Goal: Task Accomplishment & Management: Use online tool/utility

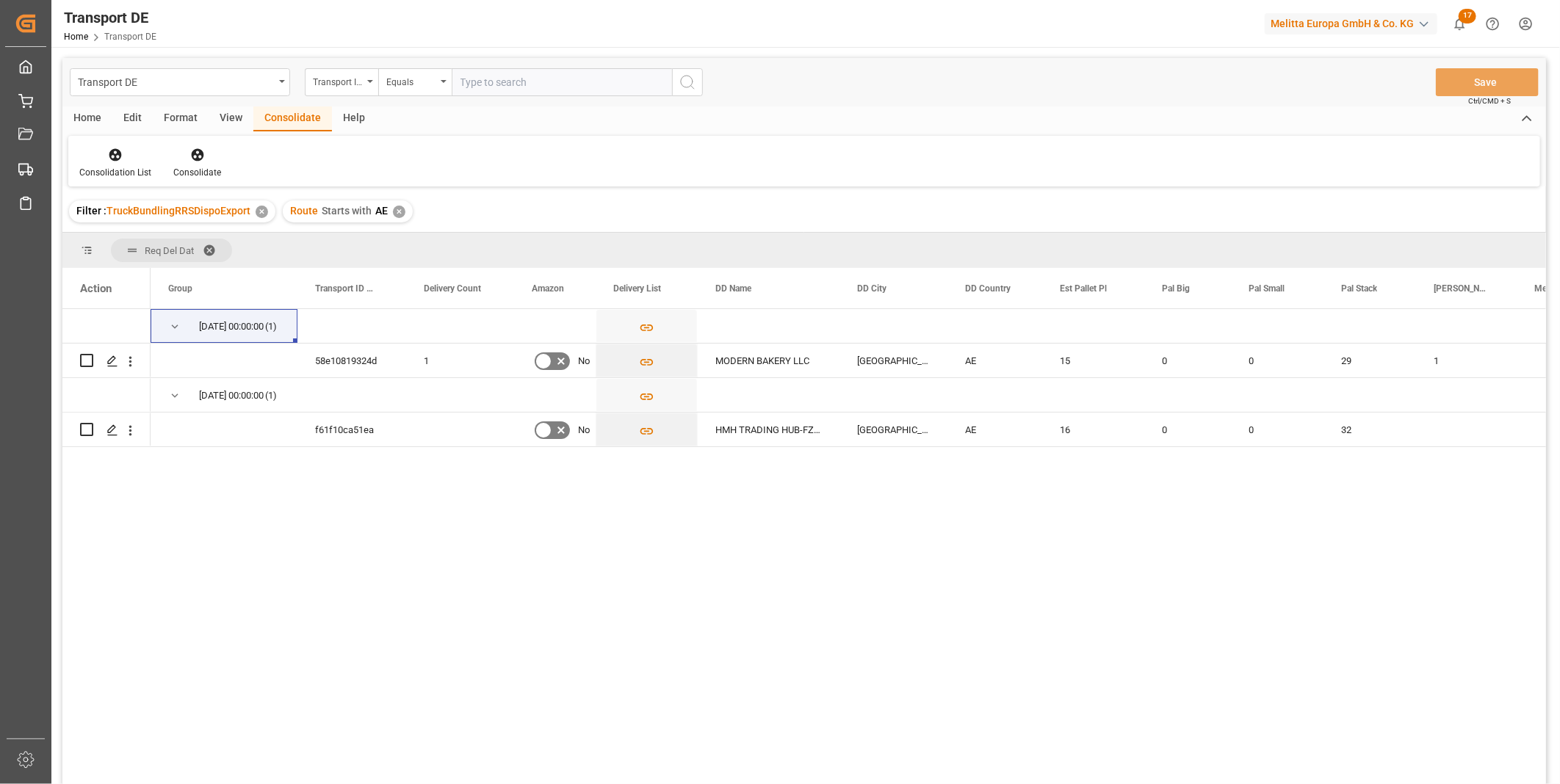
click at [399, 215] on div "✕" at bounding box center [399, 211] width 12 height 12
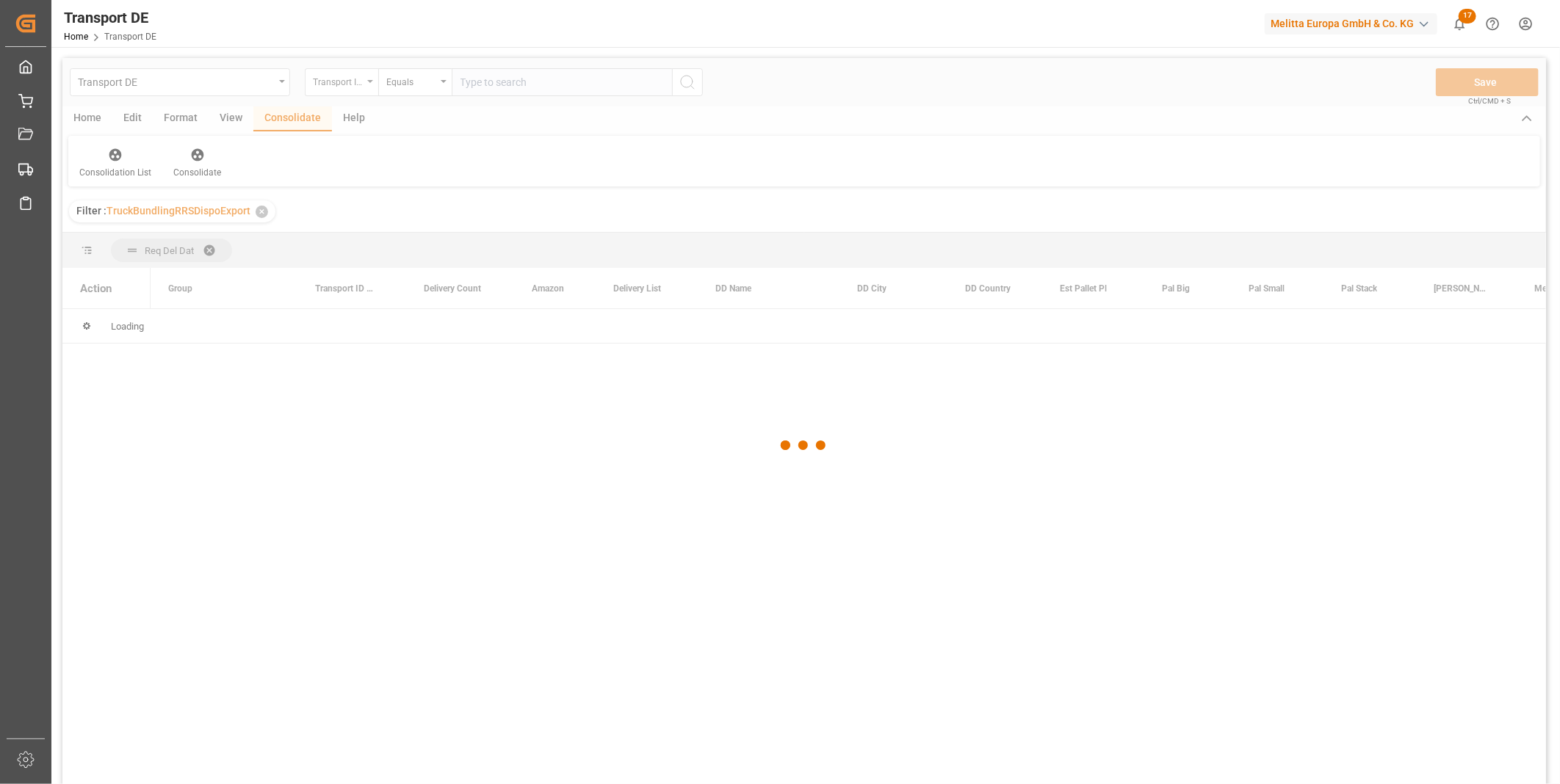
click at [371, 94] on div "Transport ID Logward" at bounding box center [342, 81] width 74 height 27
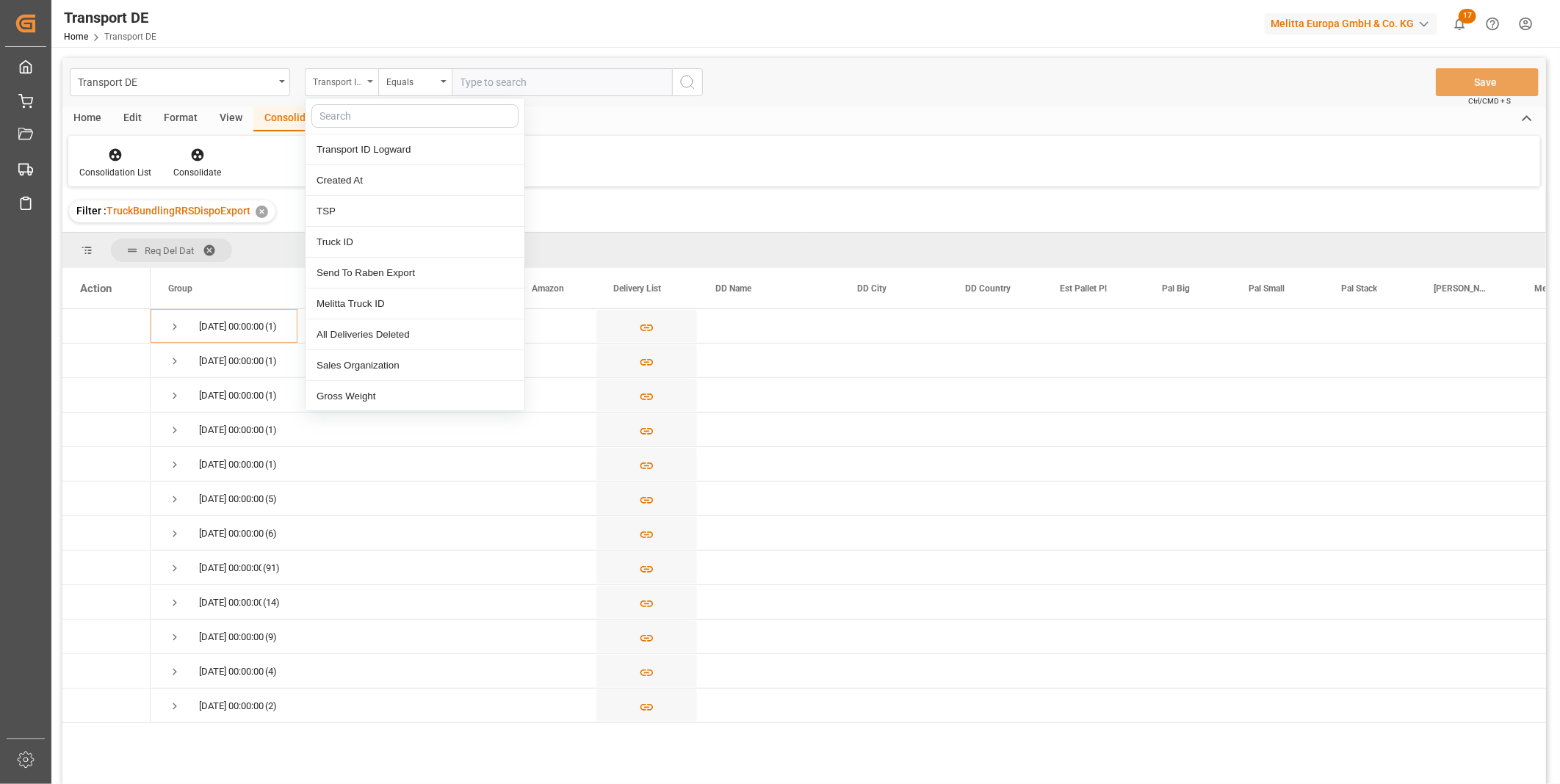
click at [361, 83] on div "Transport ID Logward" at bounding box center [337, 80] width 50 height 17
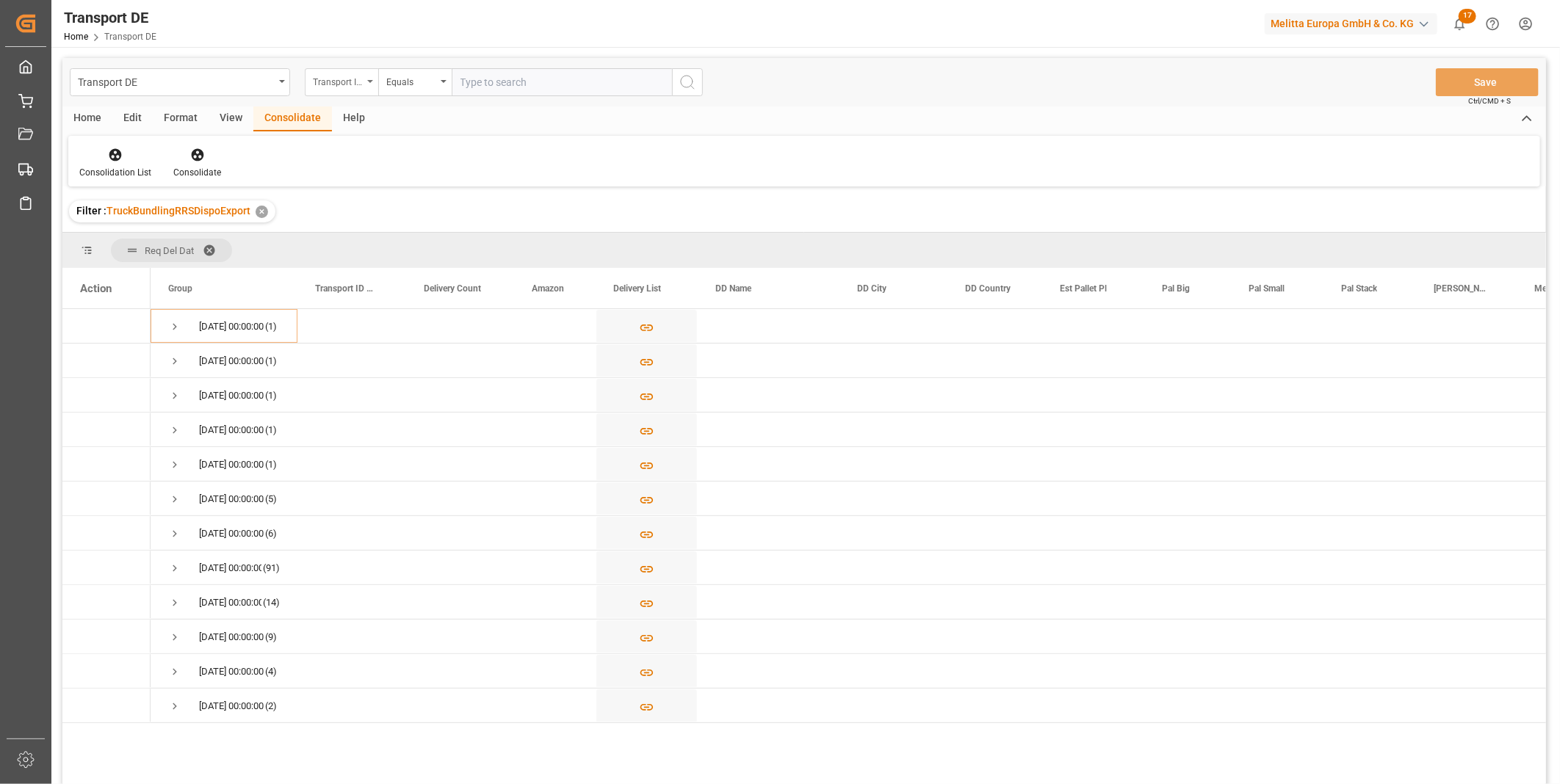
click at [361, 83] on div "Transport ID Logward" at bounding box center [337, 80] width 50 height 17
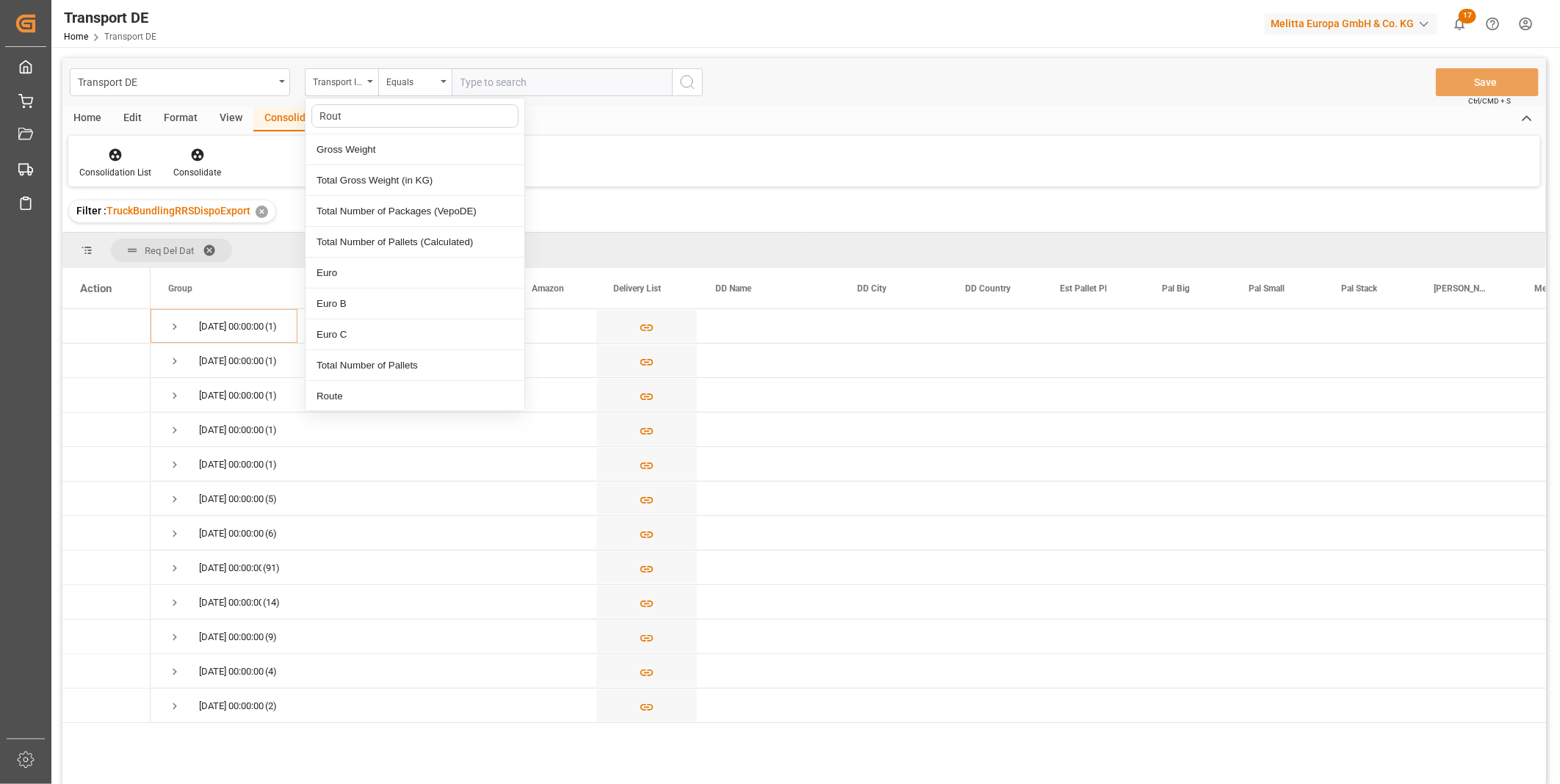
type input "Route"
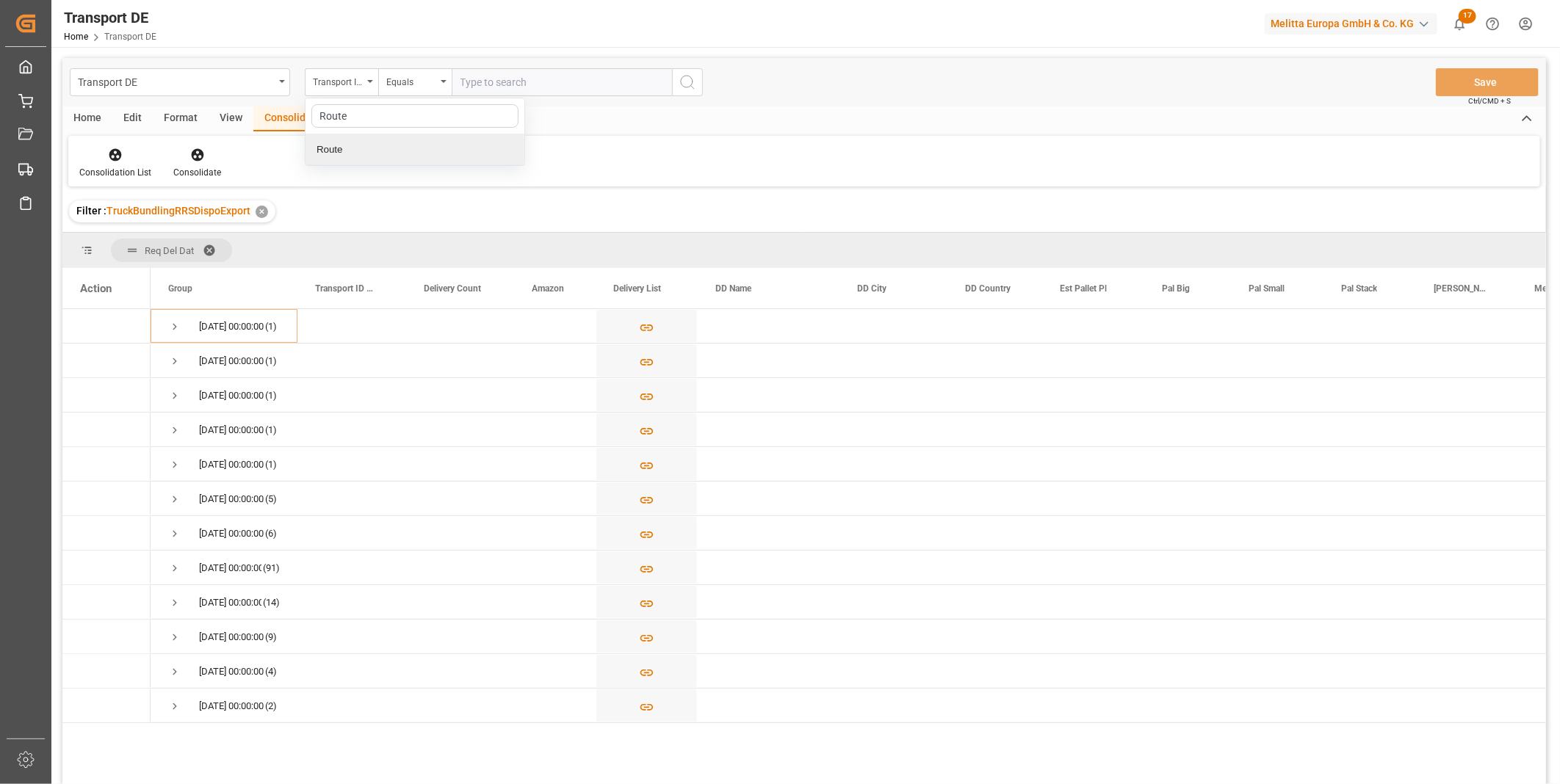
click at [329, 158] on div "Route" at bounding box center [415, 150] width 219 height 31
click at [446, 57] on div "Transport DE Route Equals Save Ctrl/CMD + S Home Edit Format View Consolidate H…" at bounding box center [803, 525] width 1505 height 954
click at [435, 76] on div "Equals" at bounding box center [411, 80] width 50 height 17
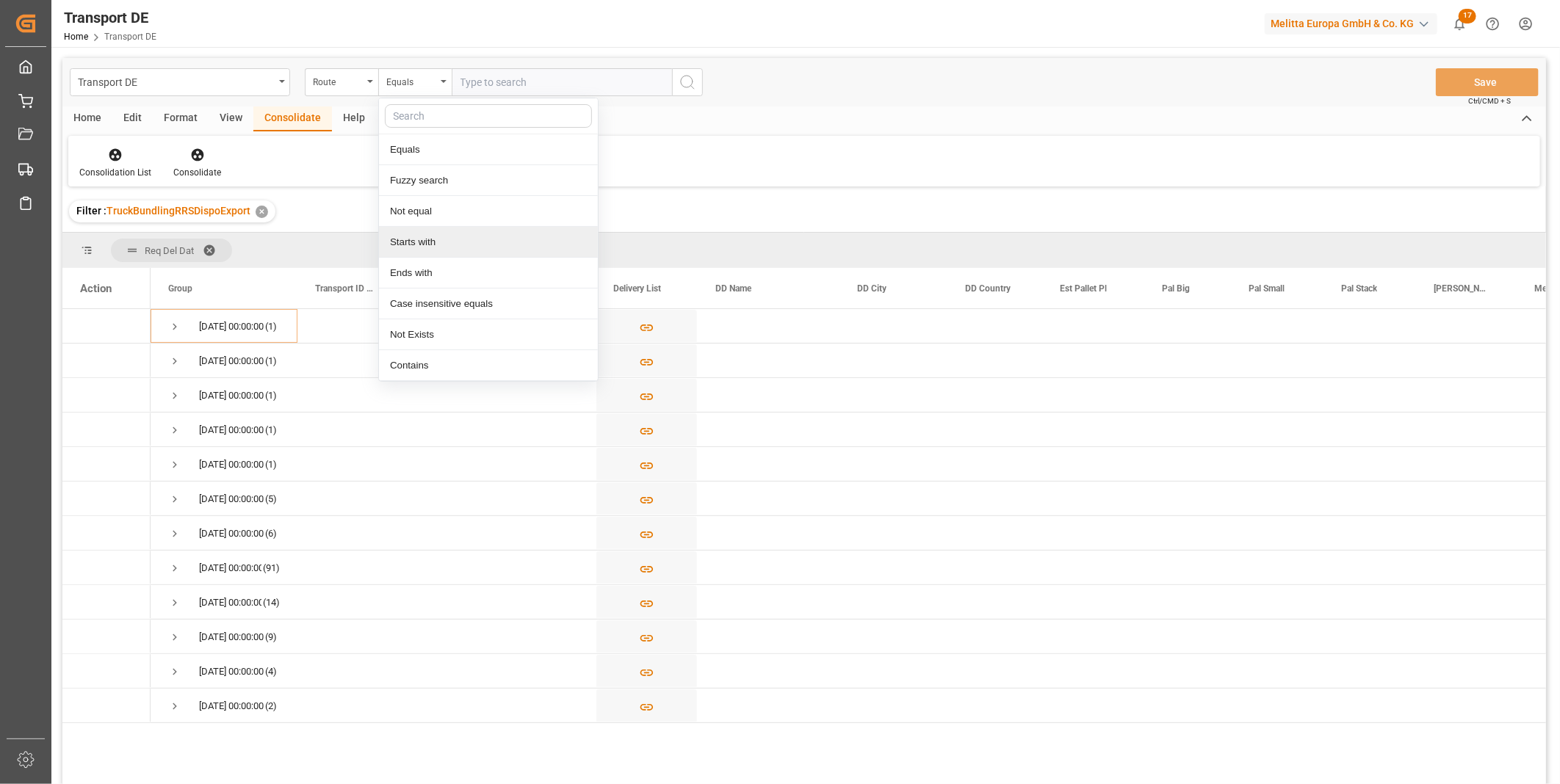
click at [416, 237] on div "Starts with" at bounding box center [488, 242] width 219 height 31
type input "ZA"
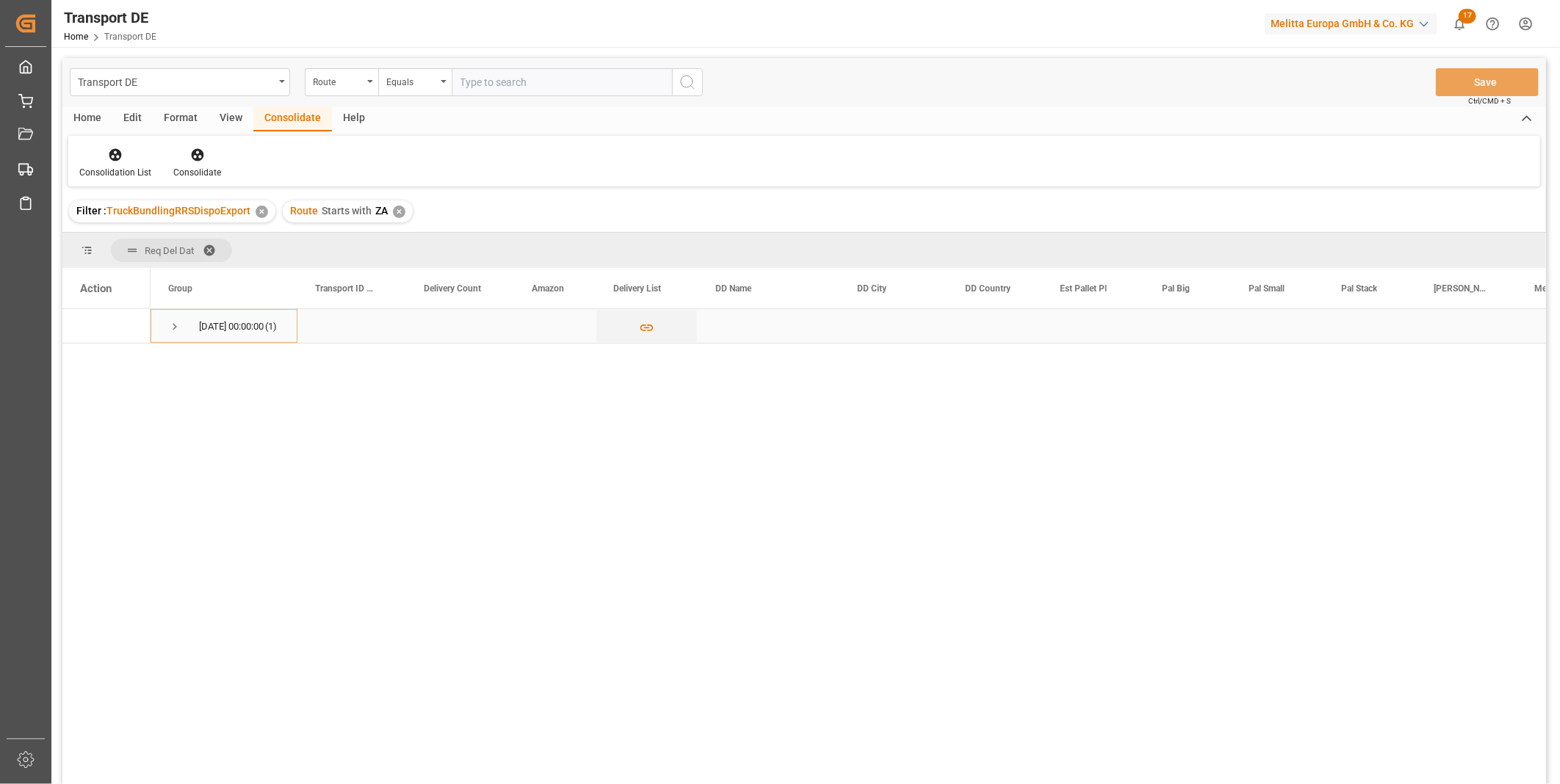
drag, startPoint x: 167, startPoint y: 339, endPoint x: 174, endPoint y: 333, distance: 9.2
click at [167, 338] on div "[DATE] 00:00:00 (1)" at bounding box center [224, 326] width 147 height 34
click at [176, 331] on span "Press SPACE to select this row." at bounding box center [175, 327] width 13 height 13
click at [109, 358] on icon "Press SPACE to select this row." at bounding box center [112, 361] width 11 height 11
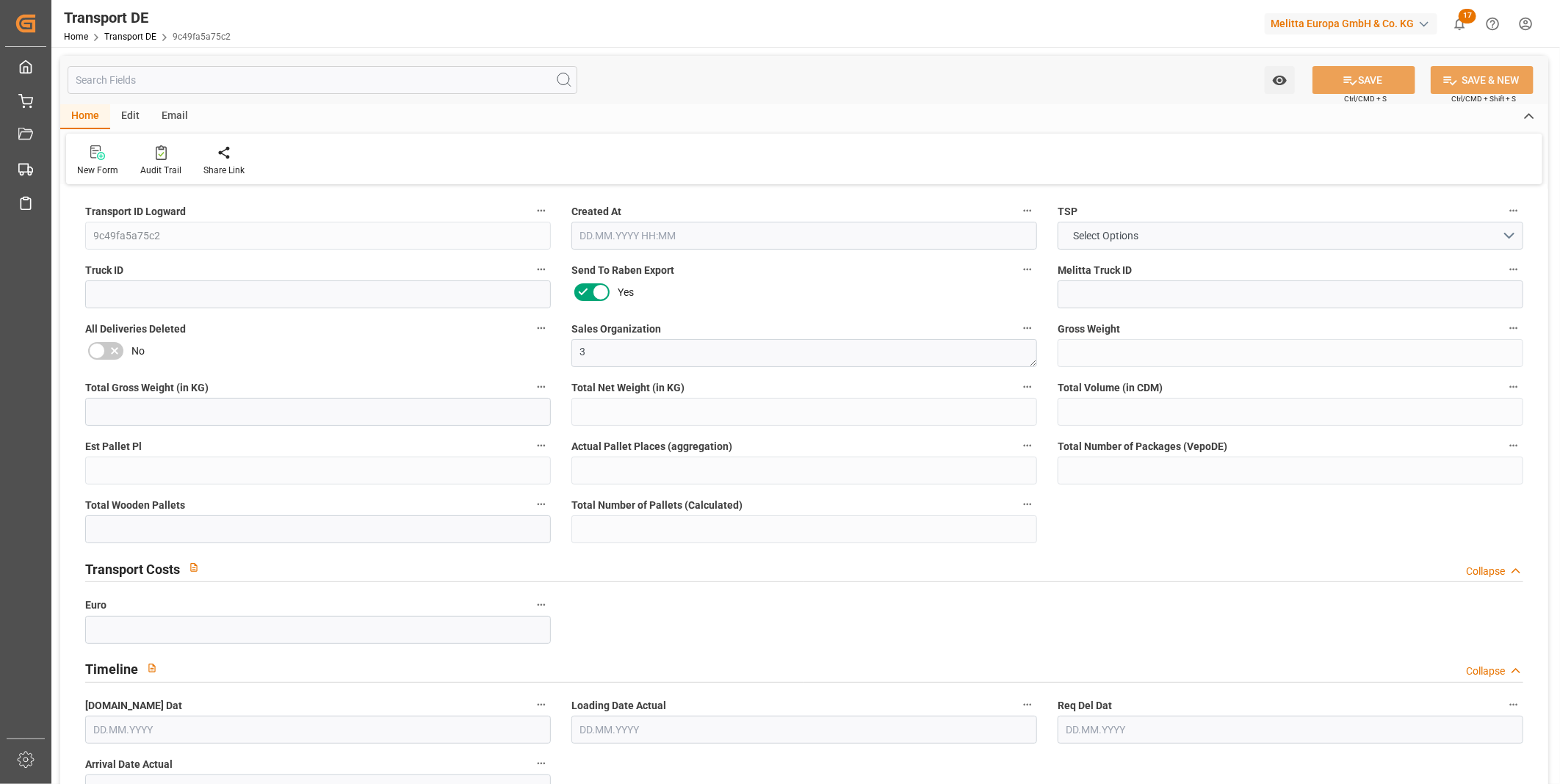
type input "47"
type input "22.14"
type input "19.76"
type input "181.714"
type input "1"
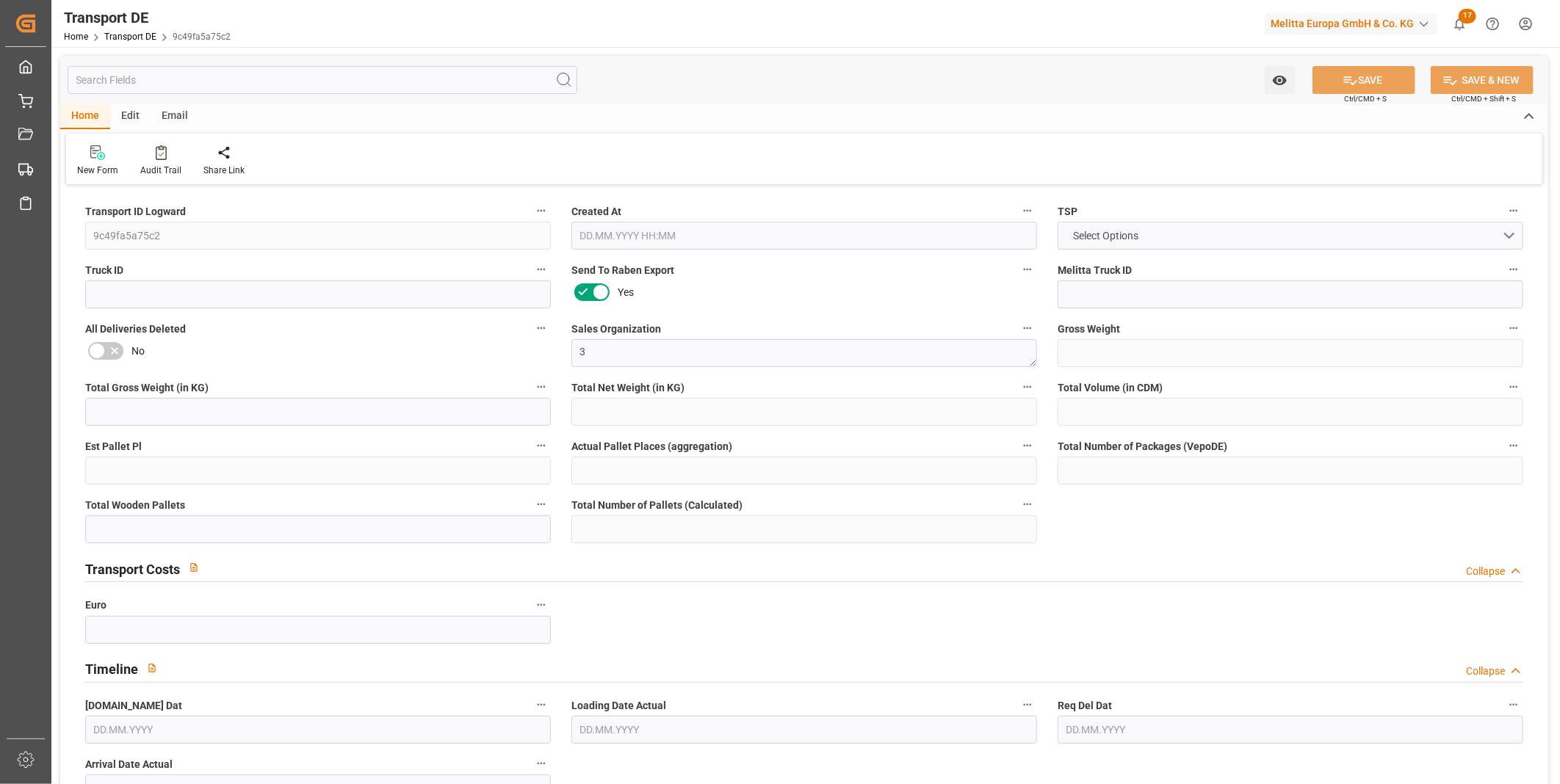
type input "0"
type input "1"
type input "0"
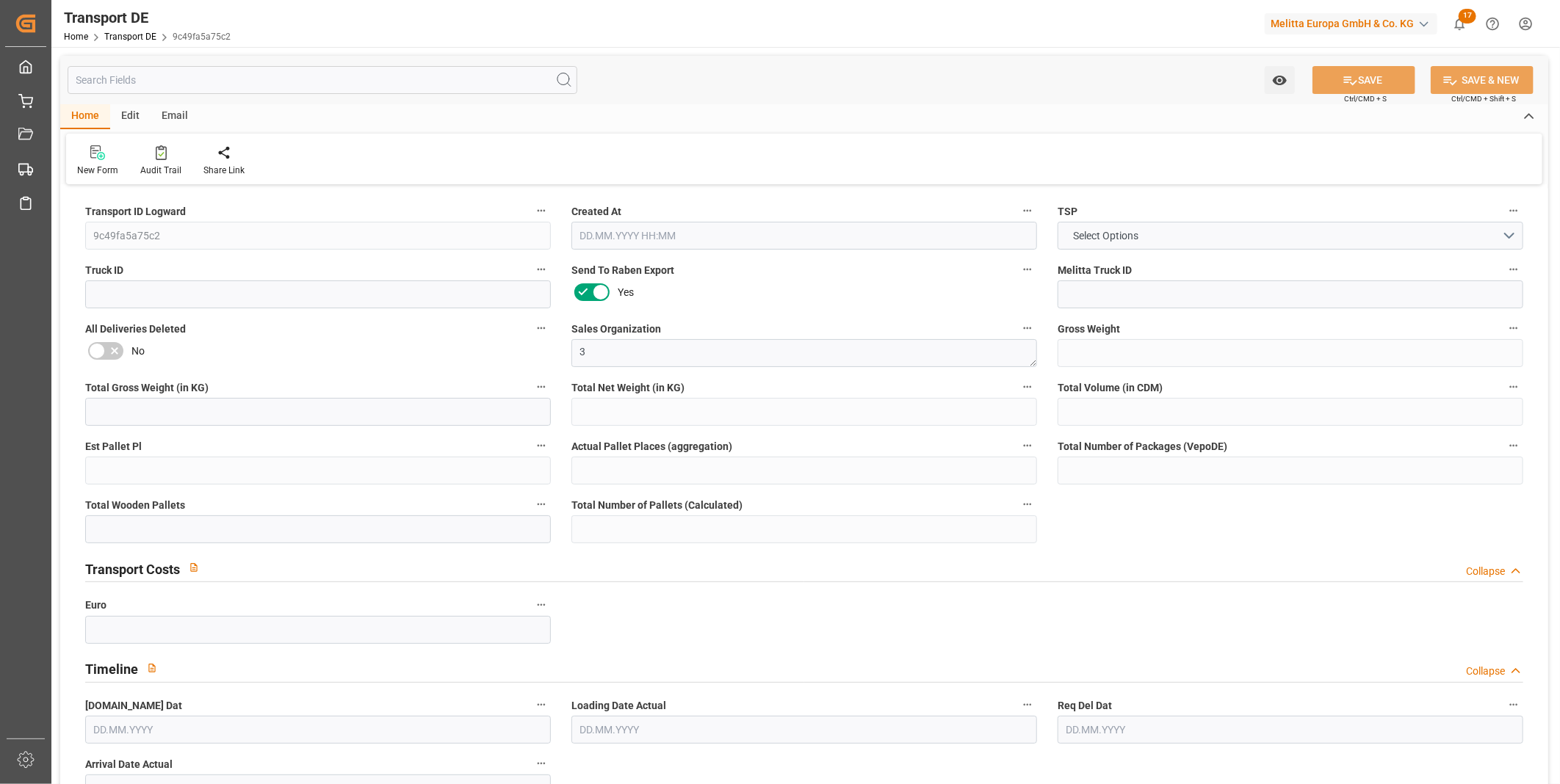
type input "15"
type input "0"
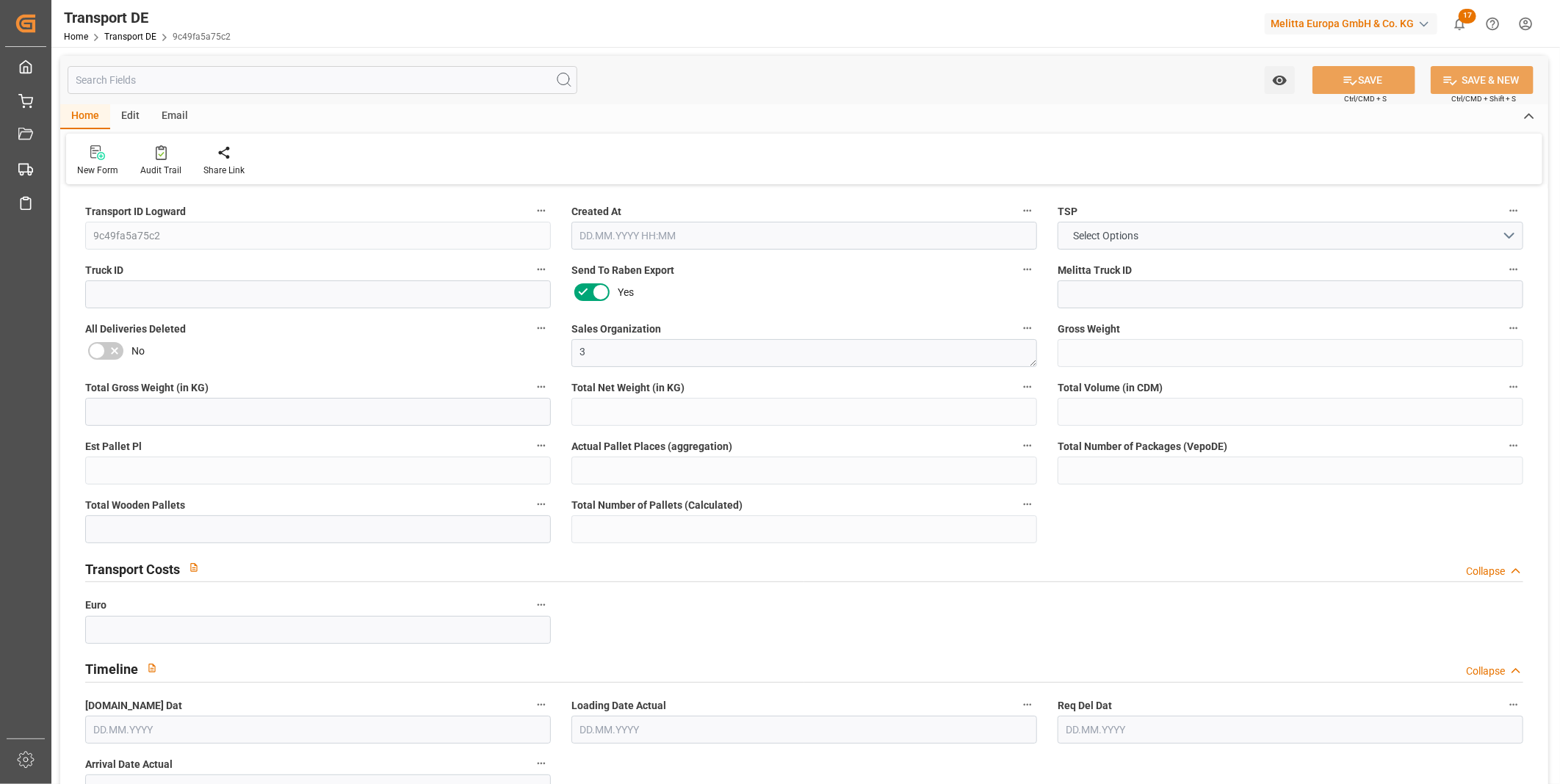
type input "0"
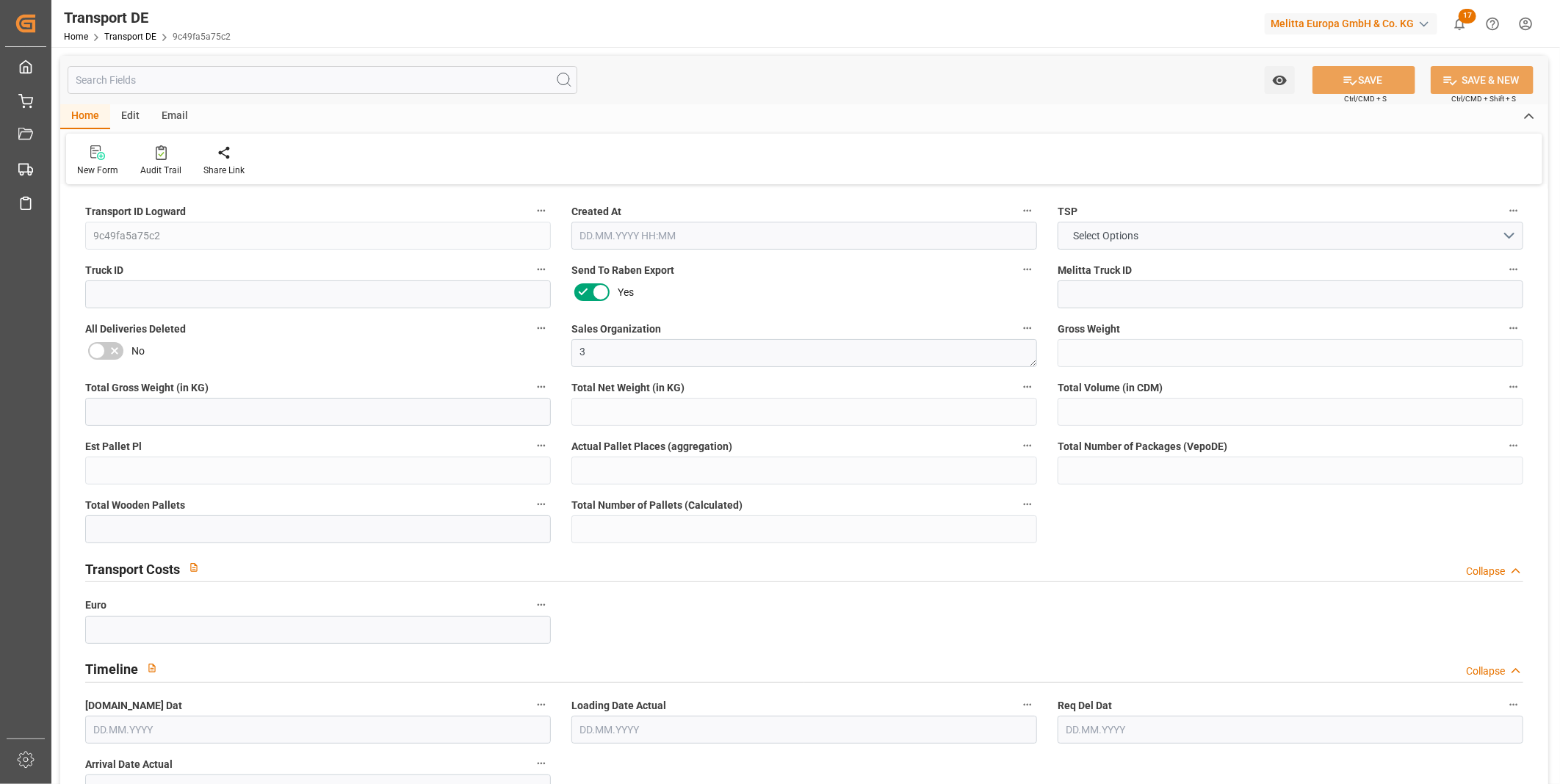
type input "0"
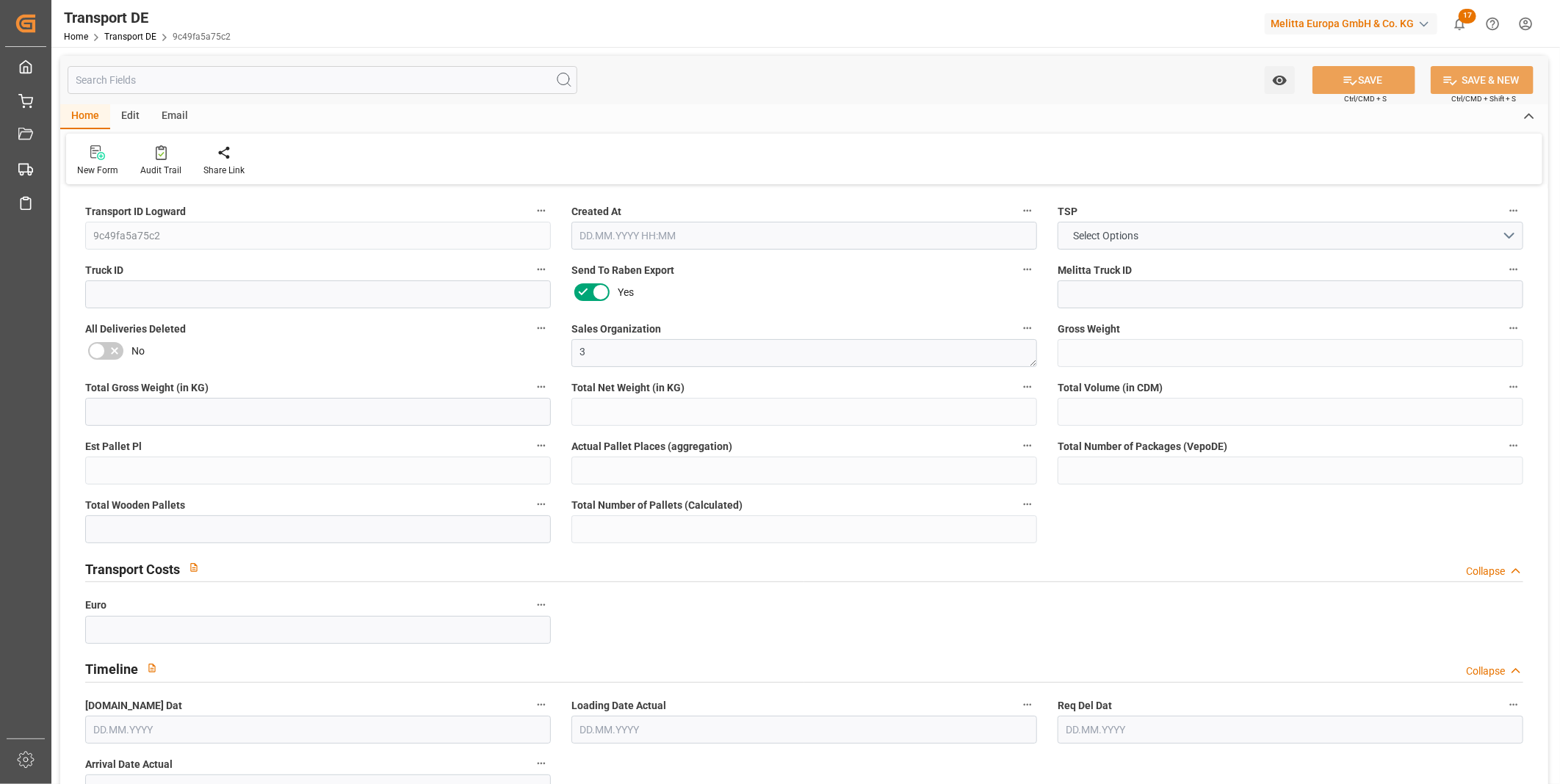
type input "0"
type input "1"
type input "0"
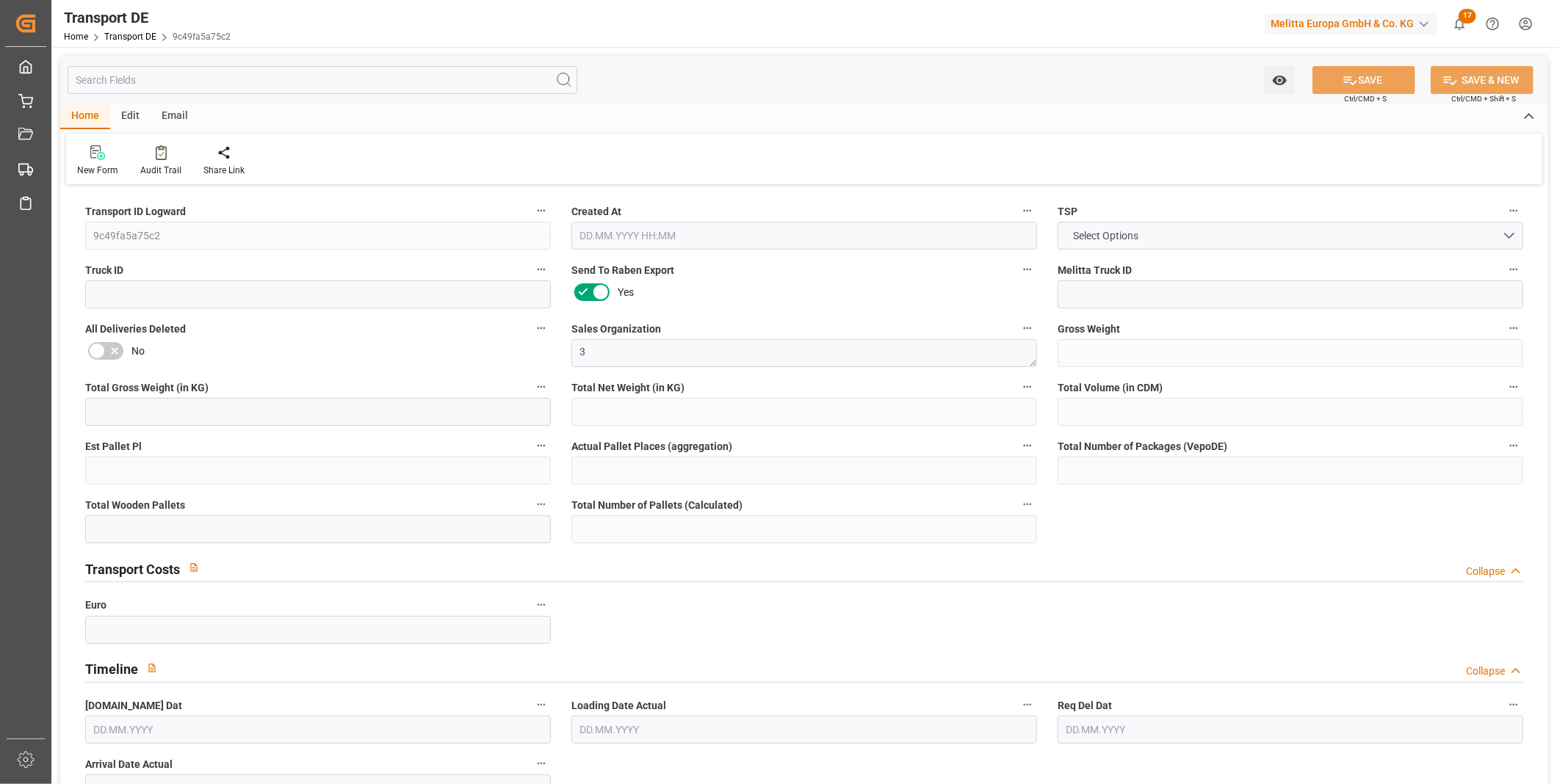
type input "0"
type input "39.586"
type input "0"
type input "[DATE] 16:35"
type input "[DATE]"
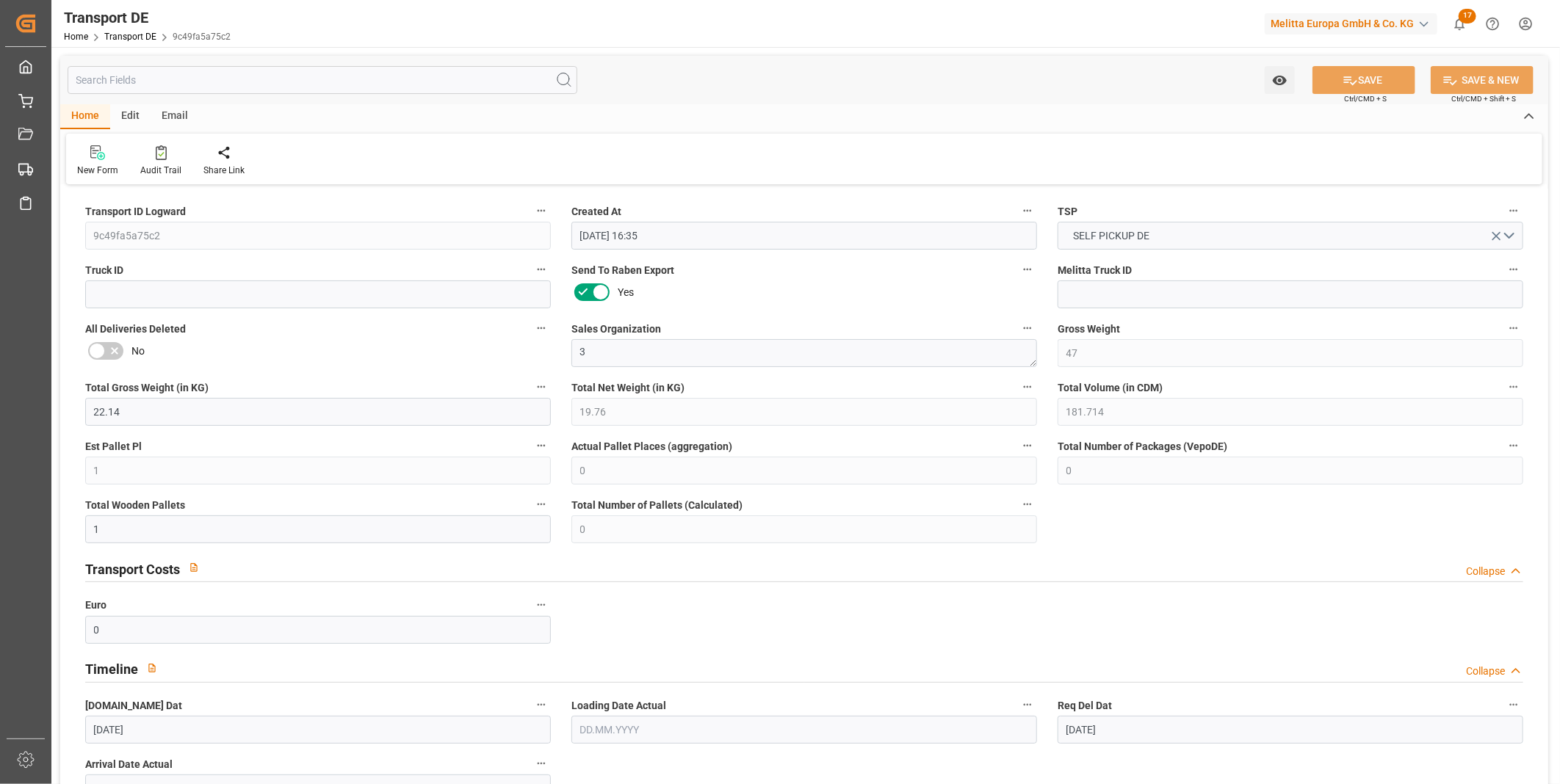
type input "[DATE]"
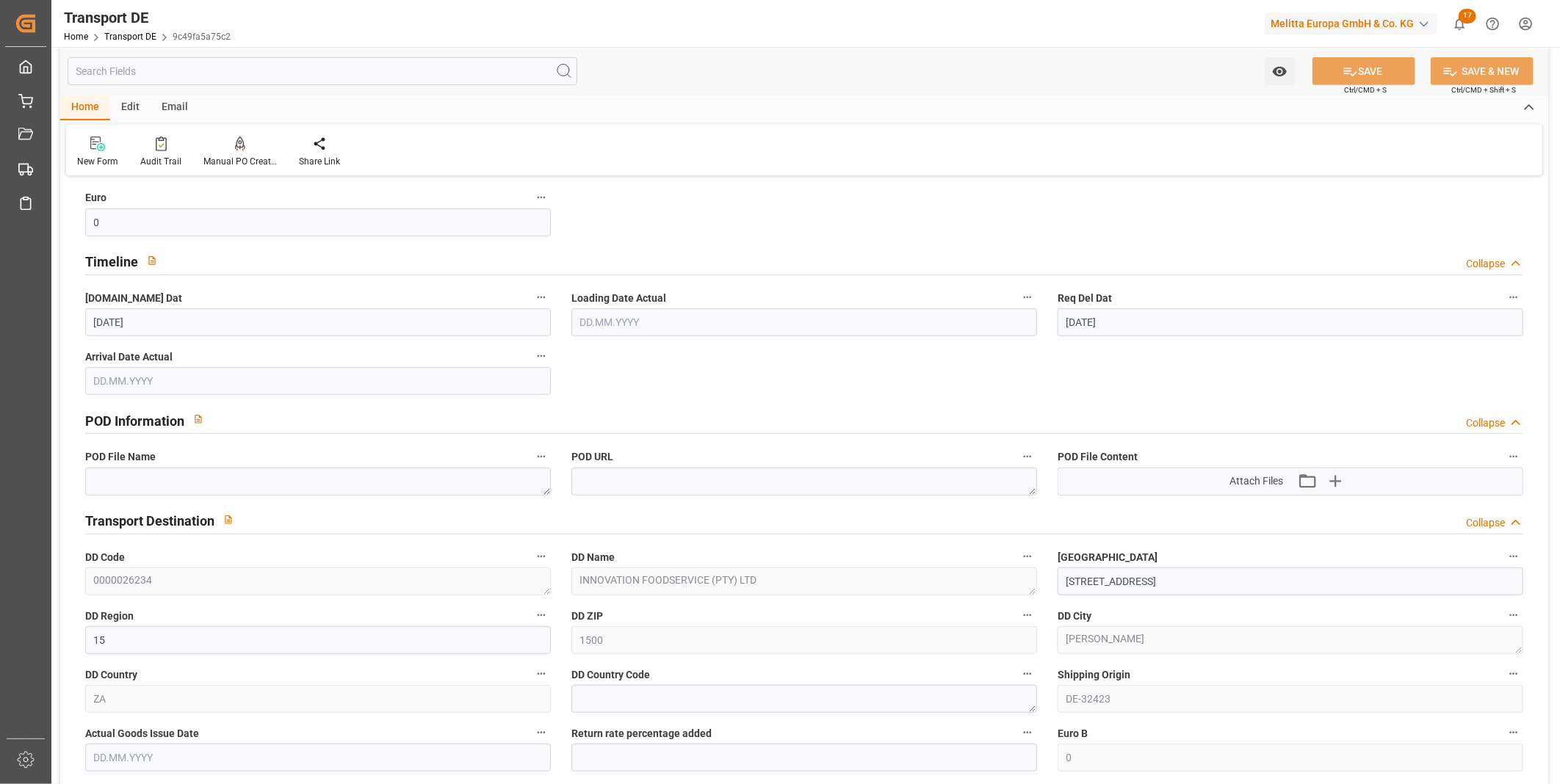
scroll to position [897, 0]
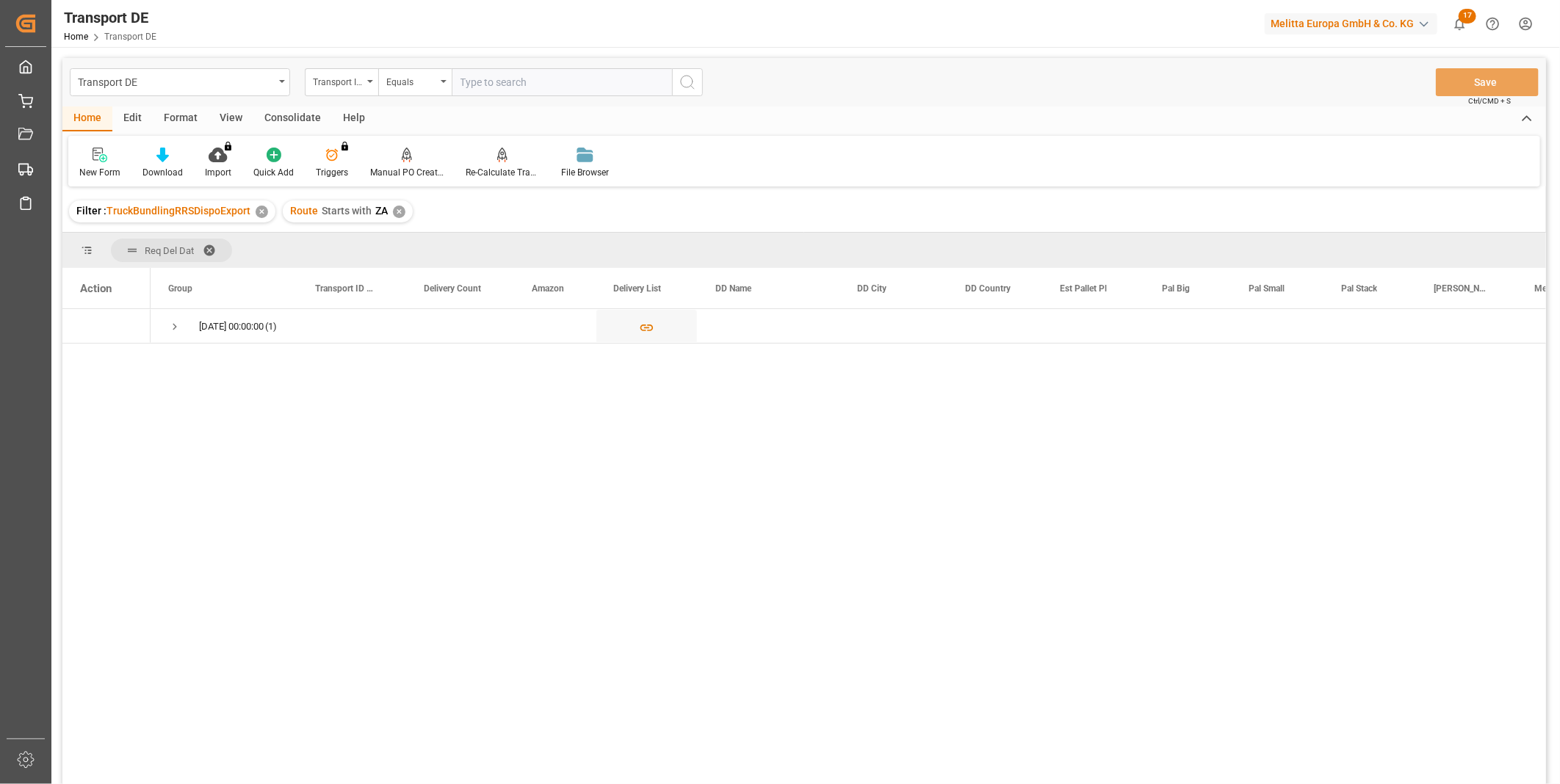
click at [290, 112] on div "Consolidate" at bounding box center [292, 118] width 79 height 25
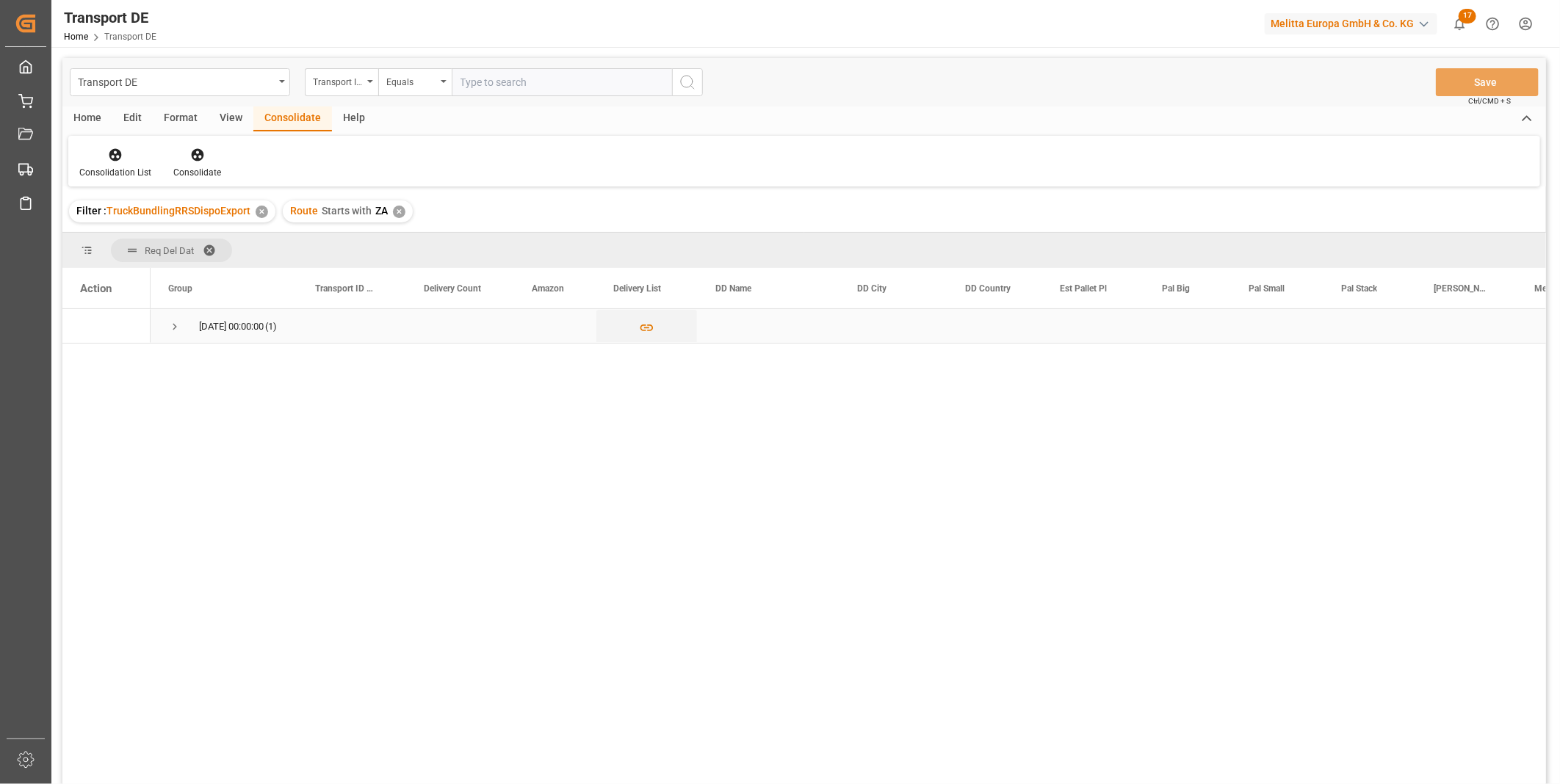
click at [185, 326] on span "[DATE] 00:00:00 (1)" at bounding box center [224, 326] width 112 height 32
click at [177, 326] on span "Press SPACE to select this row." at bounding box center [175, 327] width 13 height 13
click at [86, 360] on input "Press Space to toggle row selection (unchecked)" at bounding box center [87, 361] width 13 height 13
checkbox input "true"
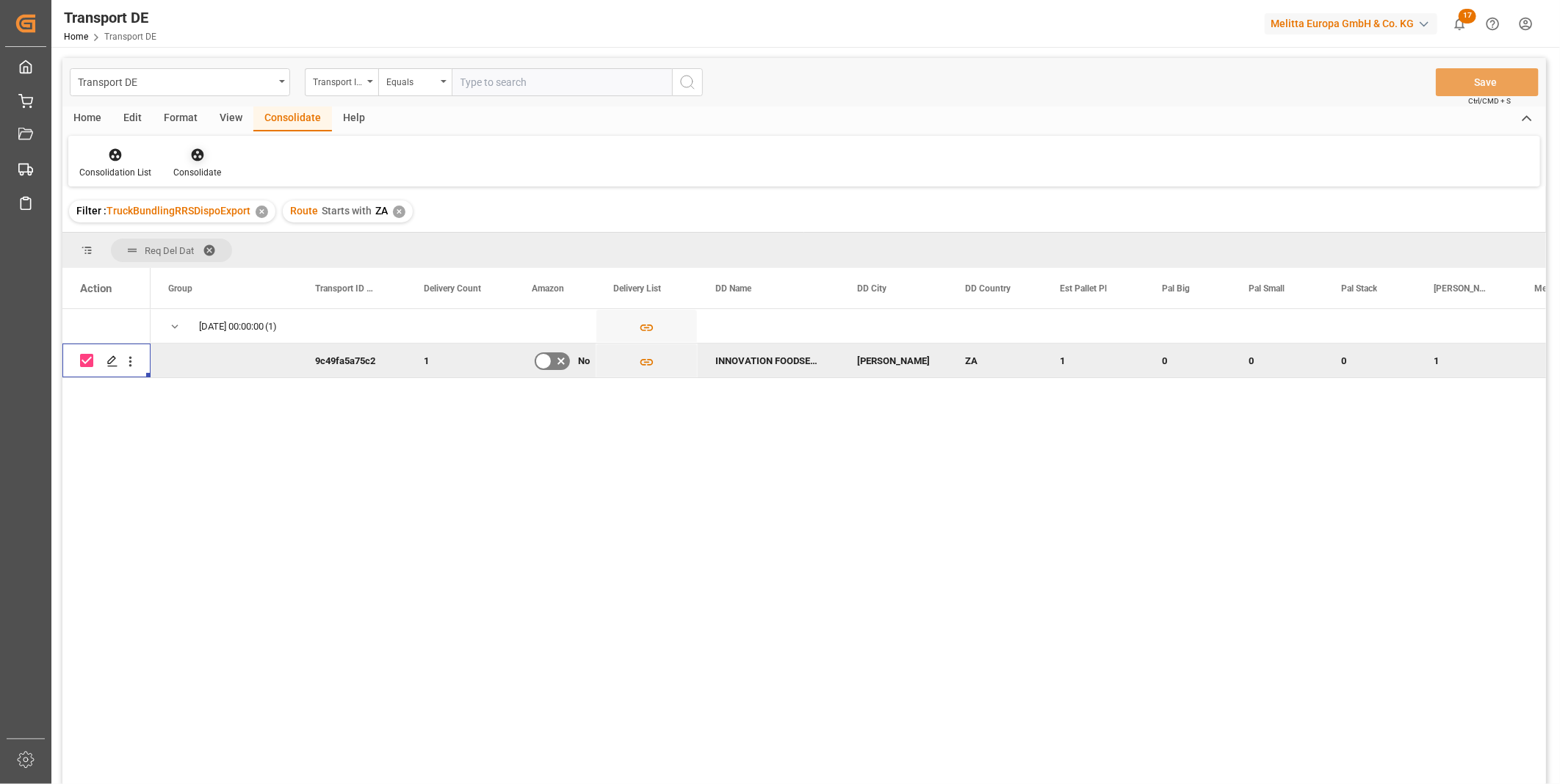
click at [186, 171] on div "Consolidate" at bounding box center [197, 172] width 47 height 13
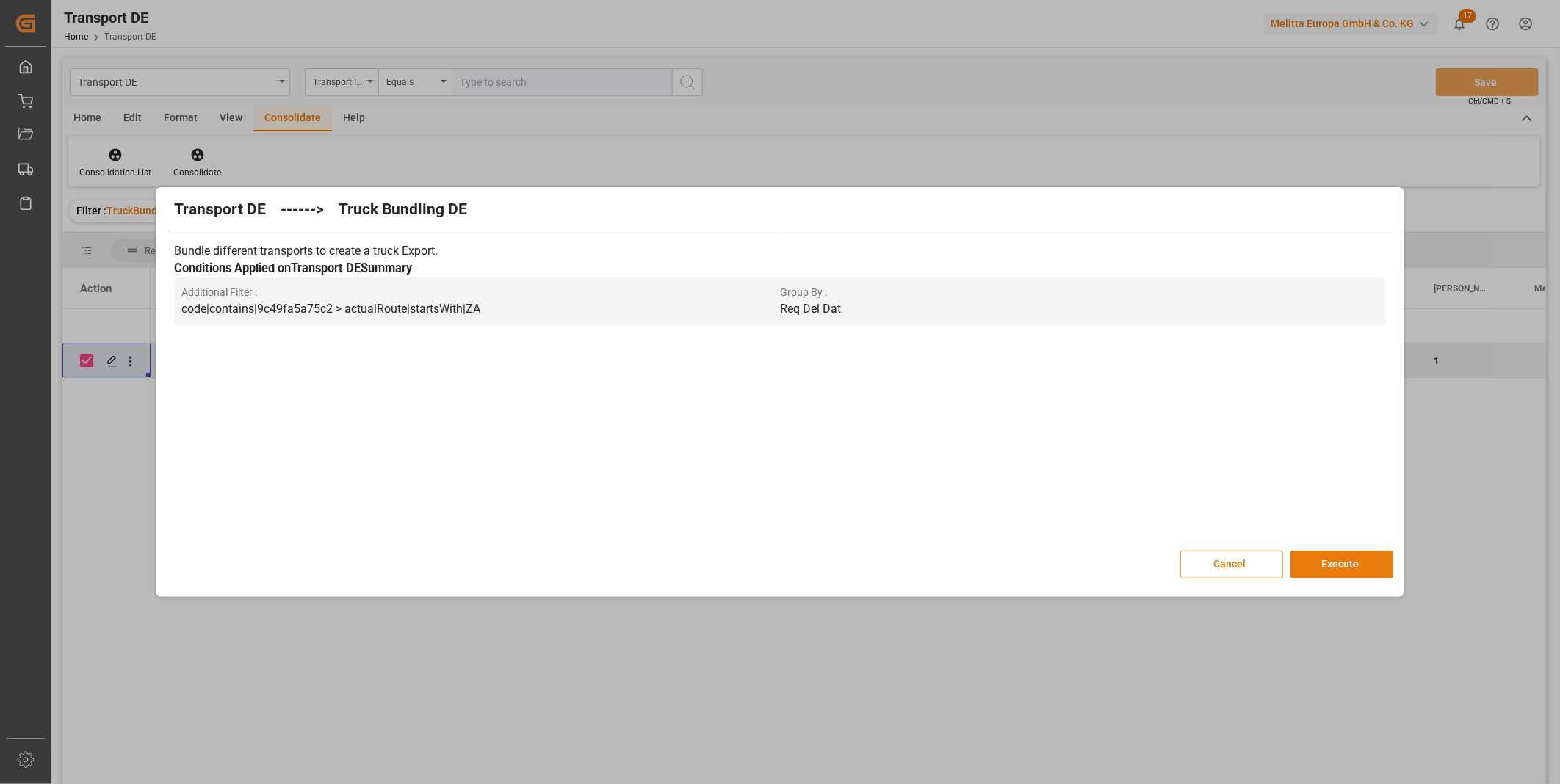
click at [1370, 565] on button "Execute" at bounding box center [1341, 563] width 103 height 27
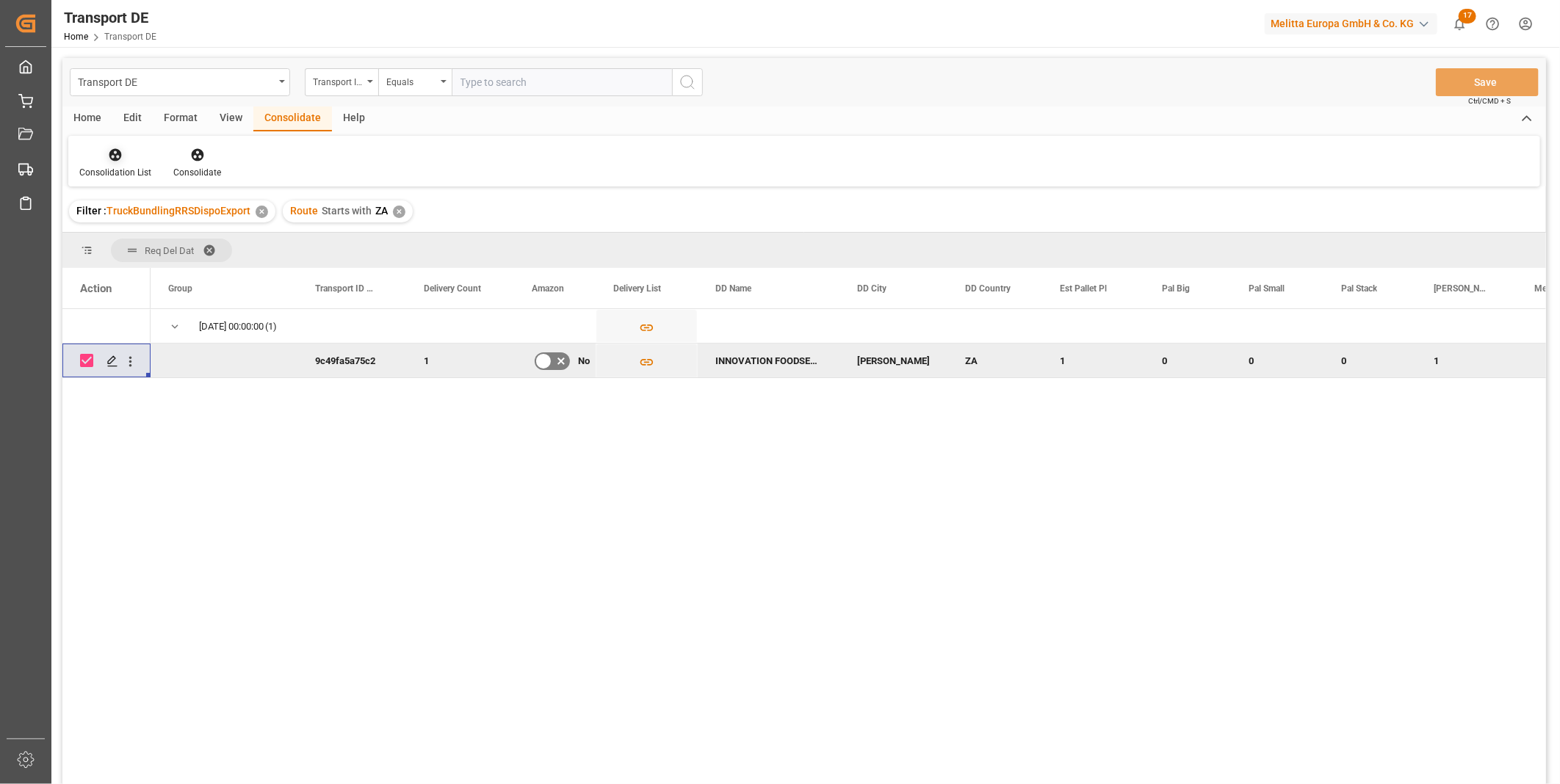
click at [146, 150] on div at bounding box center [116, 154] width 72 height 15
click at [198, 274] on div "Transport DE Transport ID Logward Equals Save Ctrl/CMD + S Home Edit Format Vie…" at bounding box center [804, 440] width 1483 height 765
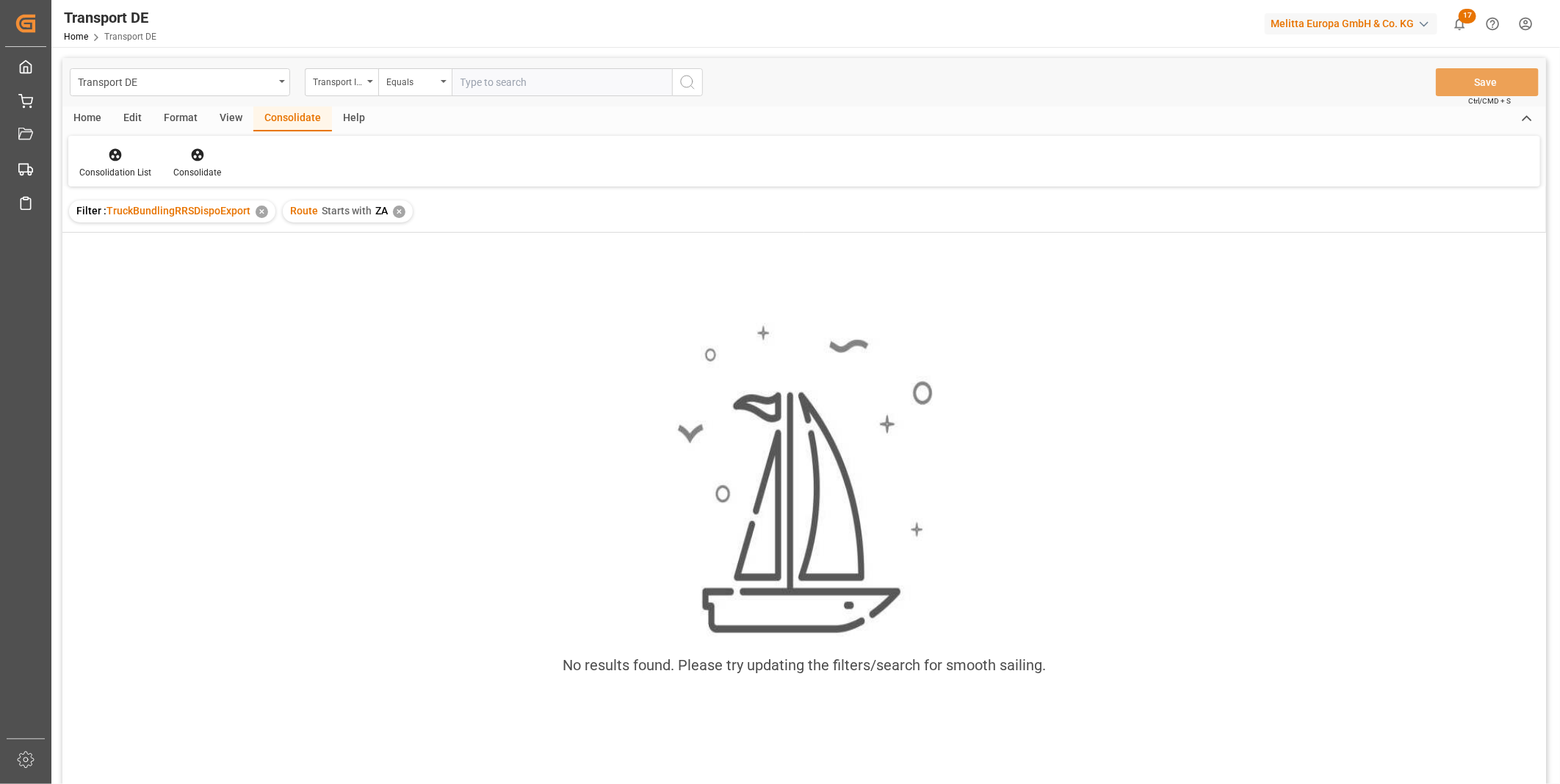
click at [400, 218] on div "Route Starts with ZA ✕" at bounding box center [347, 211] width 130 height 22
click at [399, 217] on div "✕" at bounding box center [399, 211] width 12 height 12
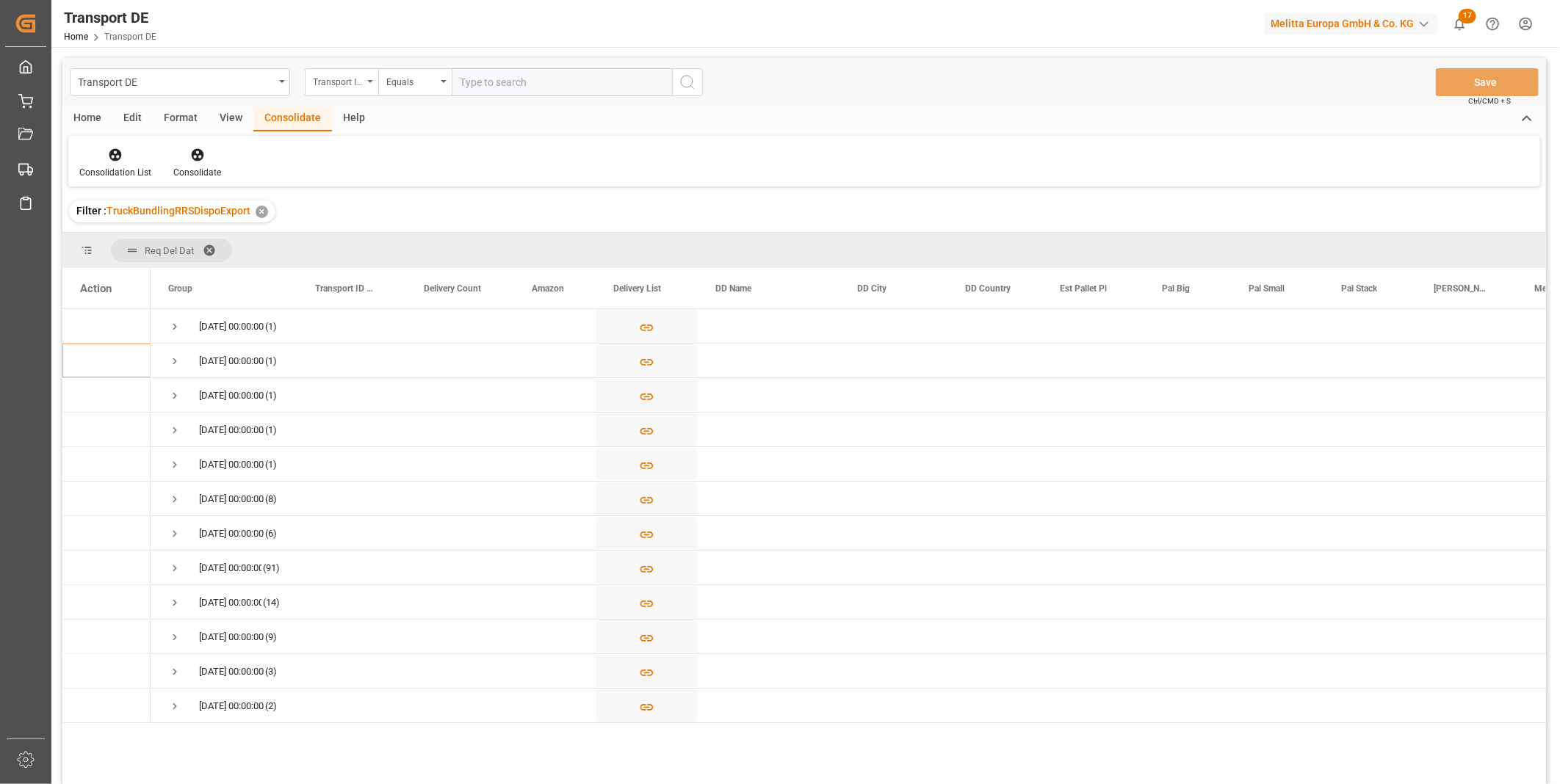
click at [355, 80] on div "Transport ID Logward" at bounding box center [337, 80] width 50 height 17
type input "Route"
click at [386, 155] on div "Route" at bounding box center [415, 150] width 219 height 31
click at [426, 90] on div "Equals" at bounding box center [415, 81] width 74 height 27
click at [413, 237] on div "Starts with" at bounding box center [488, 242] width 219 height 31
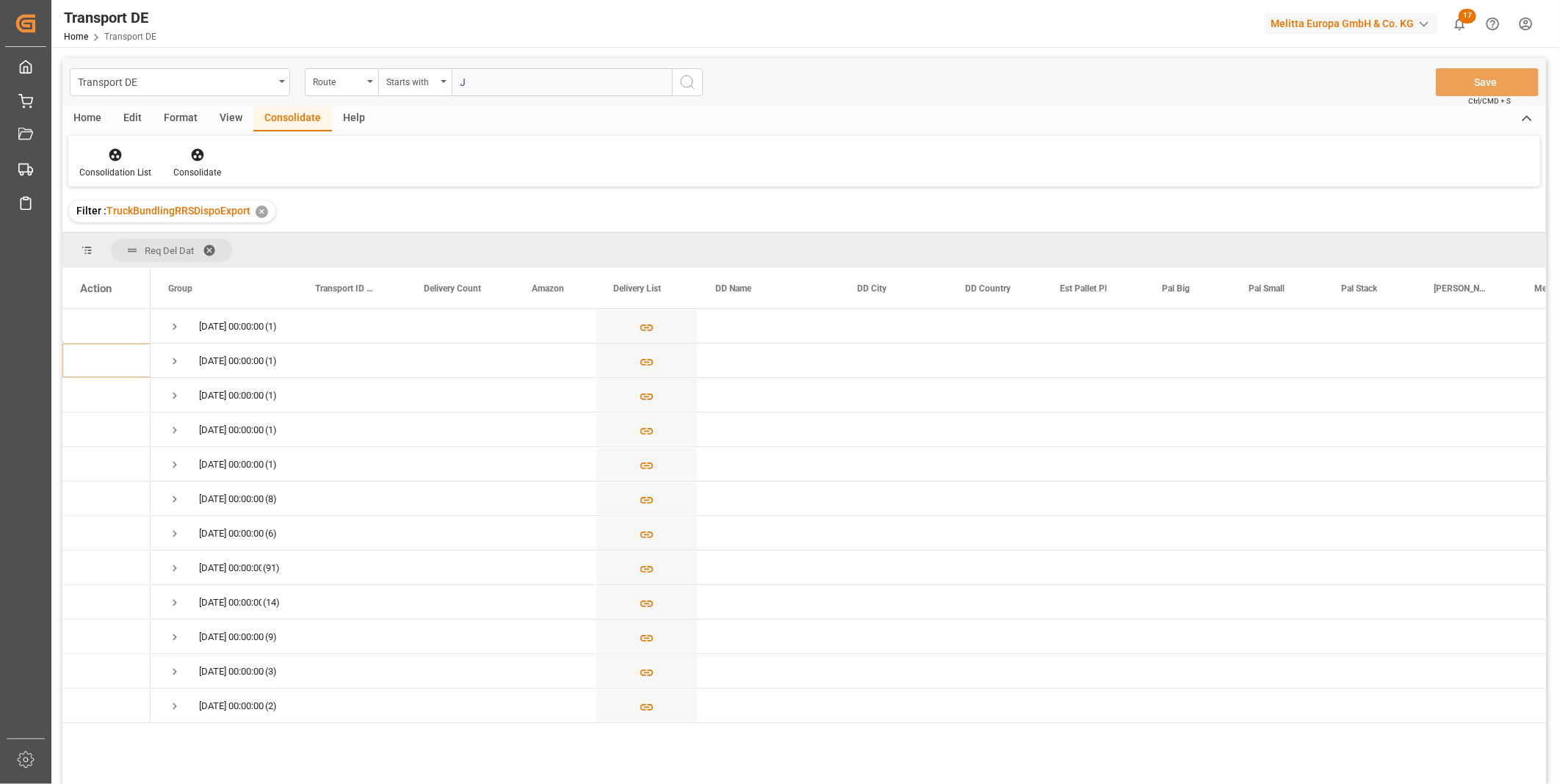
type input "JP"
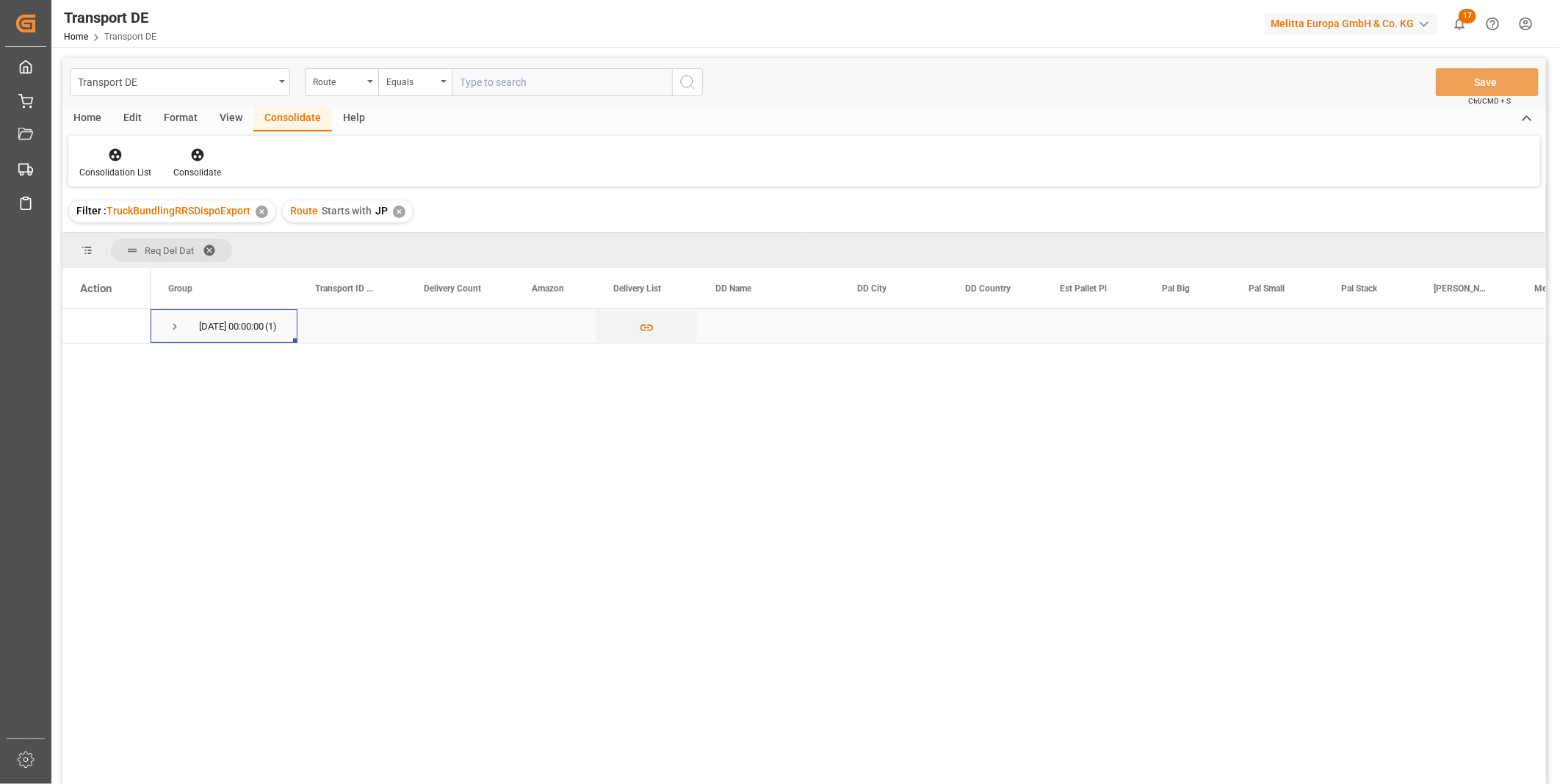
click at [169, 335] on span "Press SPACE to select this row." at bounding box center [175, 327] width 13 height 34
click at [79, 361] on div "Press SPACE to select this row." at bounding box center [106, 361] width 88 height 34
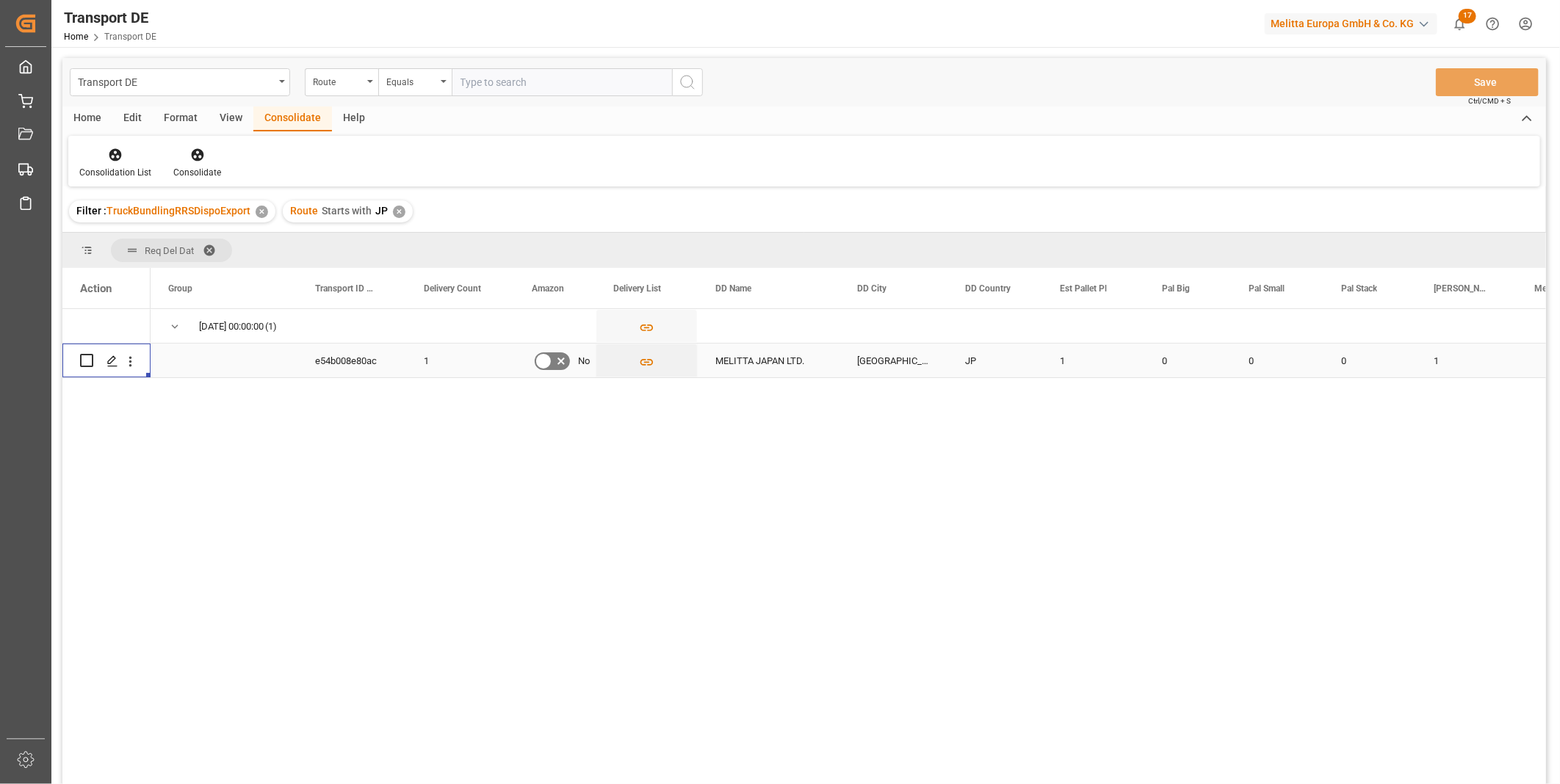
click at [89, 361] on input "Press Space to toggle row selection (unchecked)" at bounding box center [87, 361] width 13 height 13
checkbox input "true"
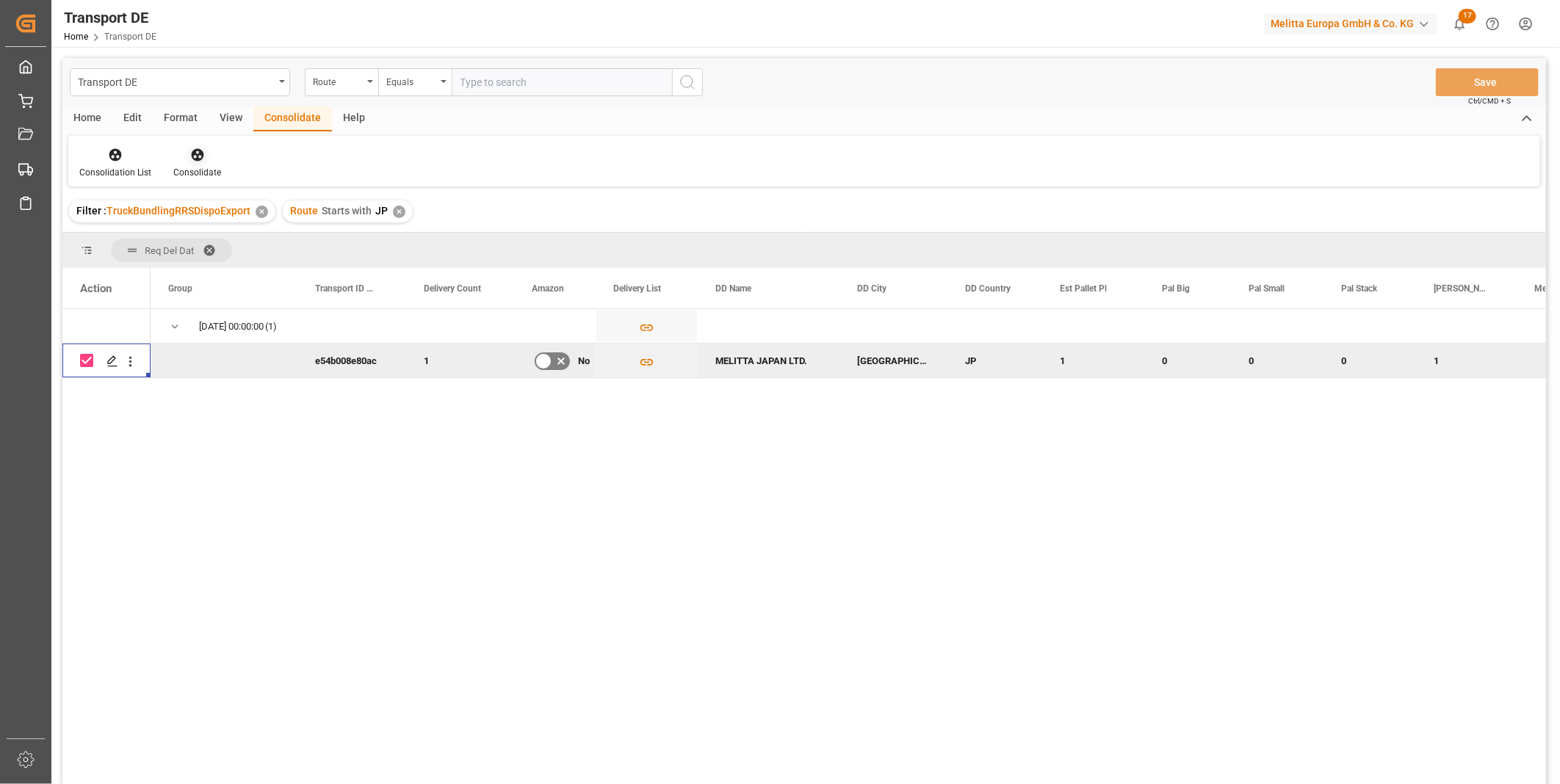
click at [205, 155] on div at bounding box center [197, 154] width 47 height 15
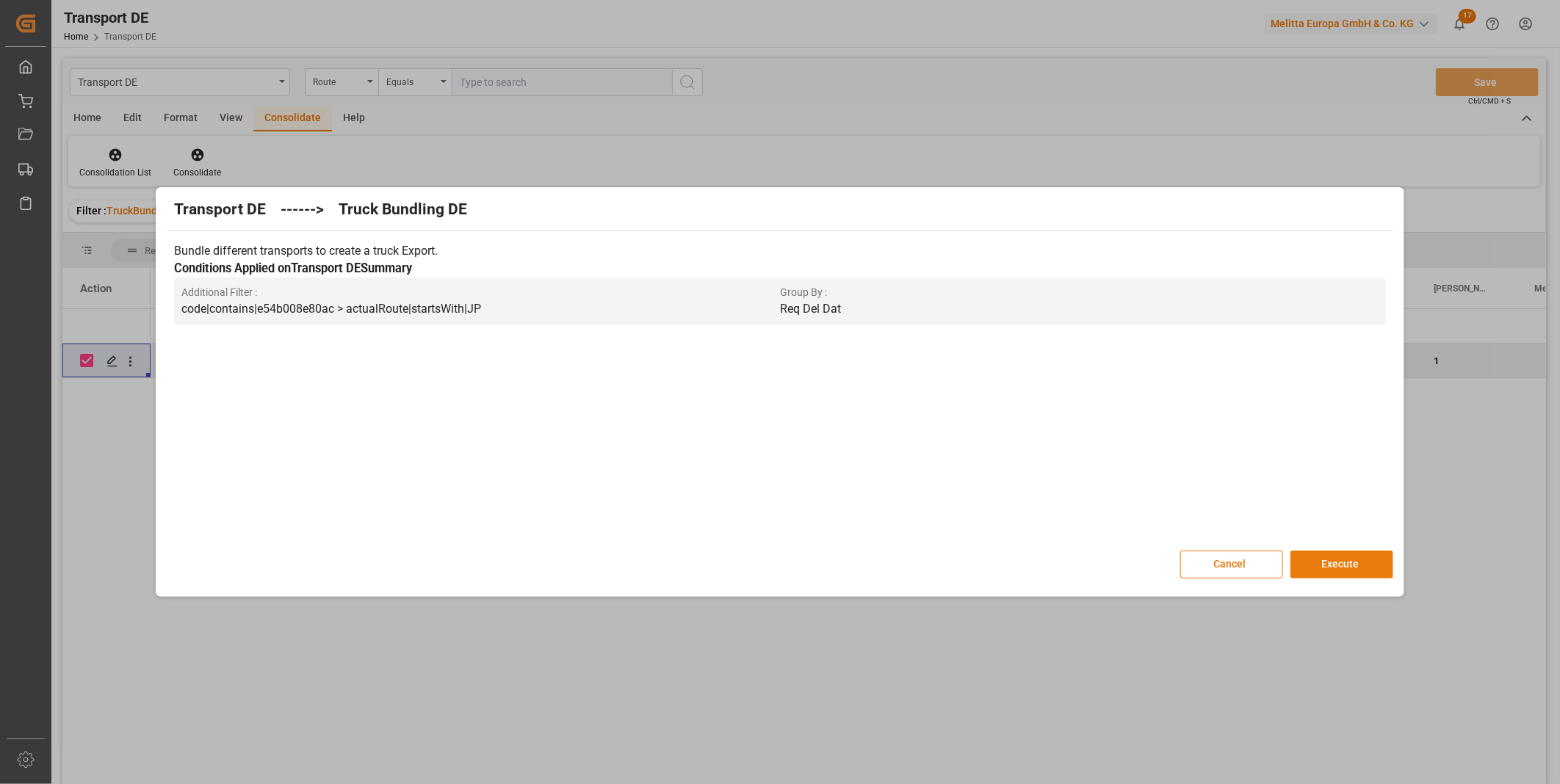
click at [1360, 566] on button "Execute" at bounding box center [1341, 563] width 103 height 27
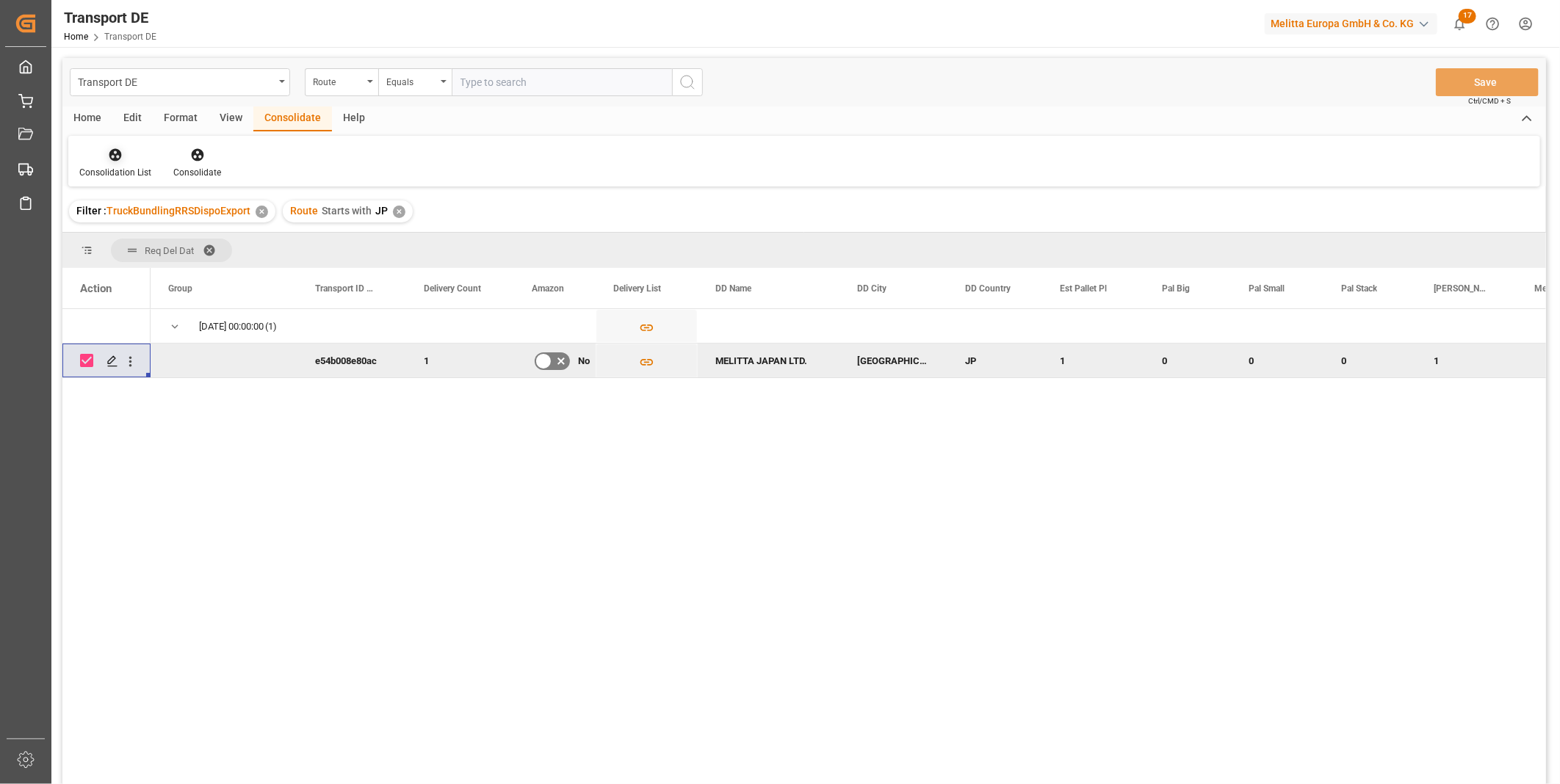
click at [116, 166] on div "Consolidation List" at bounding box center [116, 172] width 72 height 13
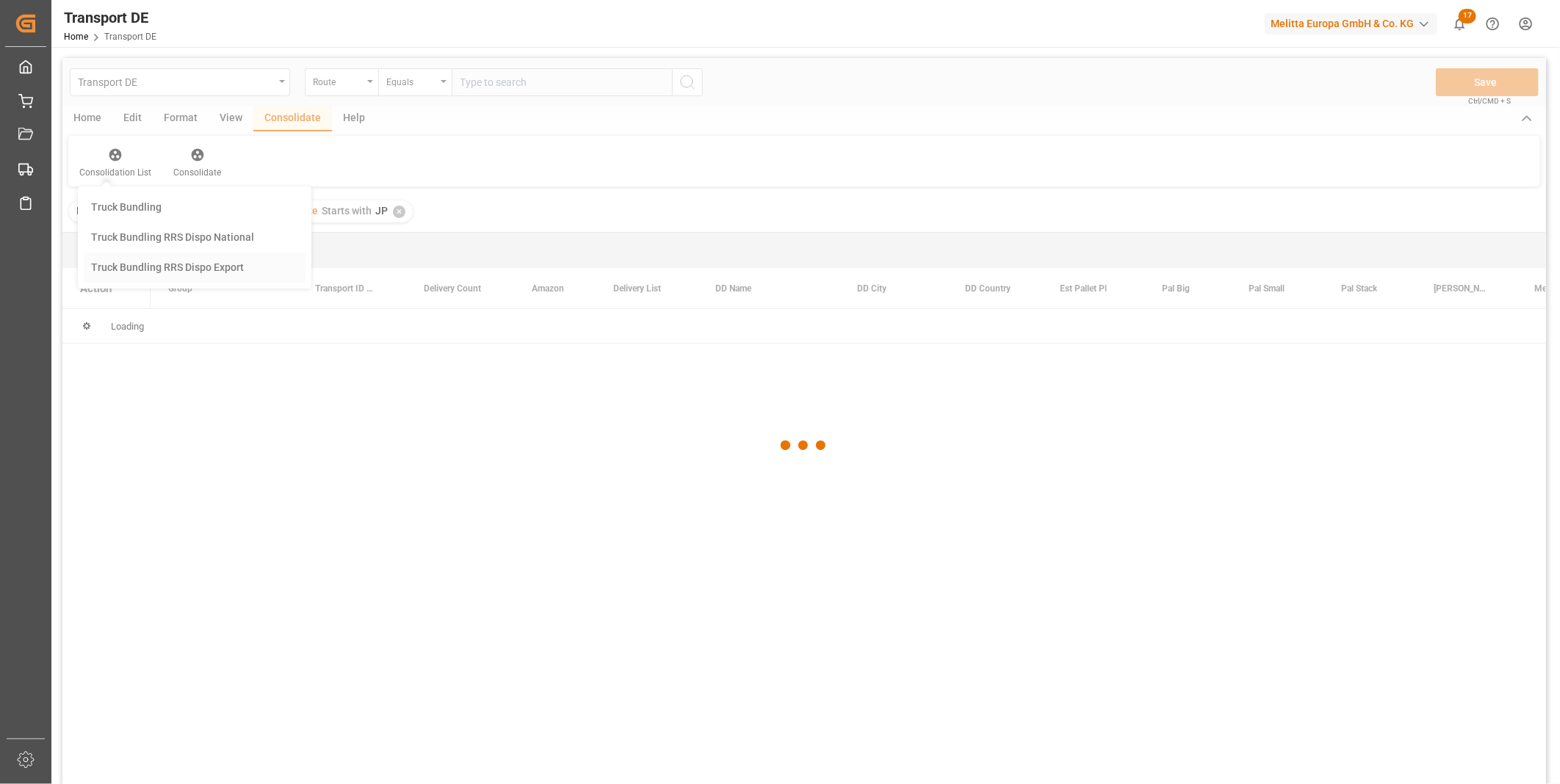
click at [191, 282] on div "Transport DE Route Equals Save Ctrl/CMD + S Home Edit Format View Consolidate H…" at bounding box center [804, 440] width 1483 height 765
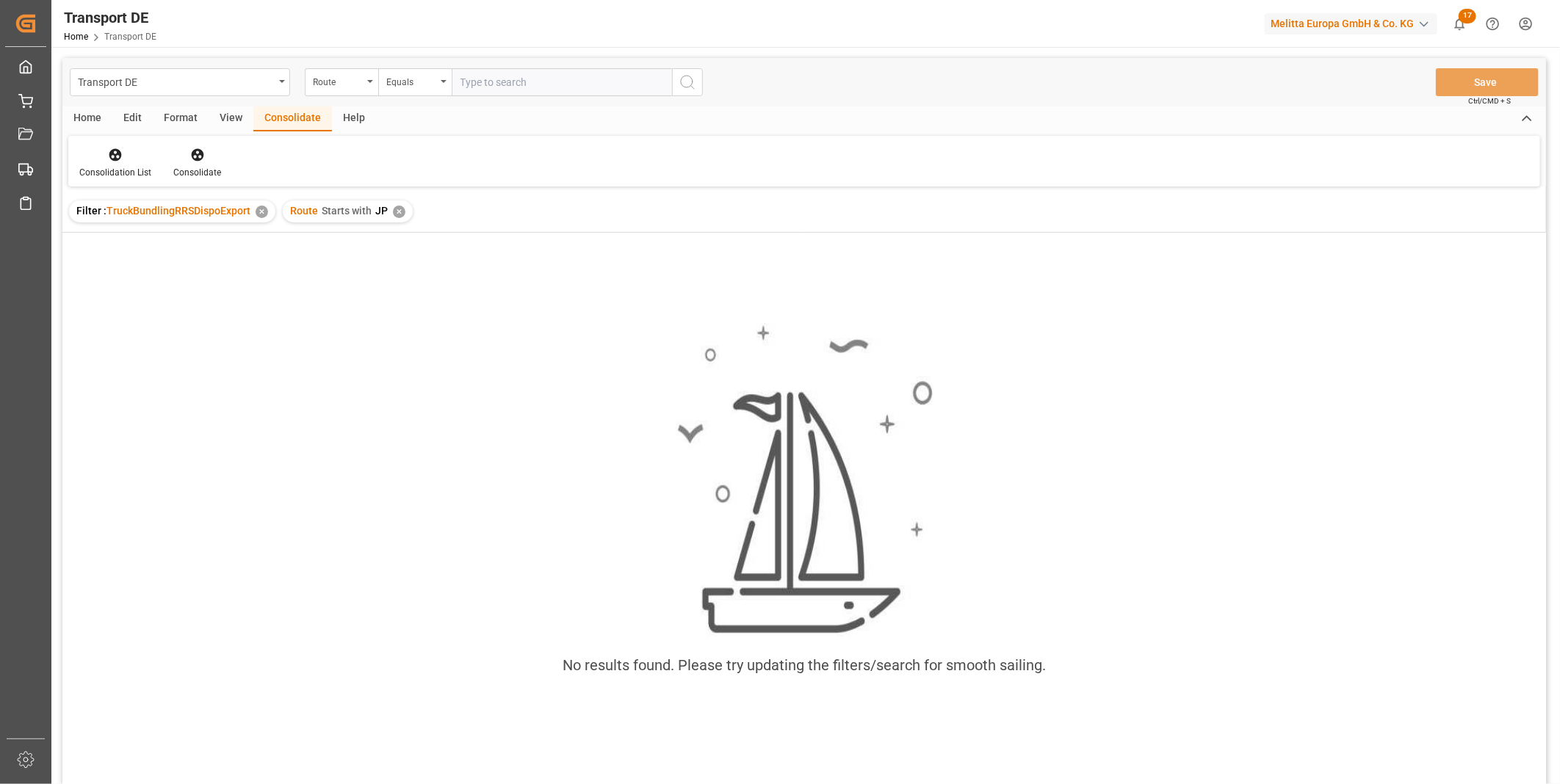
click at [395, 214] on div "✕" at bounding box center [399, 211] width 12 height 12
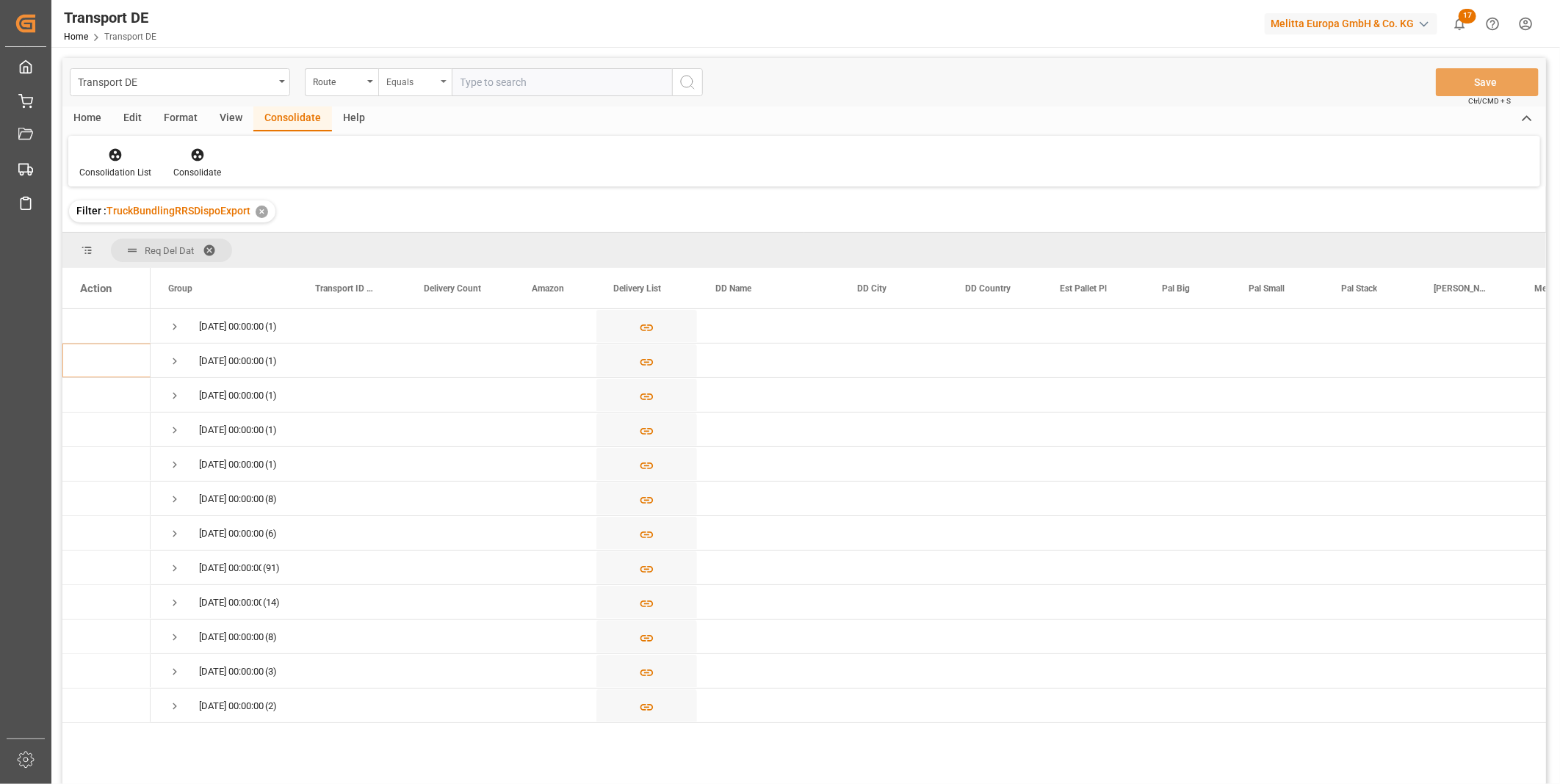
click at [421, 88] on div "Equals" at bounding box center [411, 80] width 50 height 17
click at [404, 243] on div "Starts with" at bounding box center [488, 242] width 219 height 31
type input "SA"
drag, startPoint x: 715, startPoint y: 99, endPoint x: 710, endPoint y: 92, distance: 8.6
click at [715, 98] on div "Transport DE Route Starts with SA Save Ctrl/CMD + S" at bounding box center [804, 81] width 1483 height 48
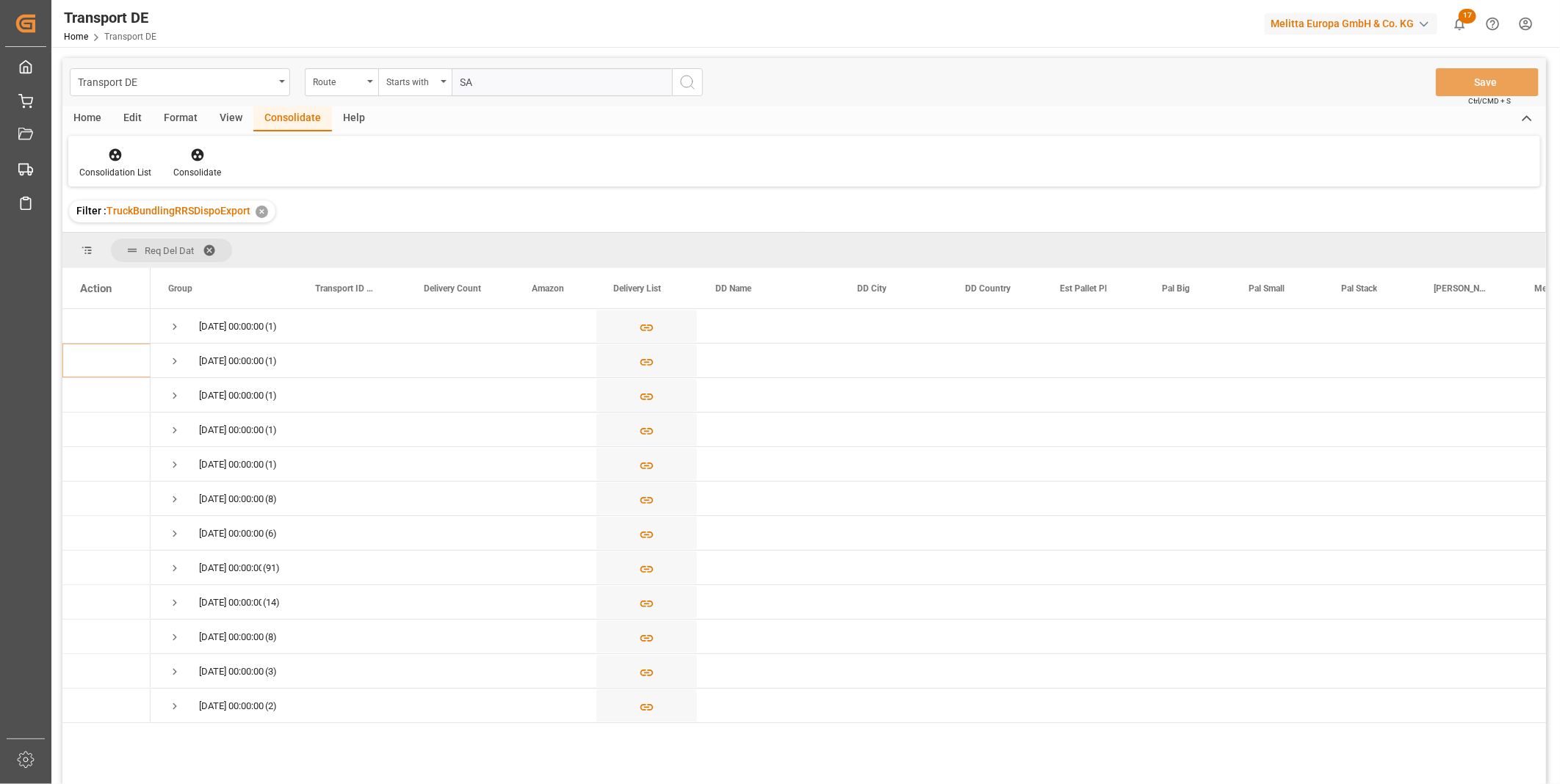
click at [687, 74] on icon "search button" at bounding box center [687, 82] width 18 height 18
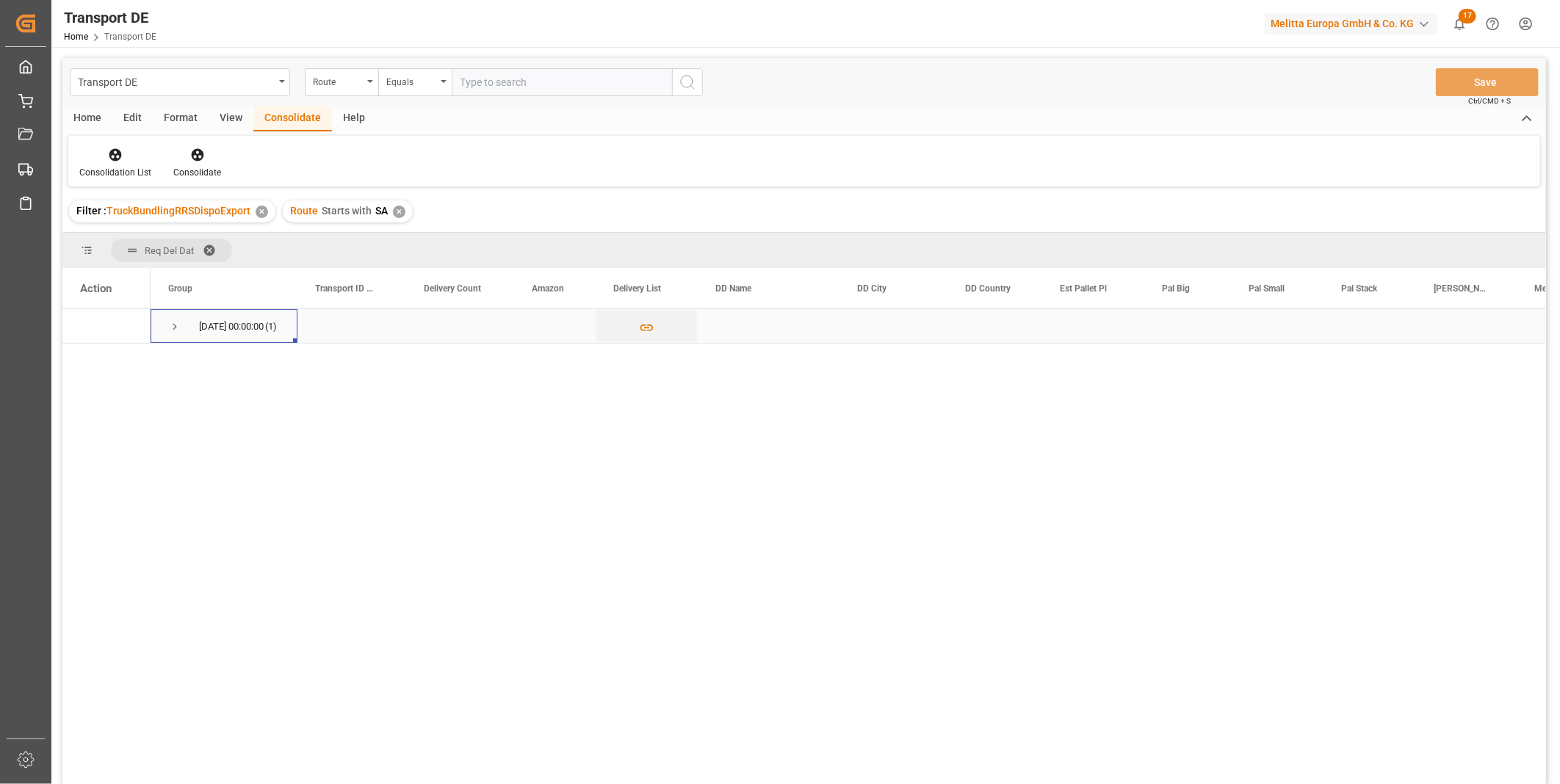
click at [174, 325] on span "Press SPACE to select this row." at bounding box center [175, 327] width 13 height 13
click at [643, 362] on icon "Press SPACE to select this row." at bounding box center [646, 362] width 15 height 15
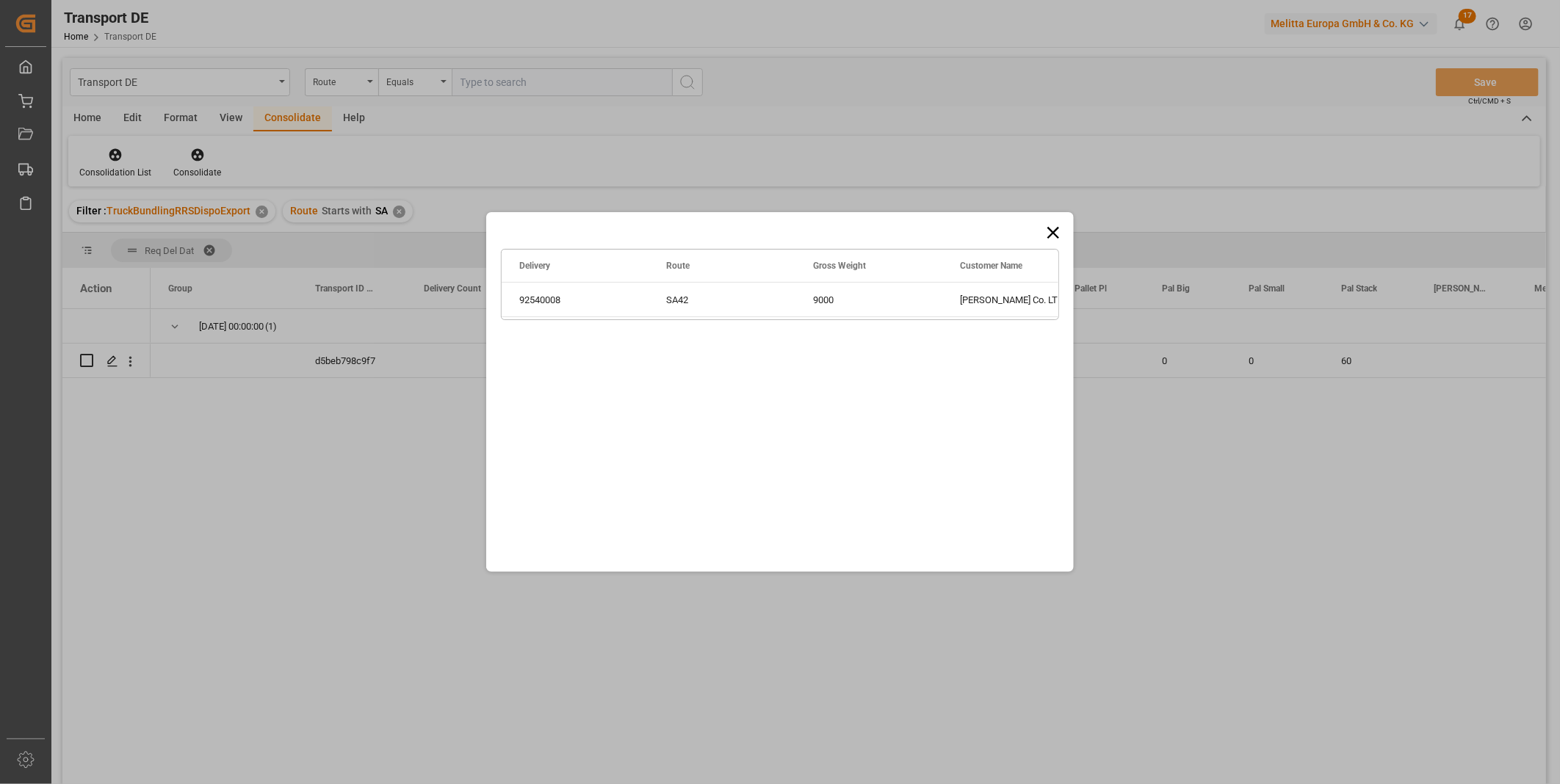
click at [1050, 230] on icon at bounding box center [1053, 233] width 11 height 11
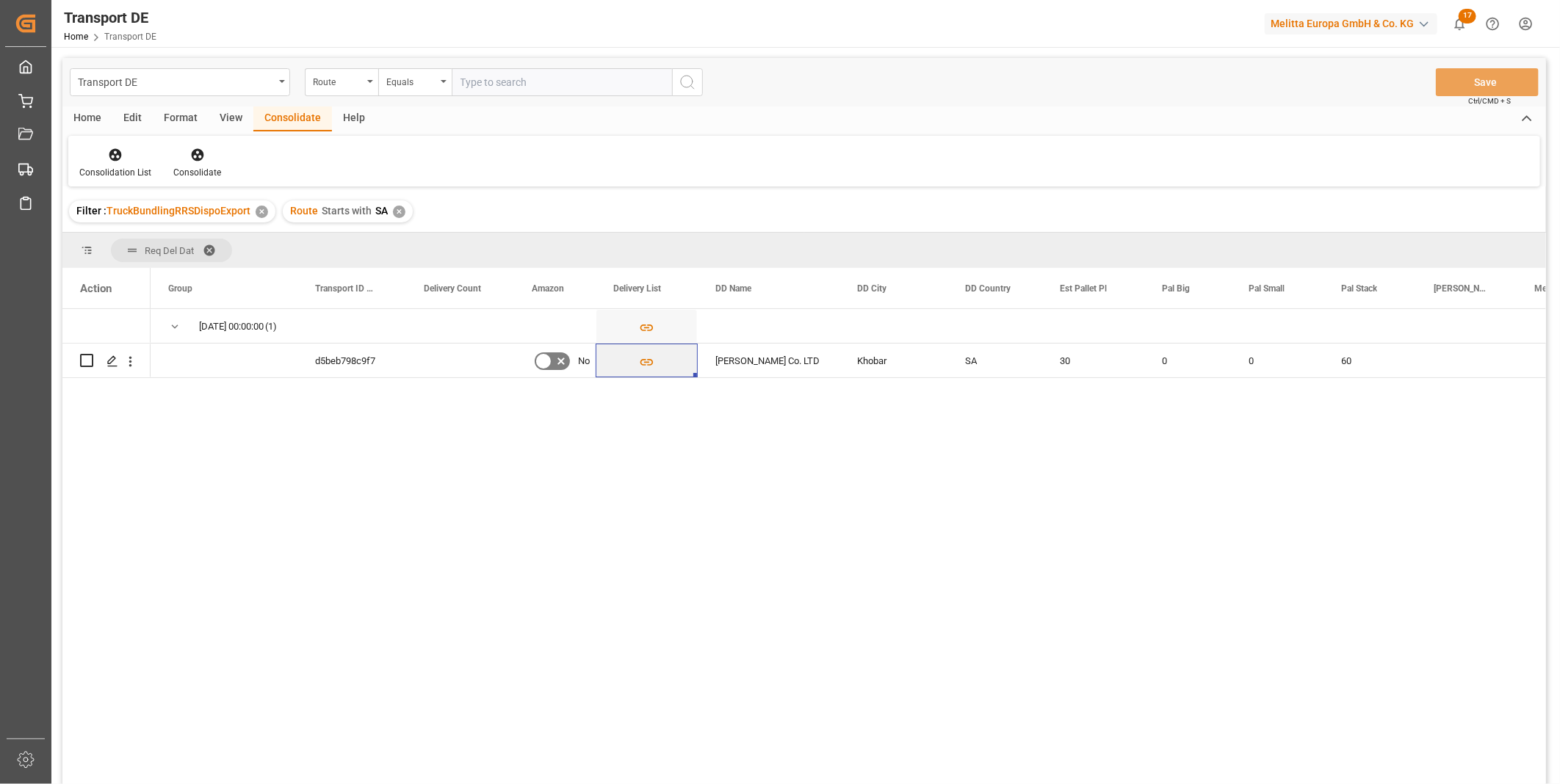
drag, startPoint x: 397, startPoint y: 214, endPoint x: 397, endPoint y: 205, distance: 9.0
click at [397, 214] on div "✕" at bounding box center [399, 211] width 12 height 12
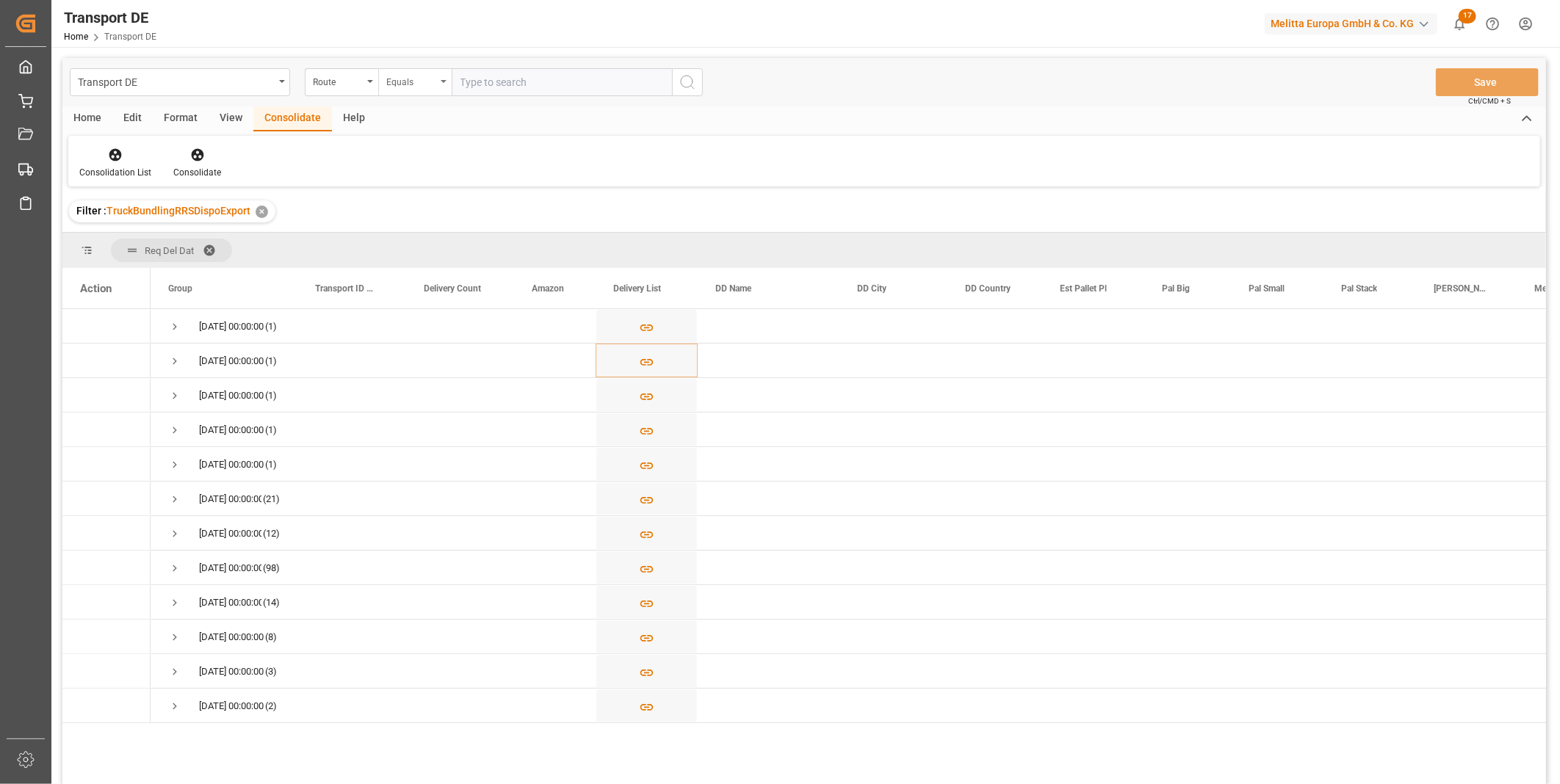
click at [407, 84] on div "Equals" at bounding box center [411, 80] width 50 height 17
click at [438, 250] on div "Starts with" at bounding box center [488, 242] width 219 height 31
type input "FR"
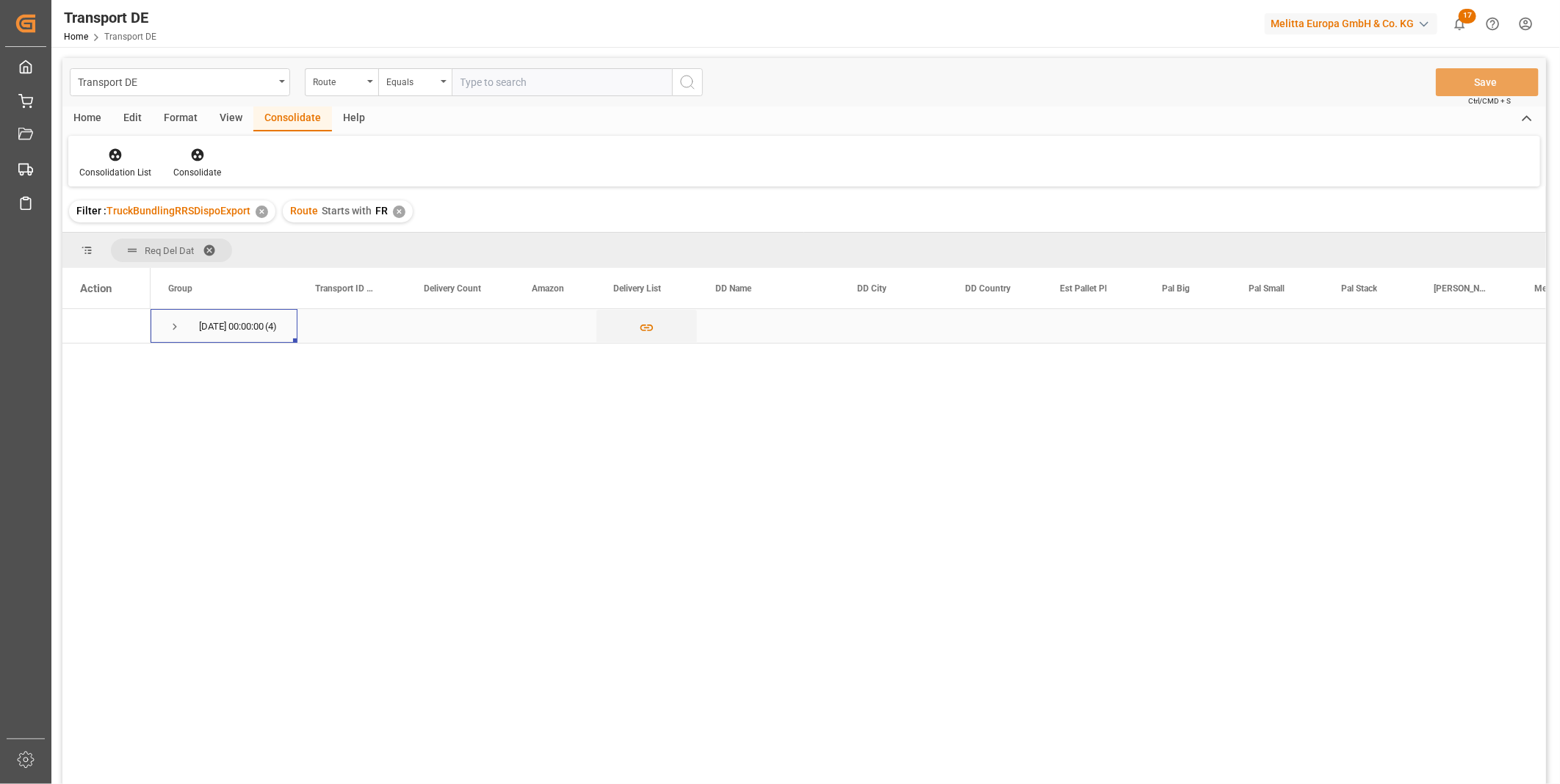
click at [158, 330] on div "[DATE] 00:00:00 (4)" at bounding box center [224, 326] width 147 height 34
click at [169, 328] on span "Press SPACE to select this row." at bounding box center [175, 327] width 13 height 13
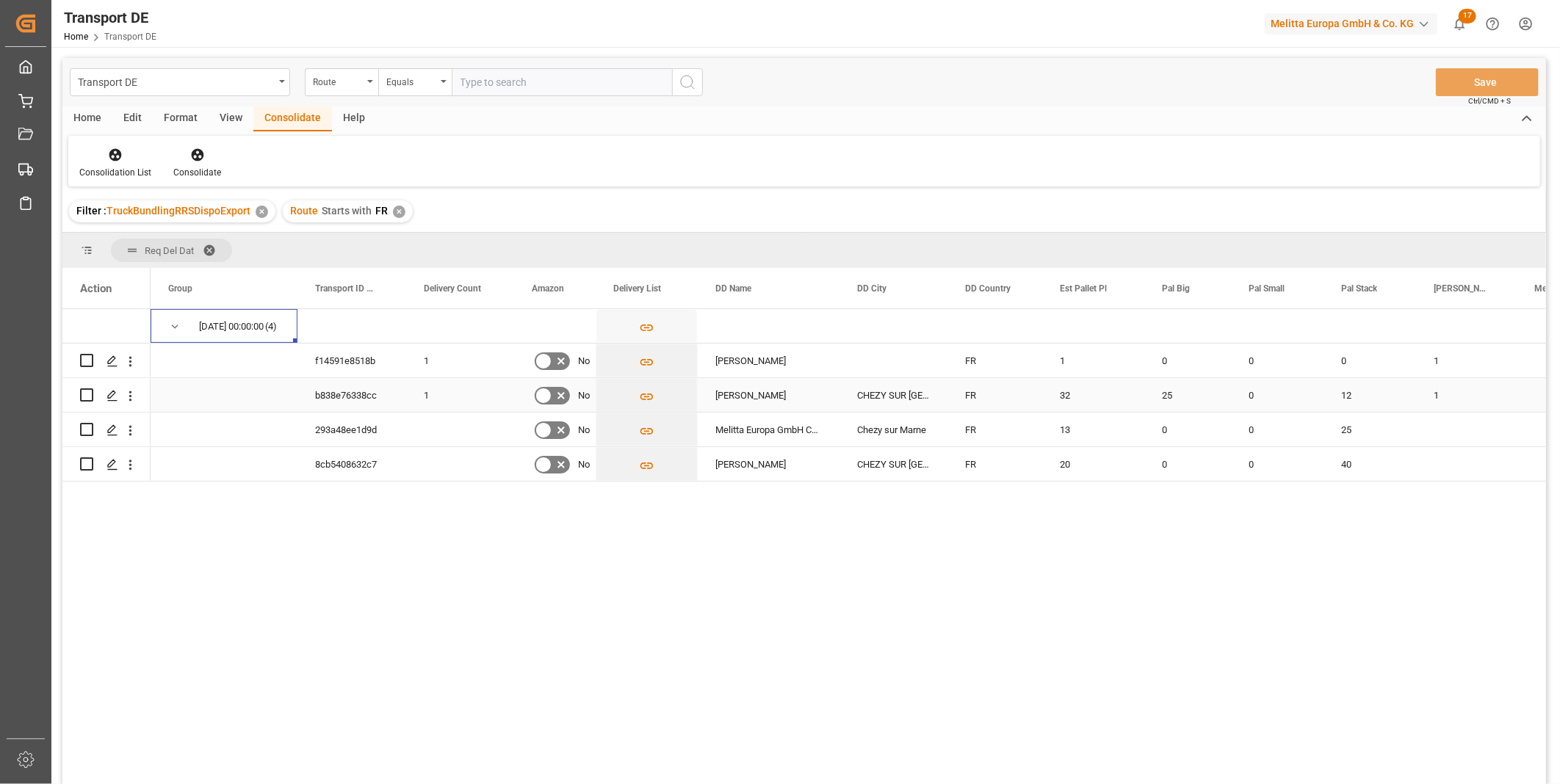
drag, startPoint x: 90, startPoint y: 392, endPoint x: 78, endPoint y: 365, distance: 29.5
click at [89, 391] on input "Press Space to toggle row selection (unchecked)" at bounding box center [87, 395] width 13 height 13
checkbox input "true"
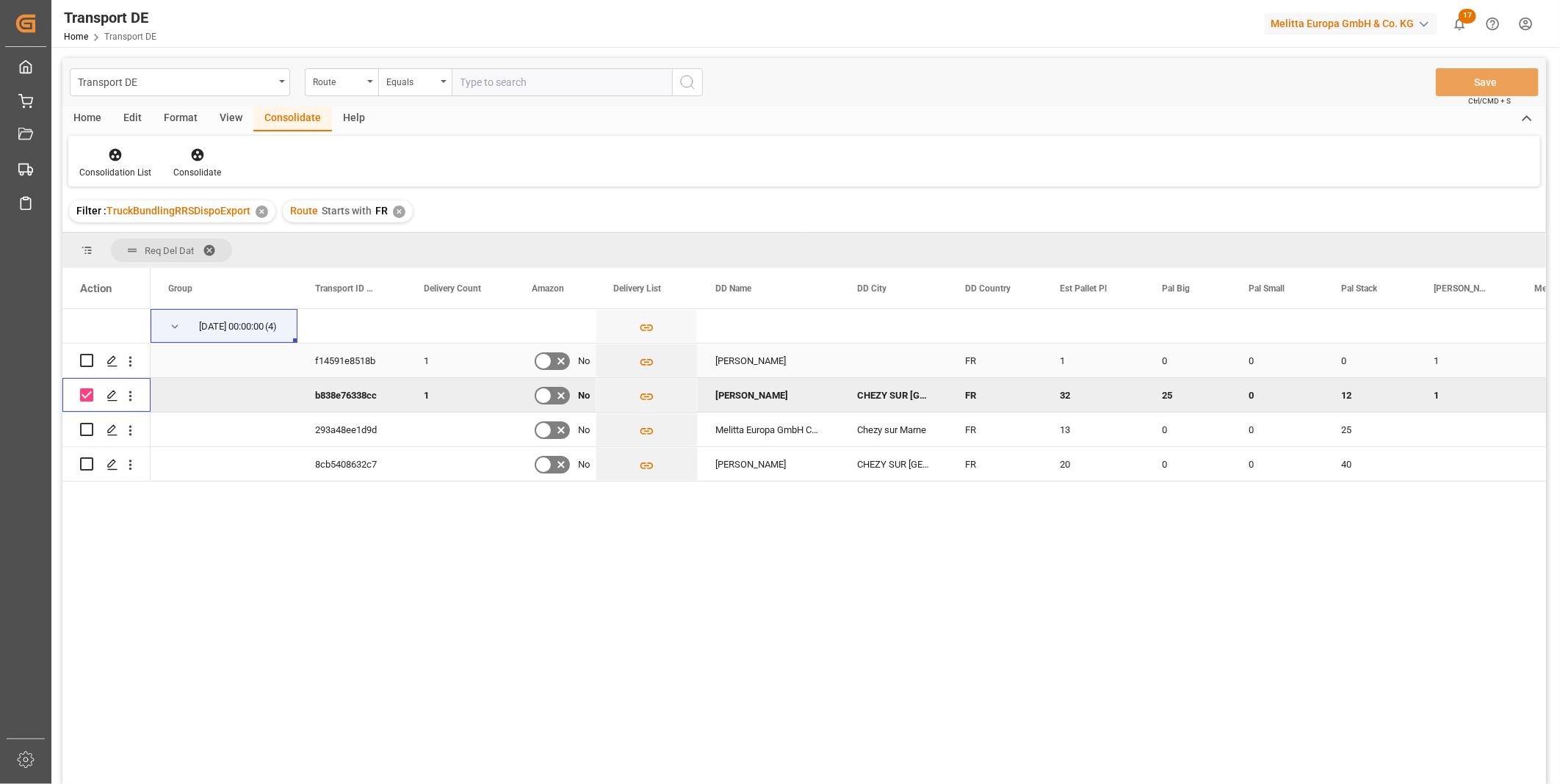
click at [88, 355] on input "Press Space to toggle row selection (unchecked)" at bounding box center [87, 361] width 13 height 13
checkbox input "true"
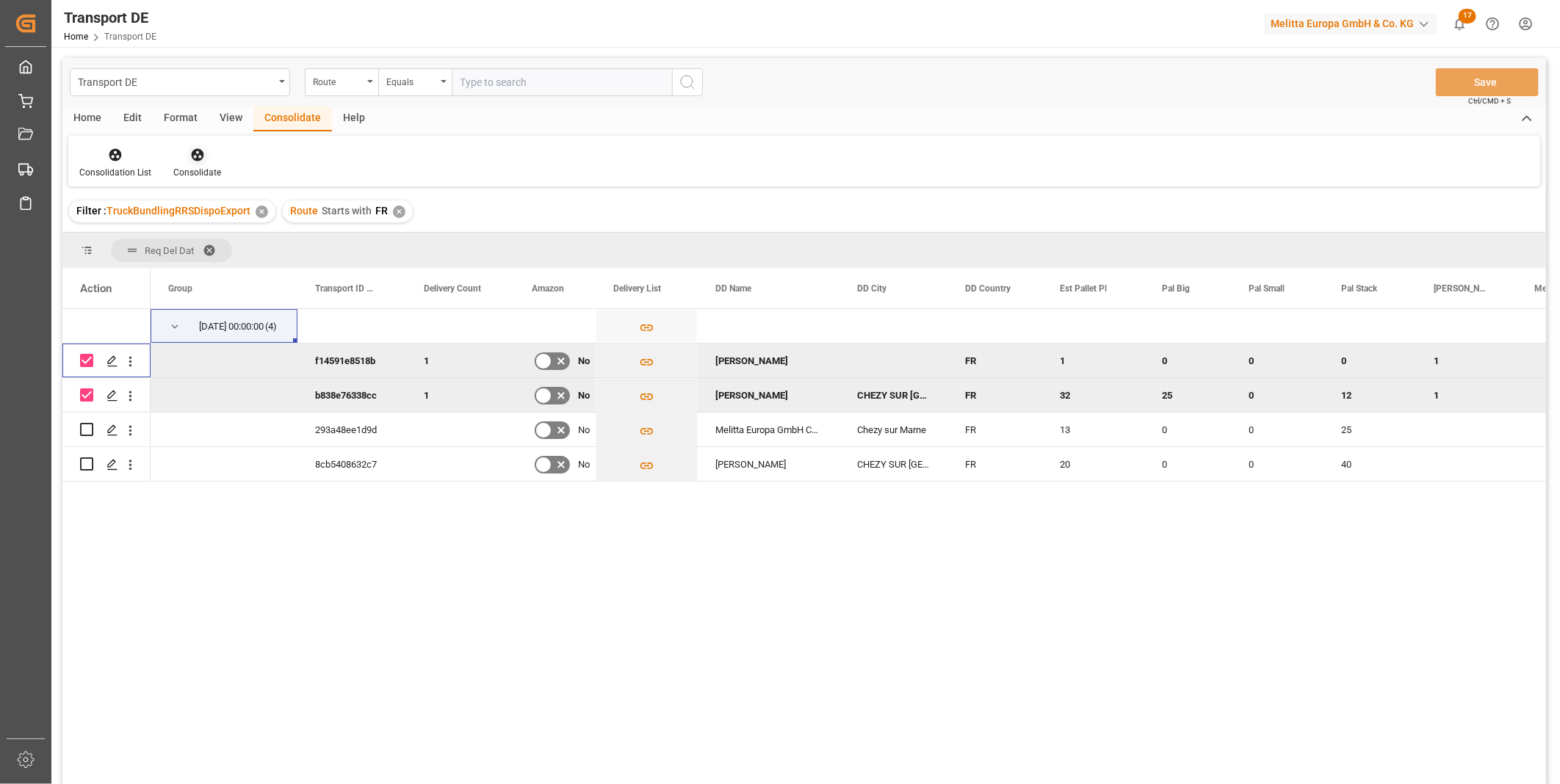
click at [191, 166] on div "Consolidate" at bounding box center [197, 172] width 47 height 13
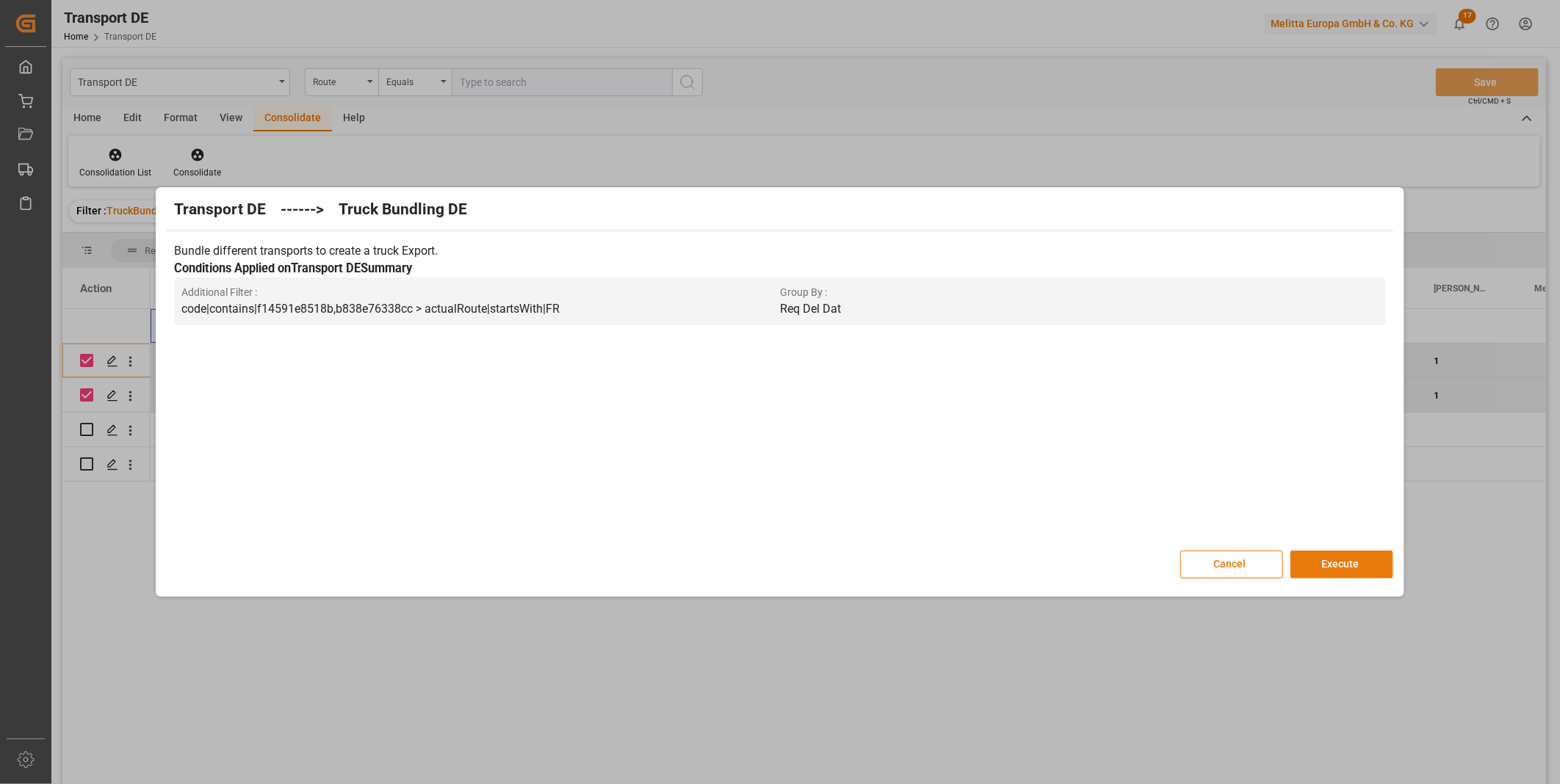
click at [1315, 554] on button "Execute" at bounding box center [1341, 563] width 103 height 27
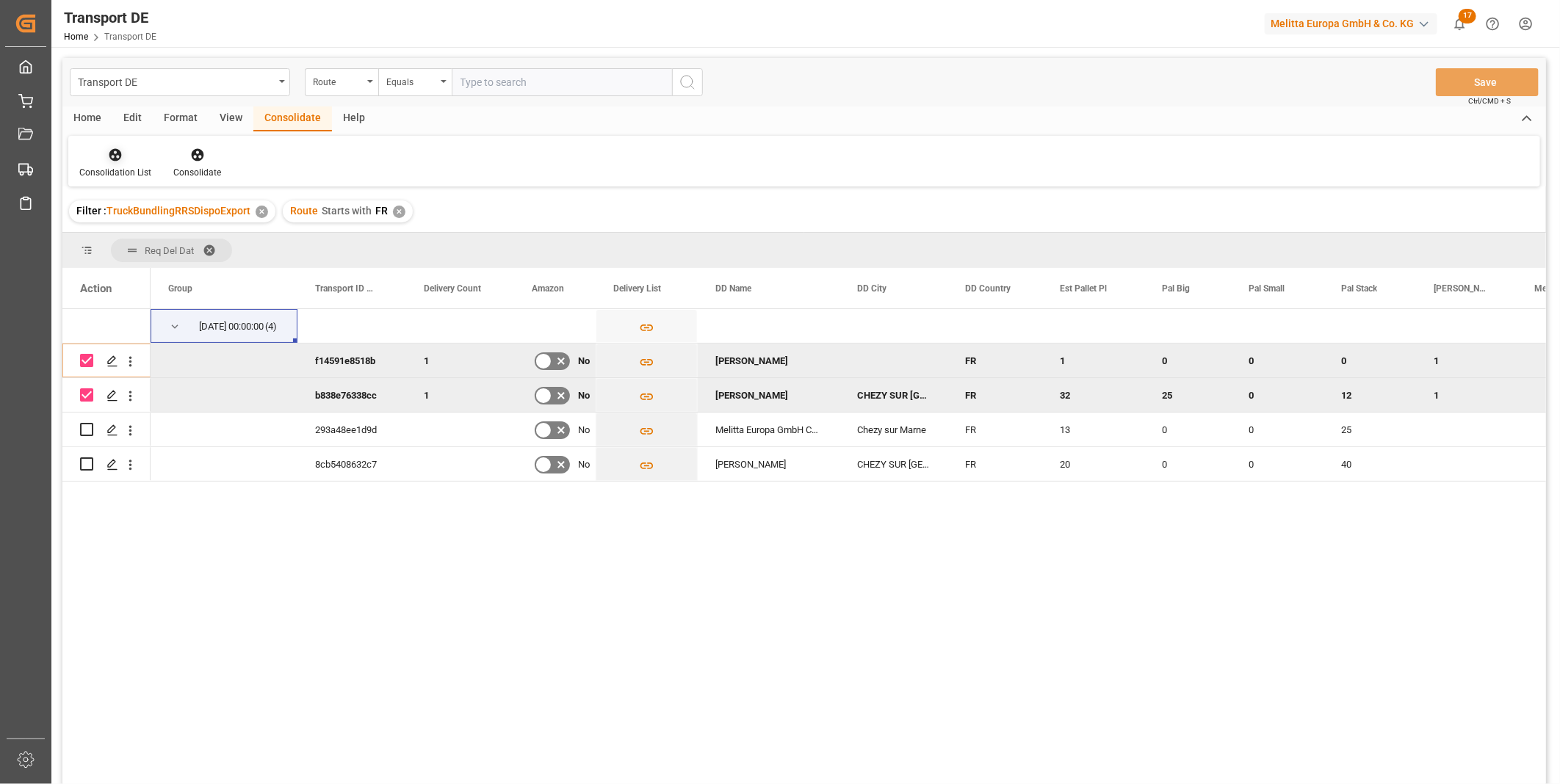
click at [99, 151] on div at bounding box center [116, 154] width 72 height 15
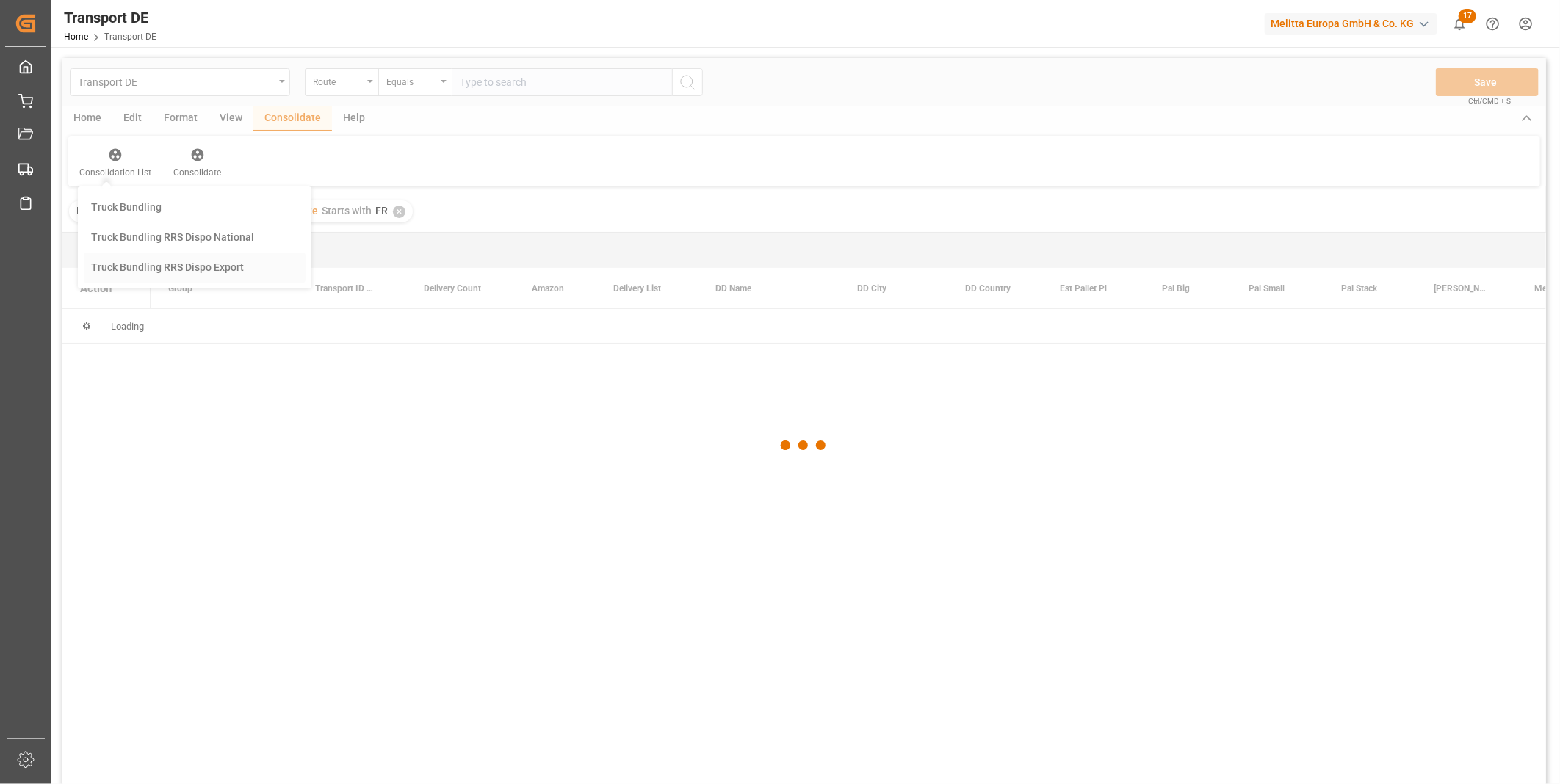
click at [134, 259] on div "Transport DE Route Equals Save Ctrl/CMD + S Home Edit Format View Consolidate H…" at bounding box center [804, 440] width 1483 height 765
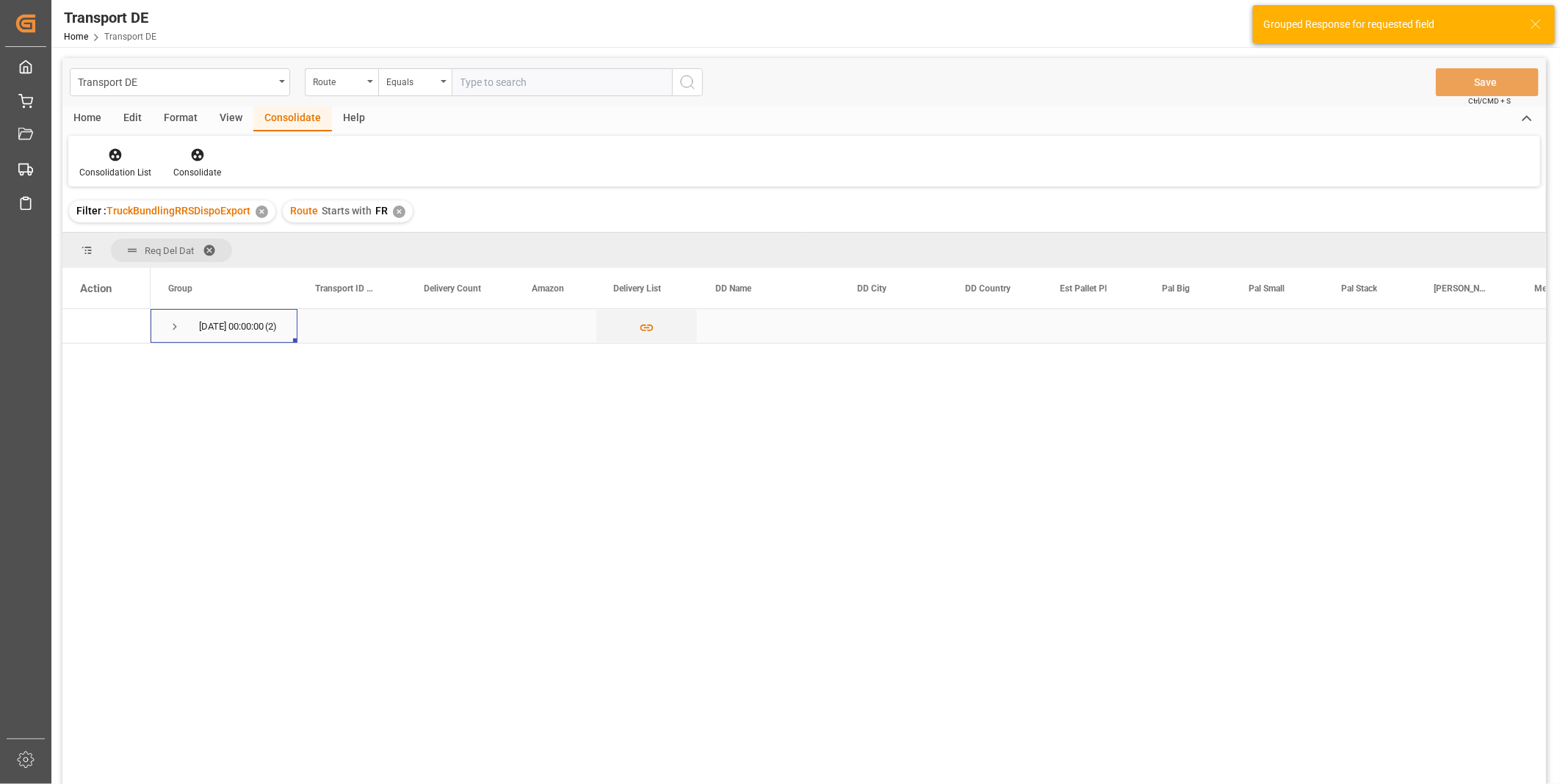
click at [192, 326] on span "[DATE] 00:00:00 (2)" at bounding box center [224, 326] width 112 height 32
click at [172, 324] on span "Press SPACE to select this row." at bounding box center [175, 327] width 13 height 13
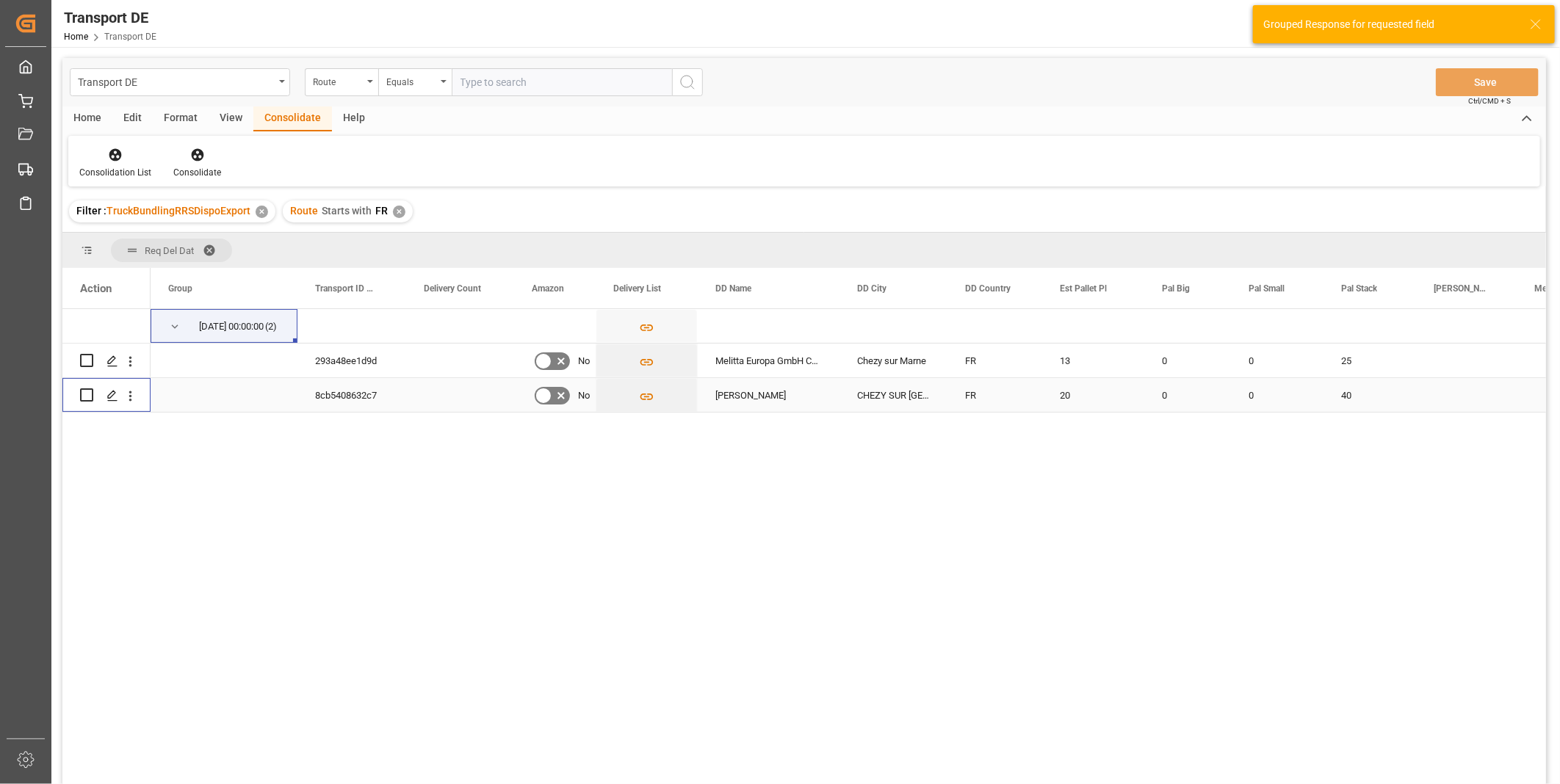
drag, startPoint x: 86, startPoint y: 392, endPoint x: 89, endPoint y: 377, distance: 15.3
click at [86, 394] on input "Press Space to toggle row selection (unchecked)" at bounding box center [87, 395] width 13 height 13
checkbox input "true"
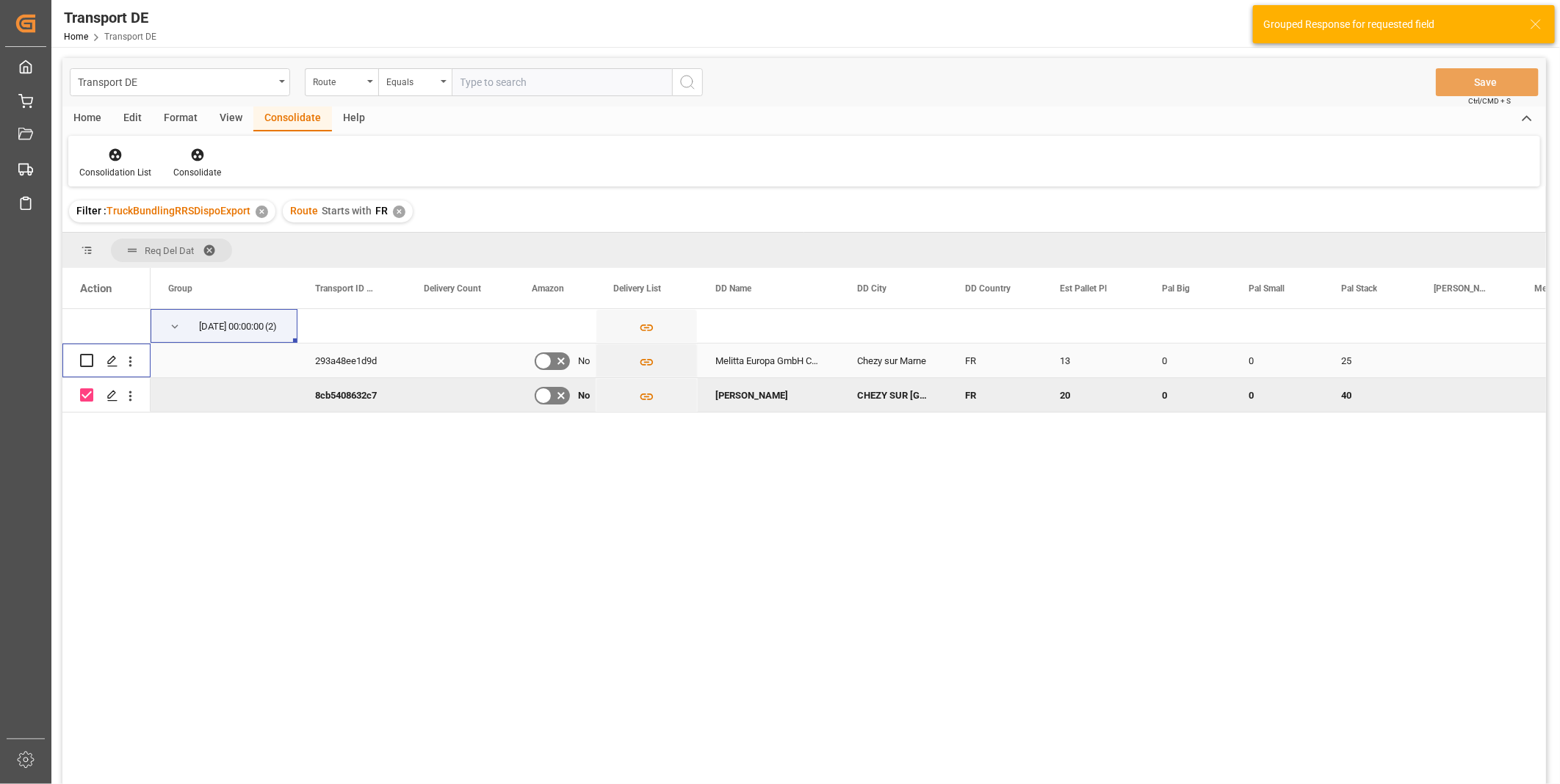
click at [91, 363] on input "Press Space to toggle row selection (unchecked)" at bounding box center [87, 361] width 13 height 13
checkbox input "true"
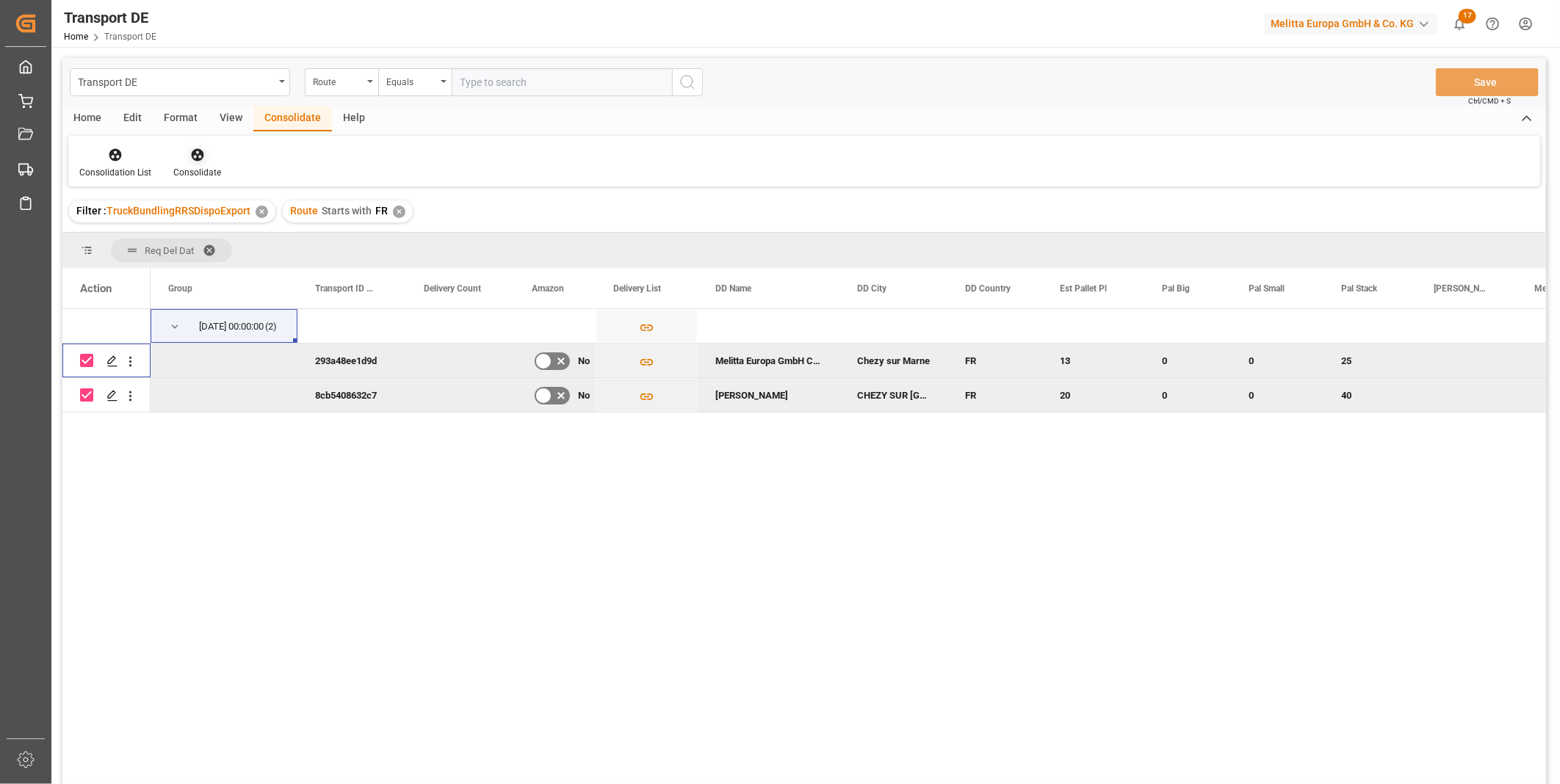
click at [195, 160] on icon at bounding box center [197, 154] width 12 height 12
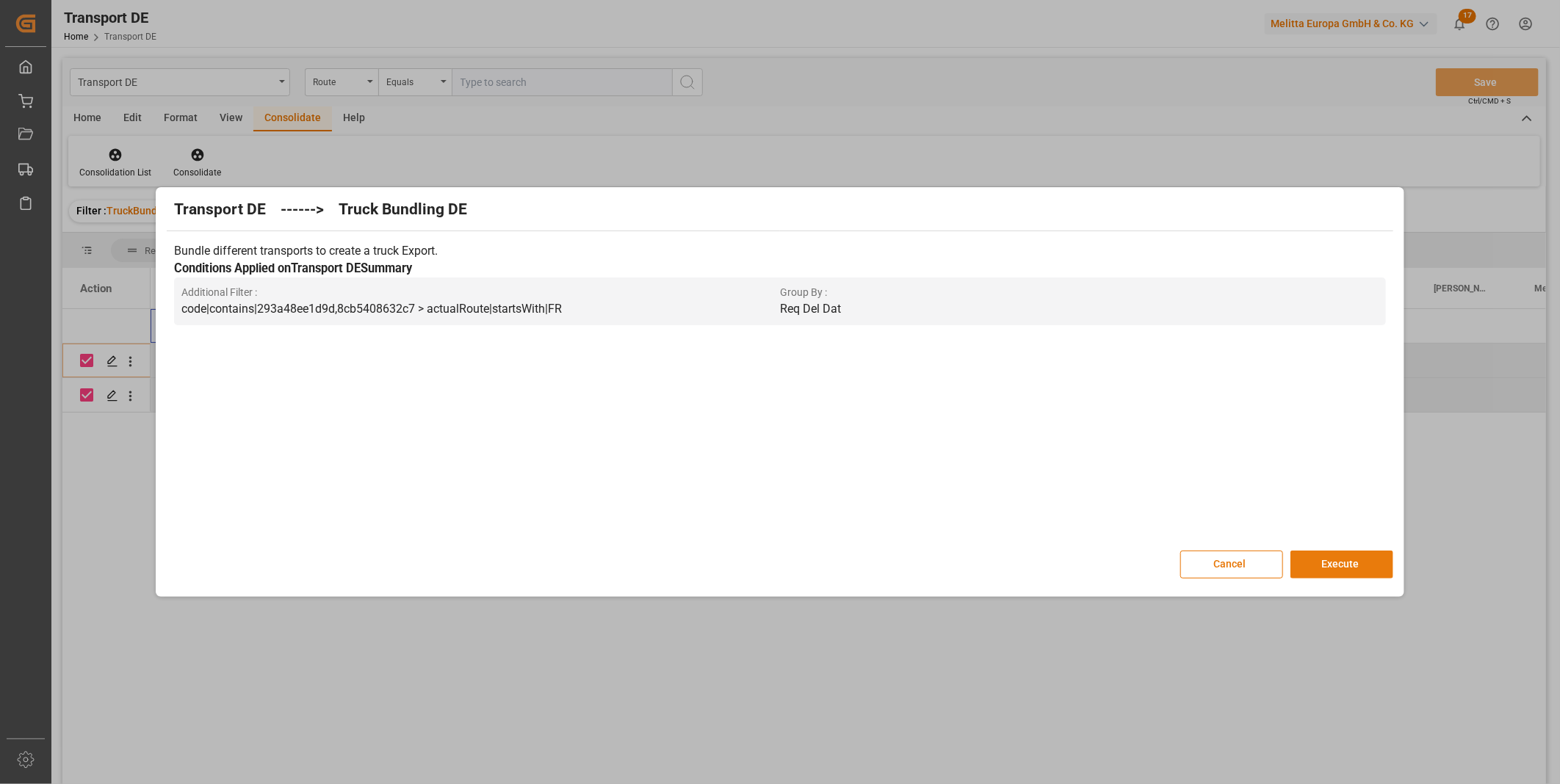
click at [1374, 561] on button "Execute" at bounding box center [1341, 563] width 103 height 27
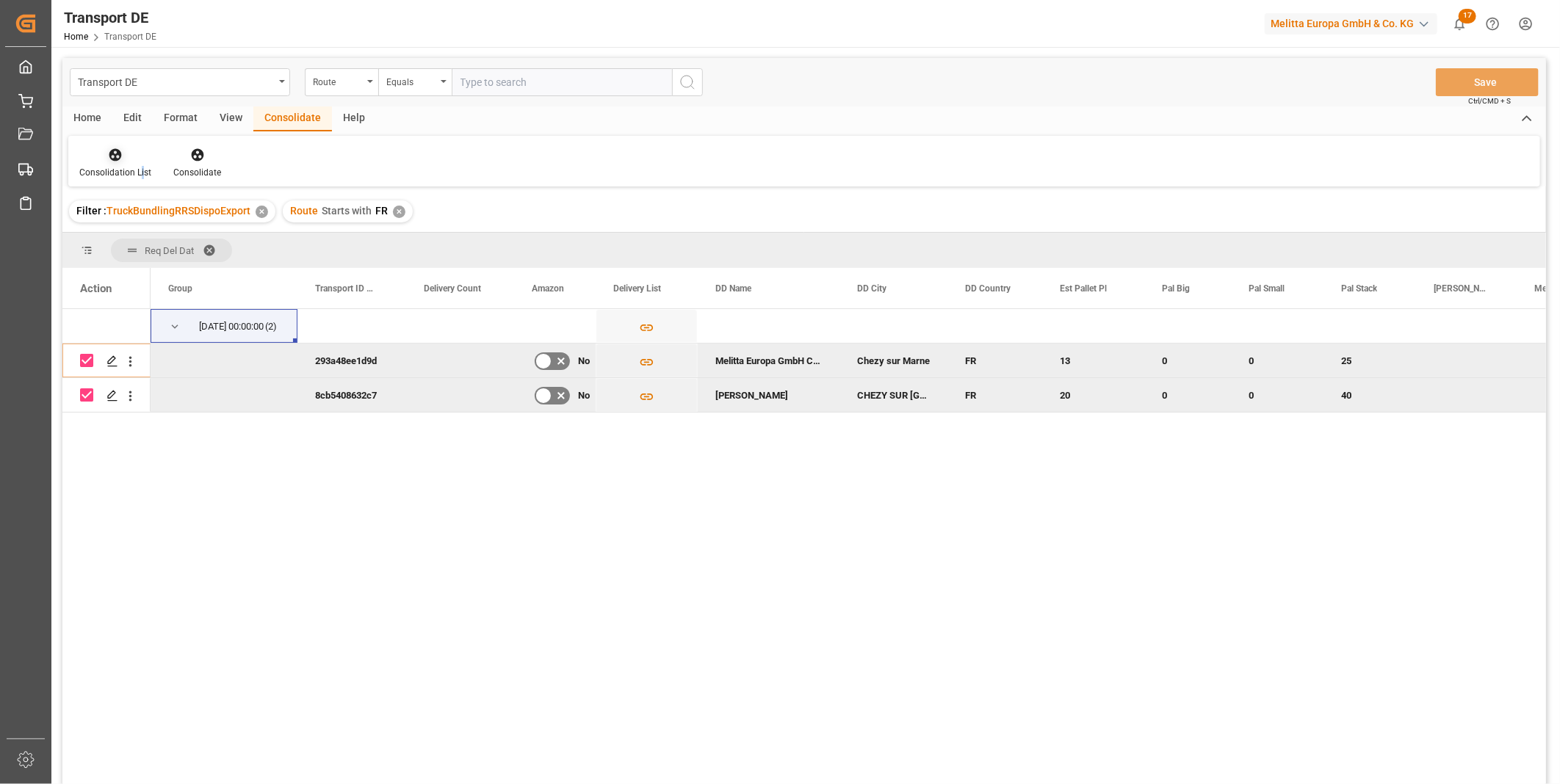
click at [141, 162] on div "Consolidation List" at bounding box center [115, 163] width 94 height 32
click at [184, 268] on div "Transport DE Route Equals Save Ctrl/CMD + S Home Edit Format View Consolidate H…" at bounding box center [804, 440] width 1483 height 765
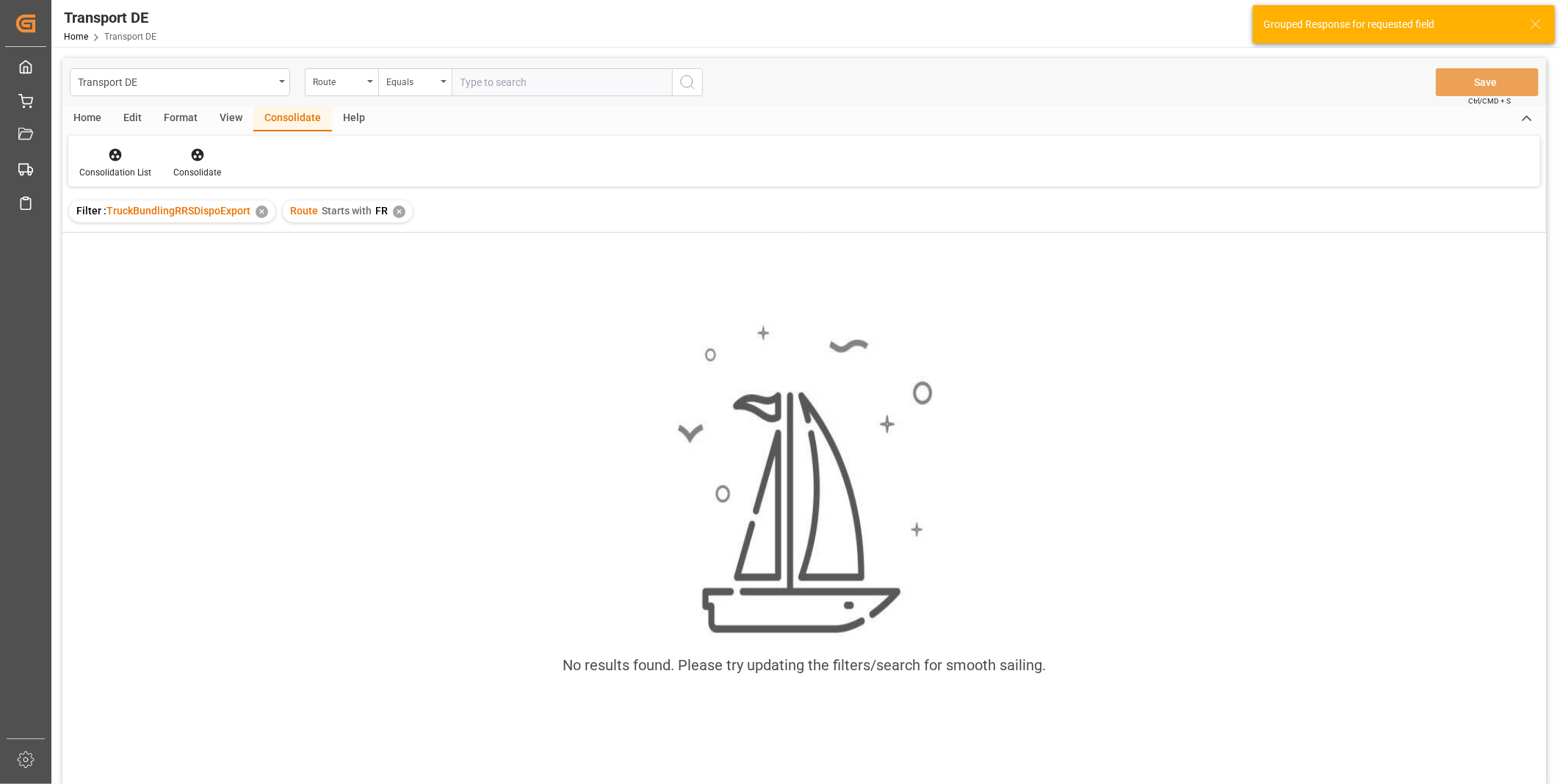
click at [395, 210] on div "✕" at bounding box center [399, 211] width 12 height 12
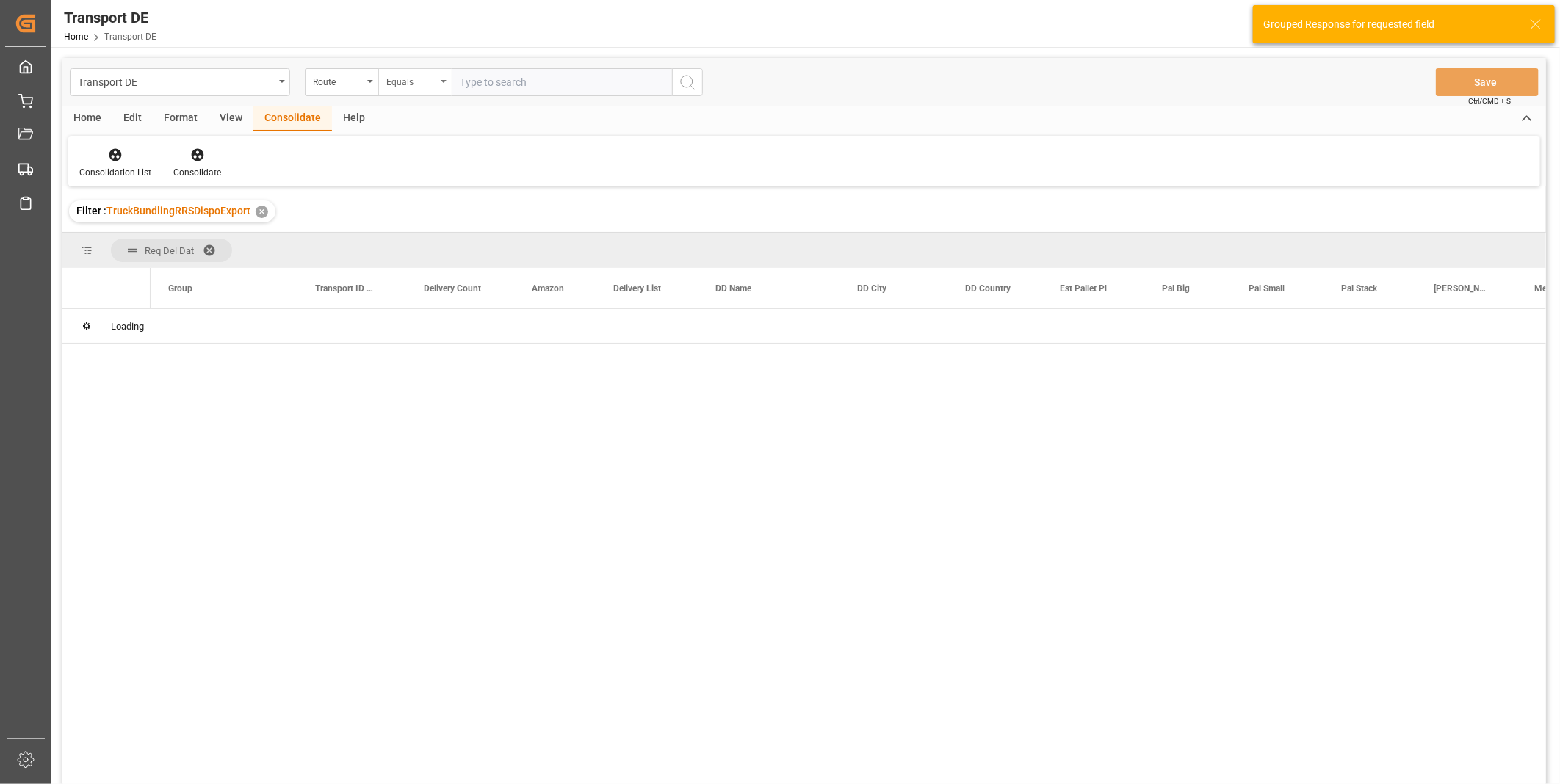
click at [403, 90] on div "Equals" at bounding box center [415, 81] width 74 height 27
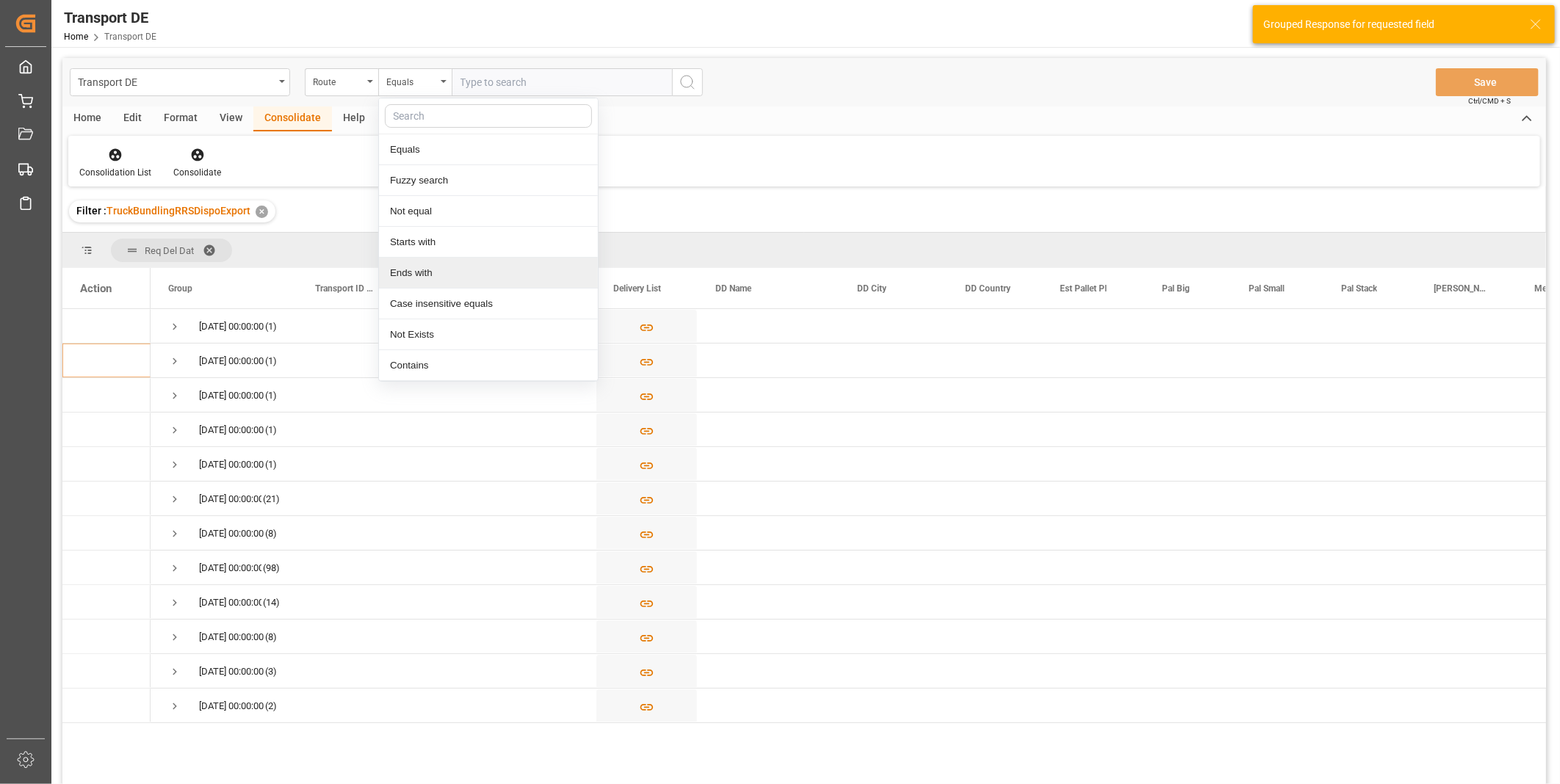
click at [430, 255] on div "Starts with" at bounding box center [488, 242] width 219 height 31
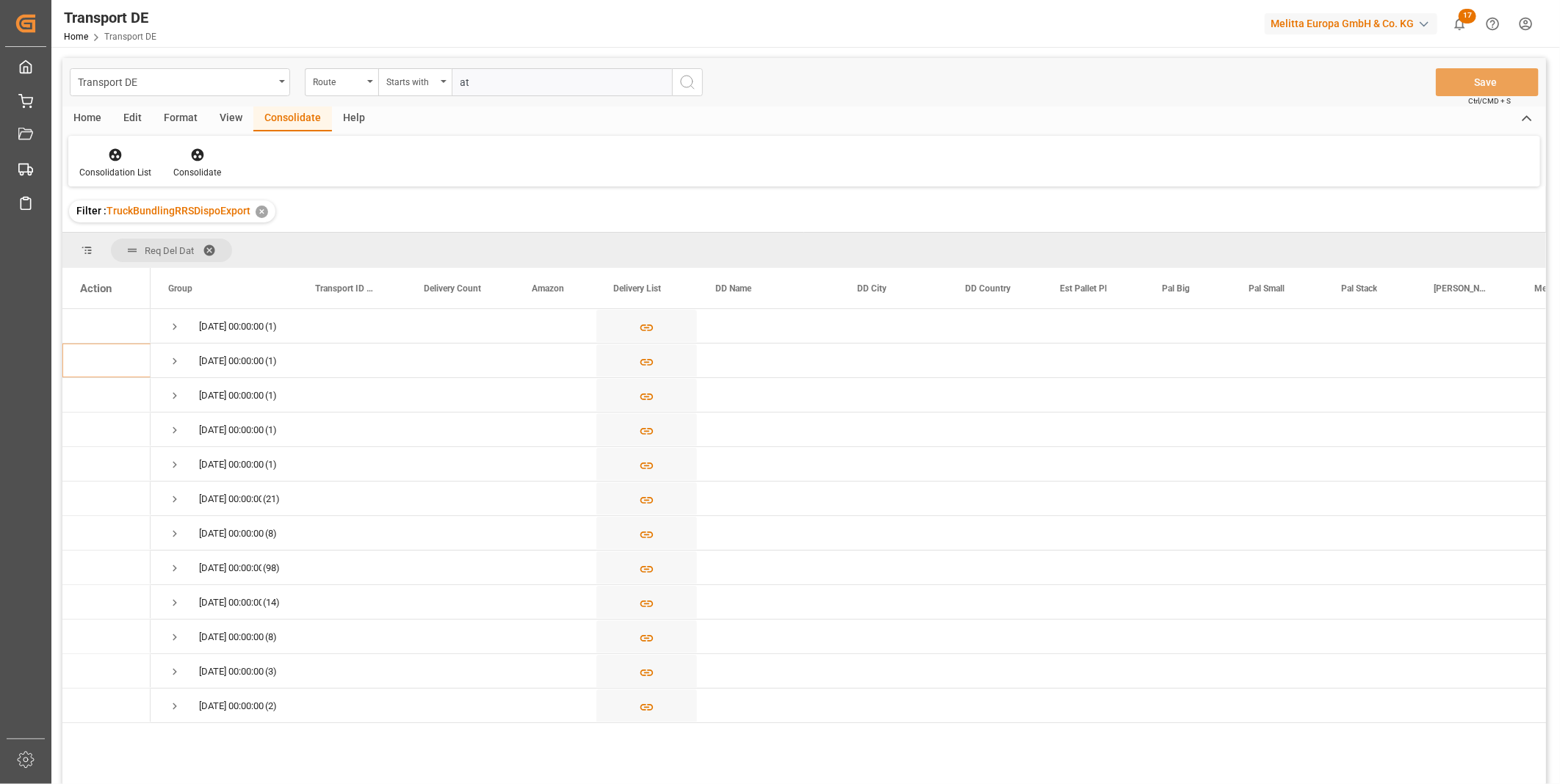
type input "a"
click at [636, 81] on input "text" at bounding box center [562, 81] width 221 height 27
type input "AT"
click at [681, 93] on button "search button" at bounding box center [687, 81] width 31 height 27
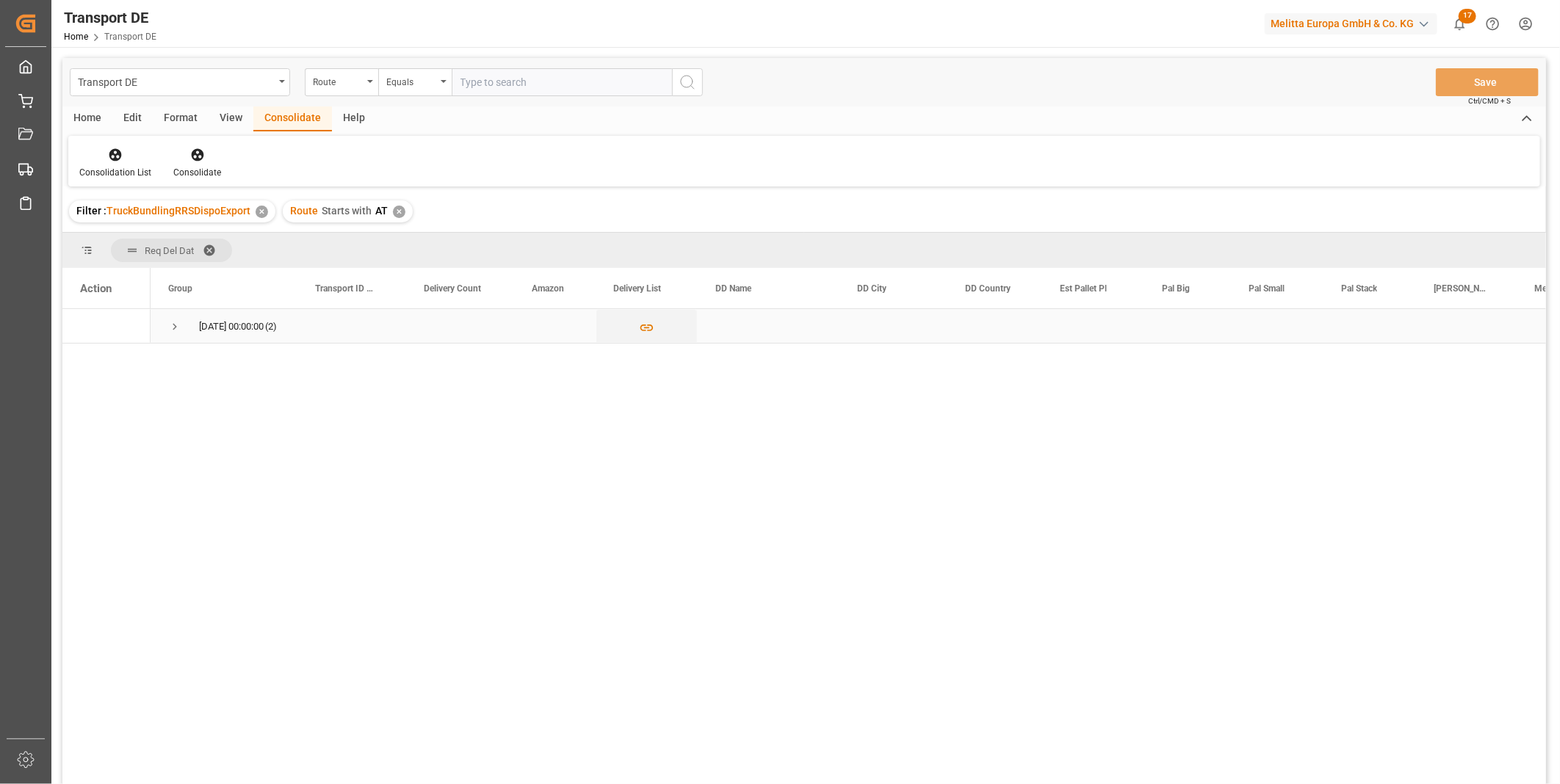
click at [171, 332] on span "Press SPACE to select this row." at bounding box center [175, 327] width 13 height 13
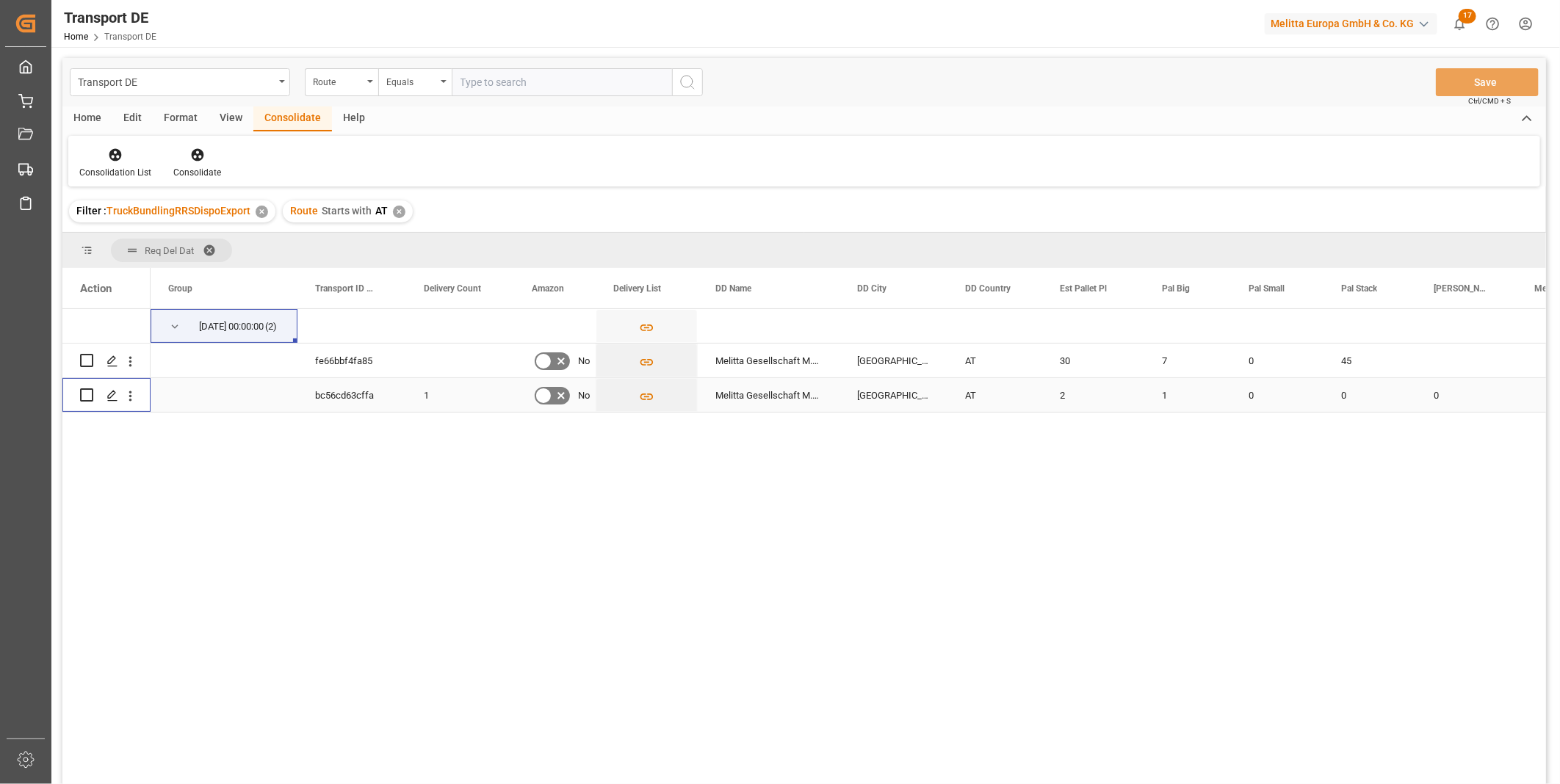
click at [90, 395] on input "Press Space to toggle row selection (unchecked)" at bounding box center [87, 395] width 13 height 13
checkbox input "true"
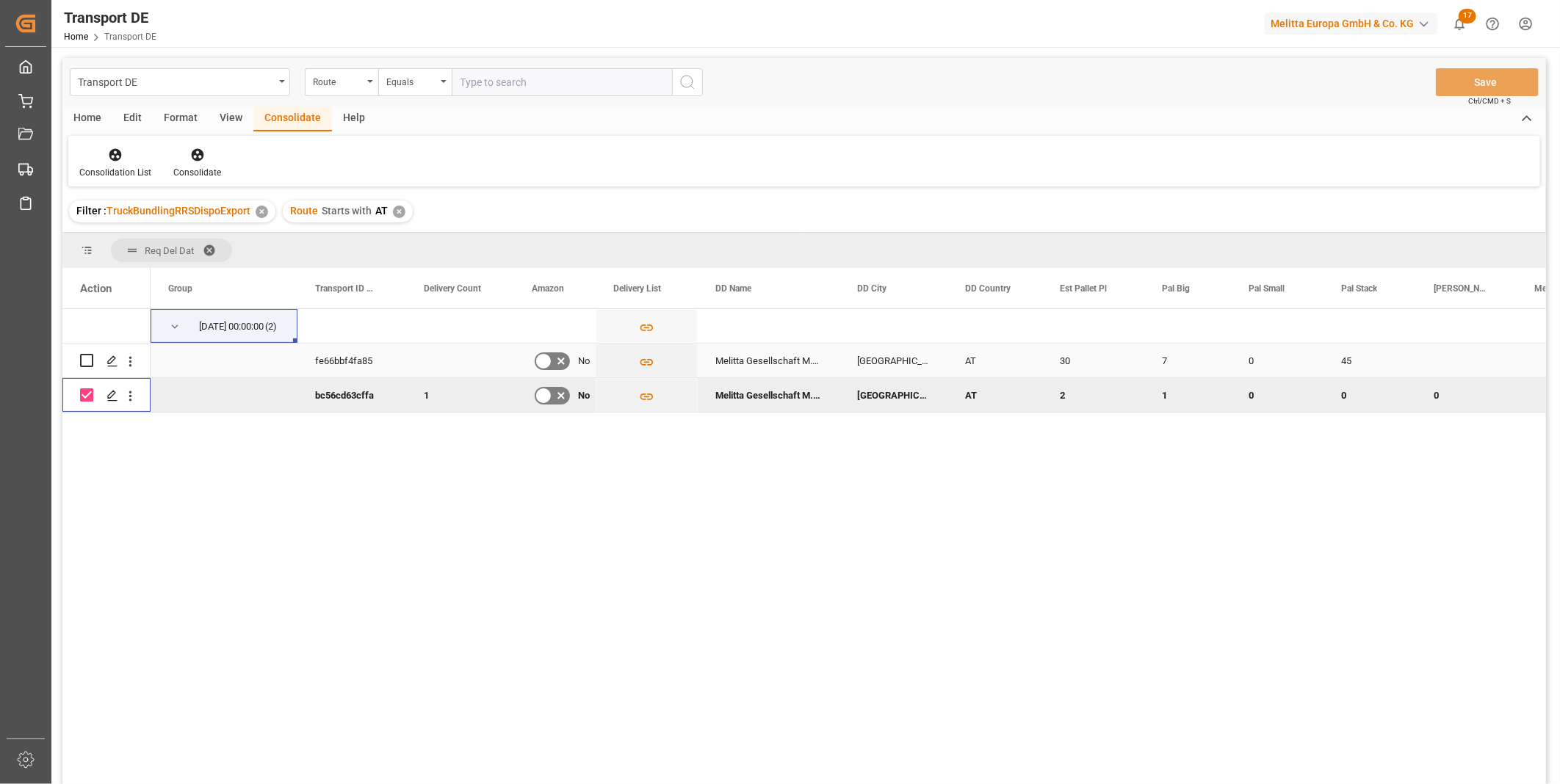
click at [83, 360] on input "Press Space to toggle row selection (unchecked)" at bounding box center [87, 361] width 13 height 13
checkbox input "true"
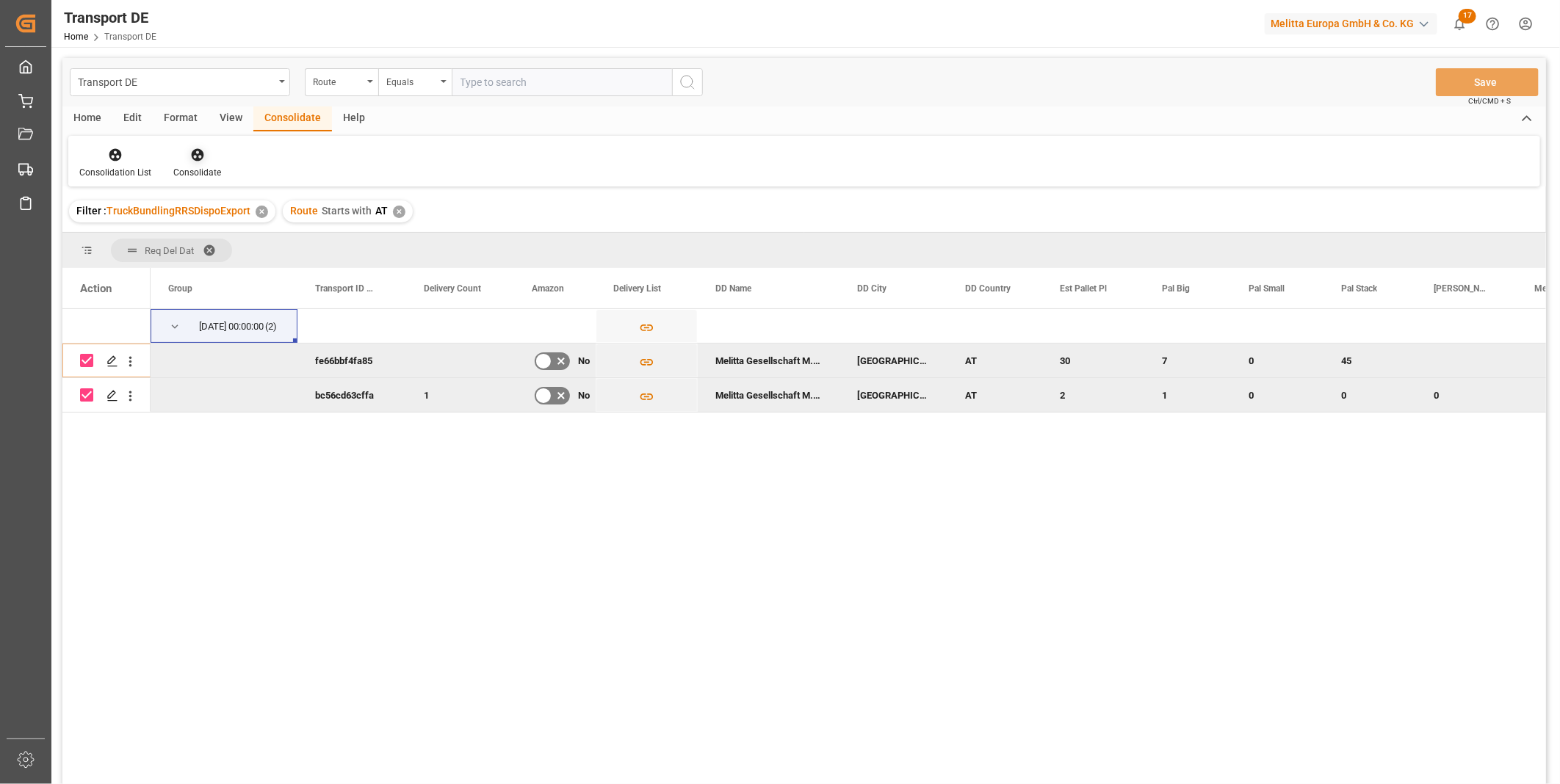
click at [185, 166] on div "Consolidate" at bounding box center [197, 172] width 47 height 13
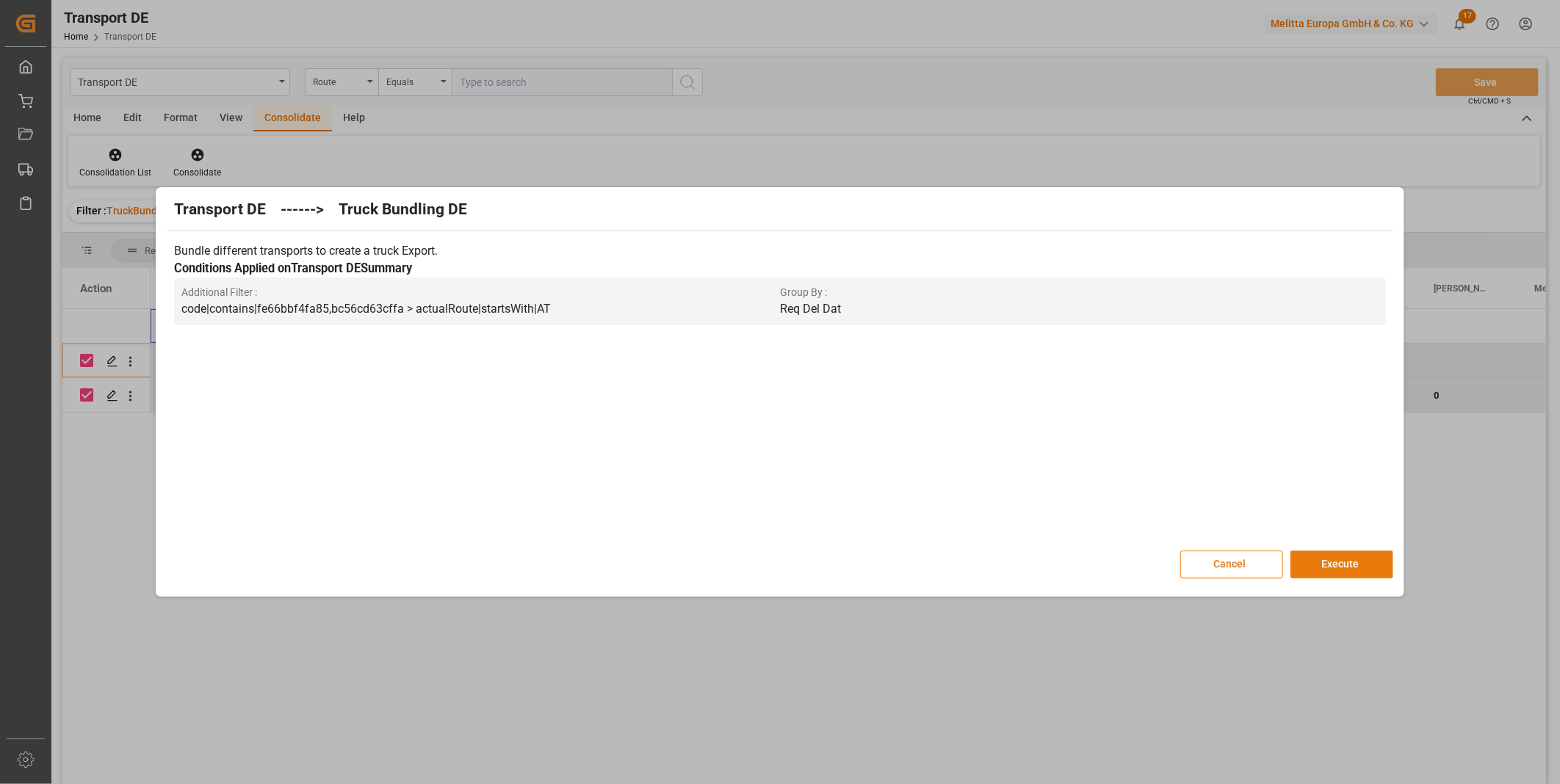
click at [1335, 567] on button "Execute" at bounding box center [1341, 563] width 103 height 27
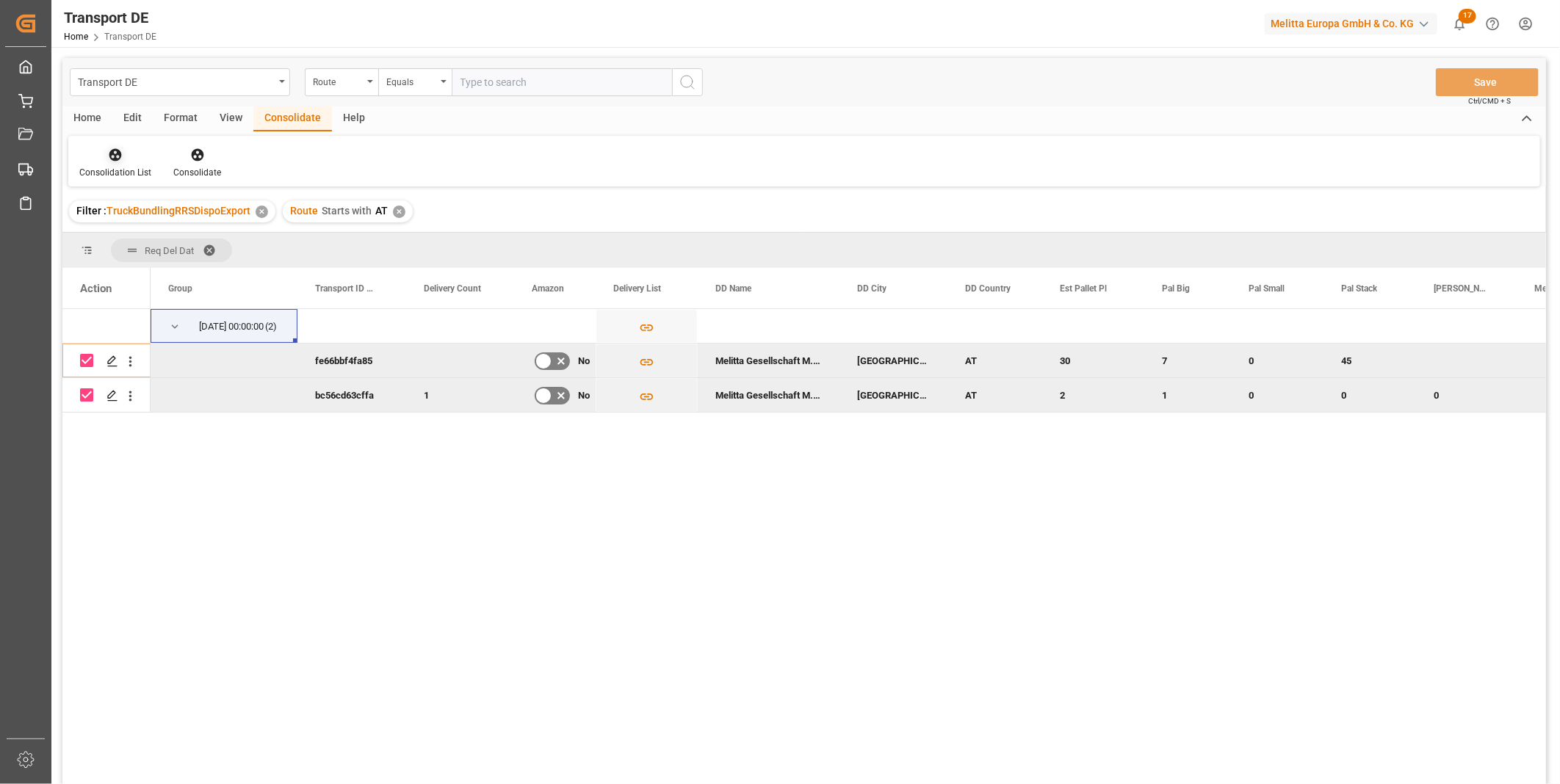
click at [103, 169] on div "Consolidation List" at bounding box center [116, 172] width 72 height 13
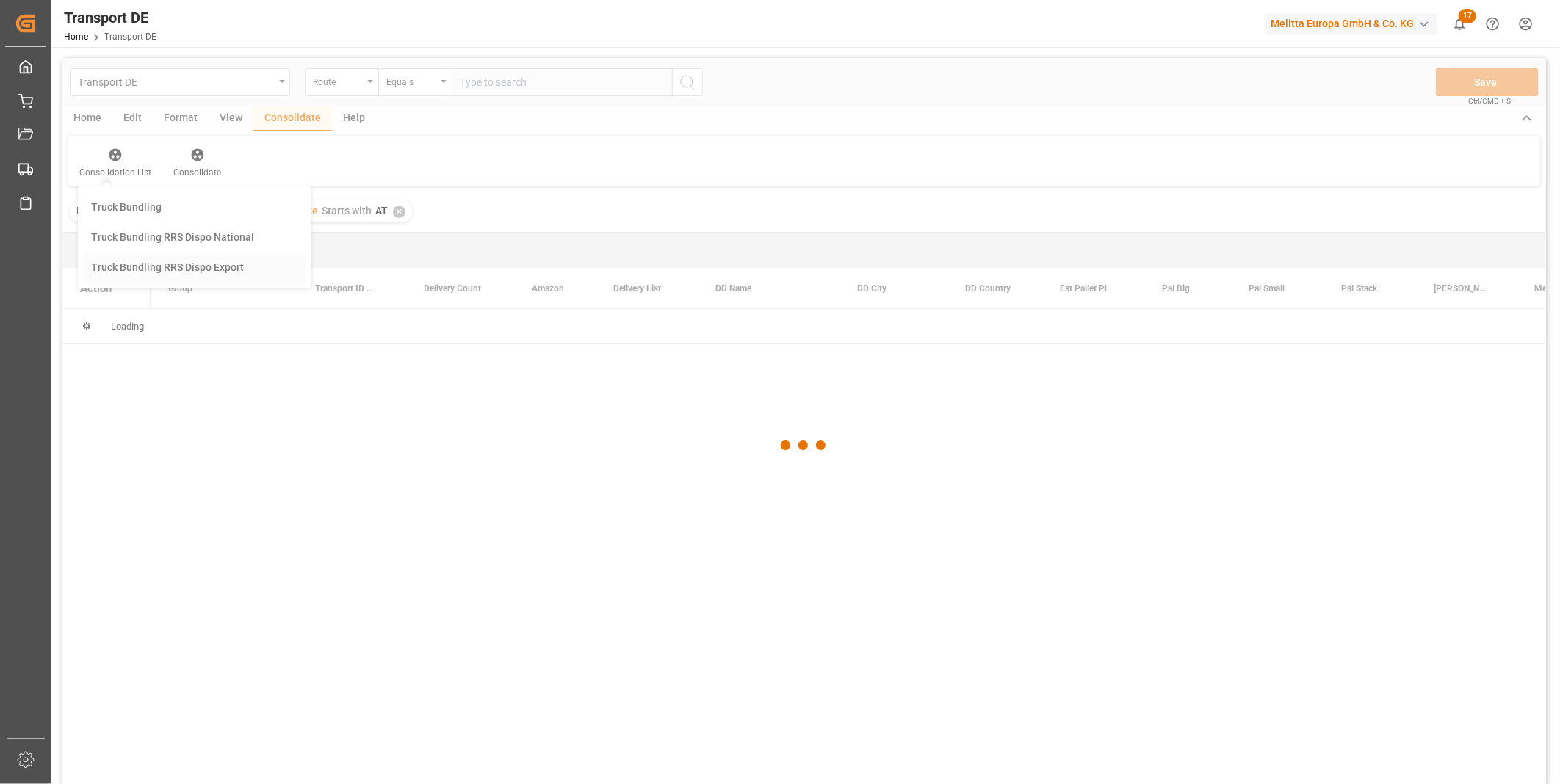
click at [169, 273] on div "Transport DE Route Equals Save Ctrl/CMD + S Home Edit Format View Consolidate H…" at bounding box center [804, 440] width 1483 height 765
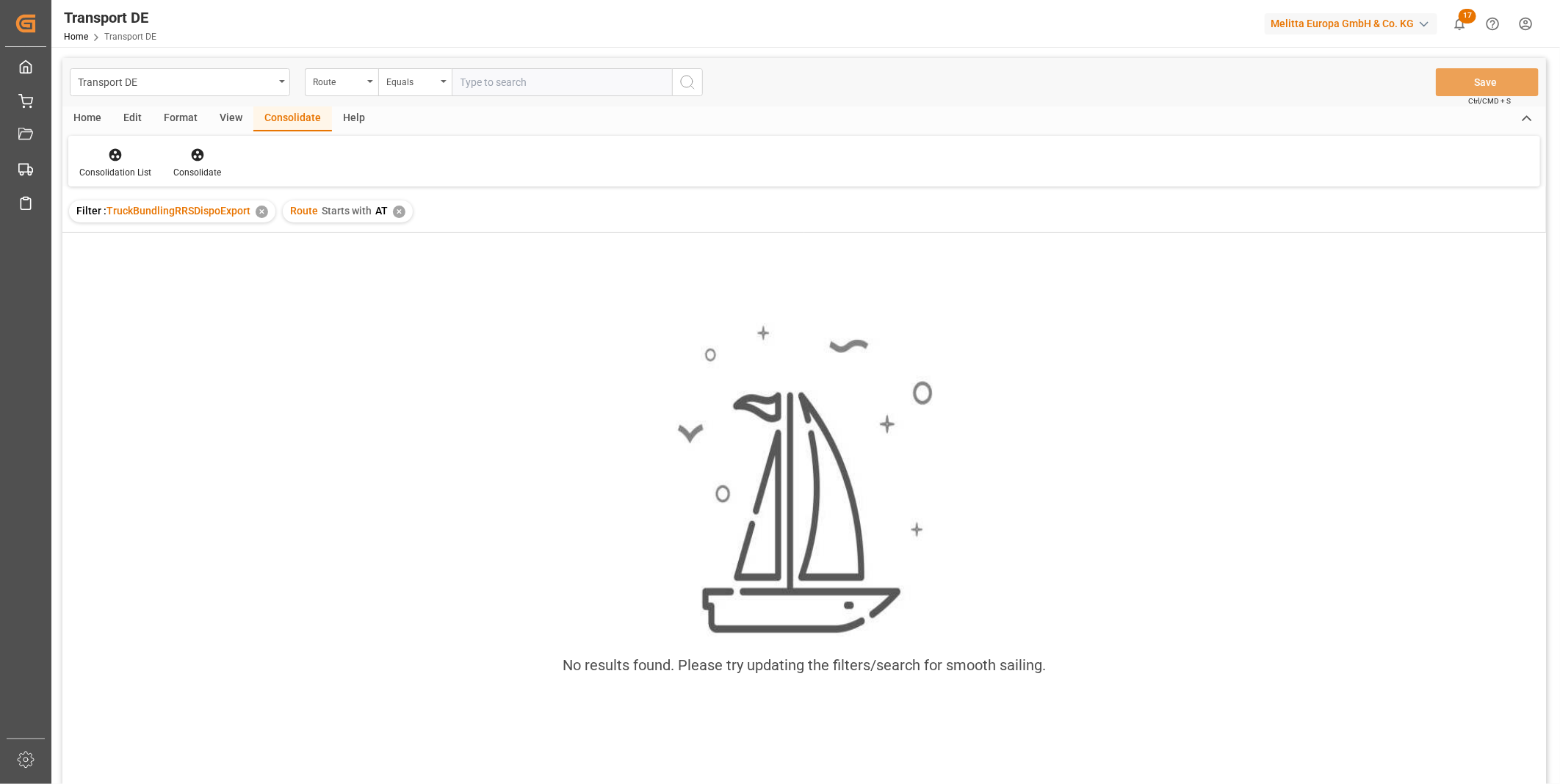
click at [393, 211] on div "✕" at bounding box center [399, 211] width 12 height 12
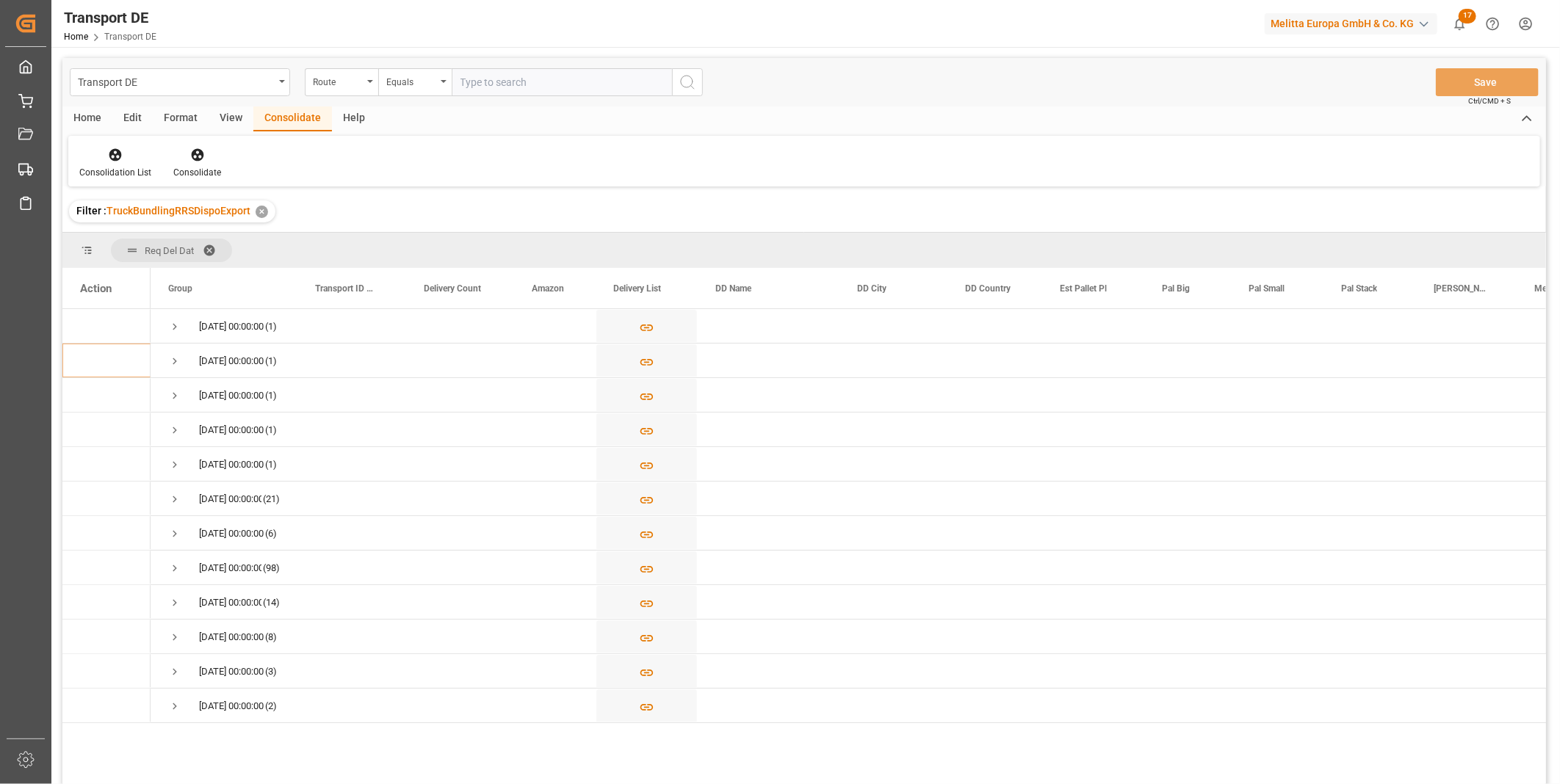
click at [495, 83] on input "text" at bounding box center [562, 81] width 221 height 27
click at [440, 84] on div "Equals" at bounding box center [415, 81] width 74 height 27
click at [466, 238] on div "Starts with" at bounding box center [488, 242] width 219 height 31
type input "SE"
click at [681, 80] on icon "search button" at bounding box center [687, 82] width 18 height 18
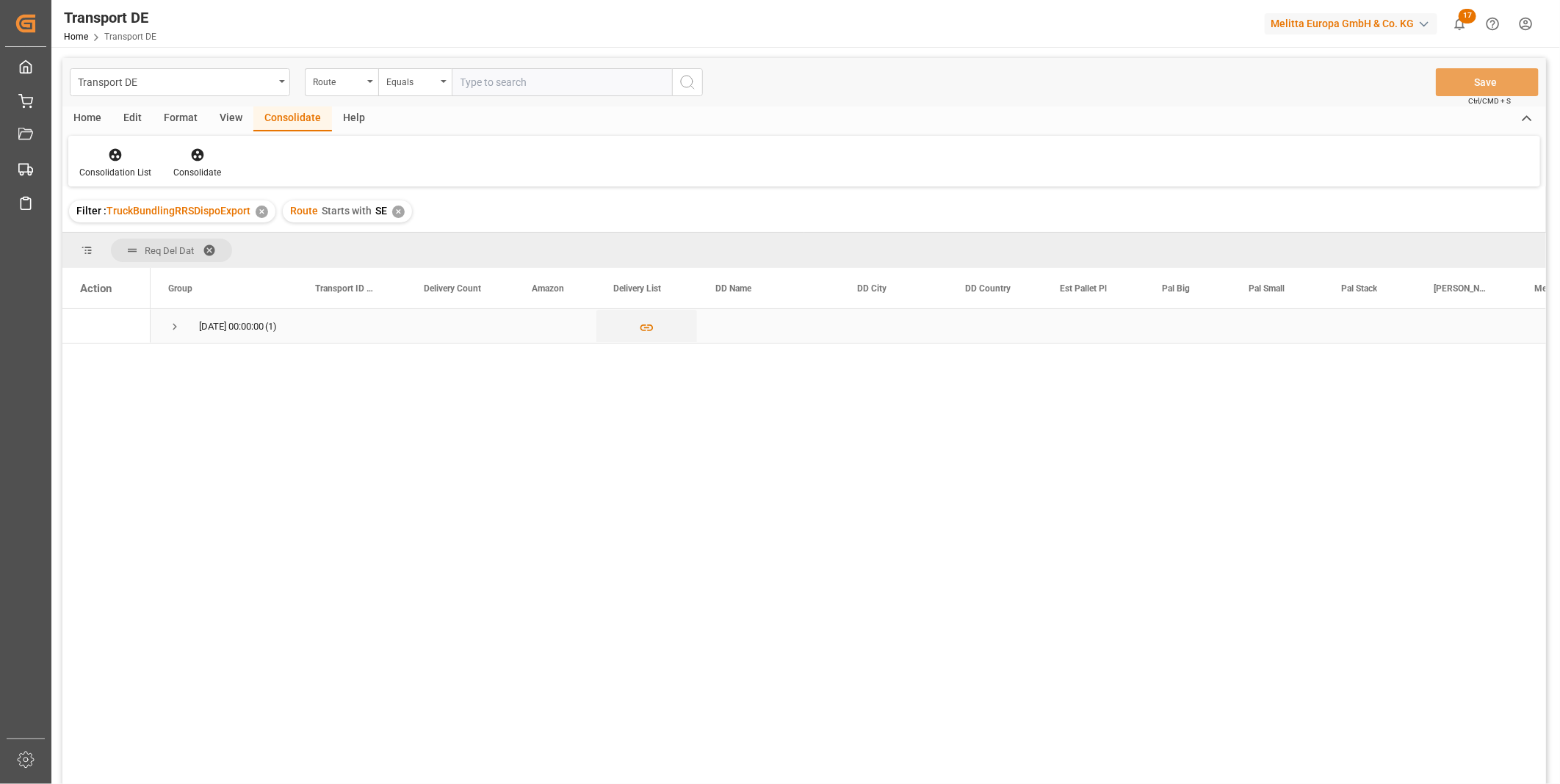
click at [170, 329] on span "Press SPACE to select this row." at bounding box center [175, 327] width 13 height 13
click at [88, 361] on input "Press Space to toggle row selection (unchecked)" at bounding box center [87, 361] width 13 height 13
checkbox input "true"
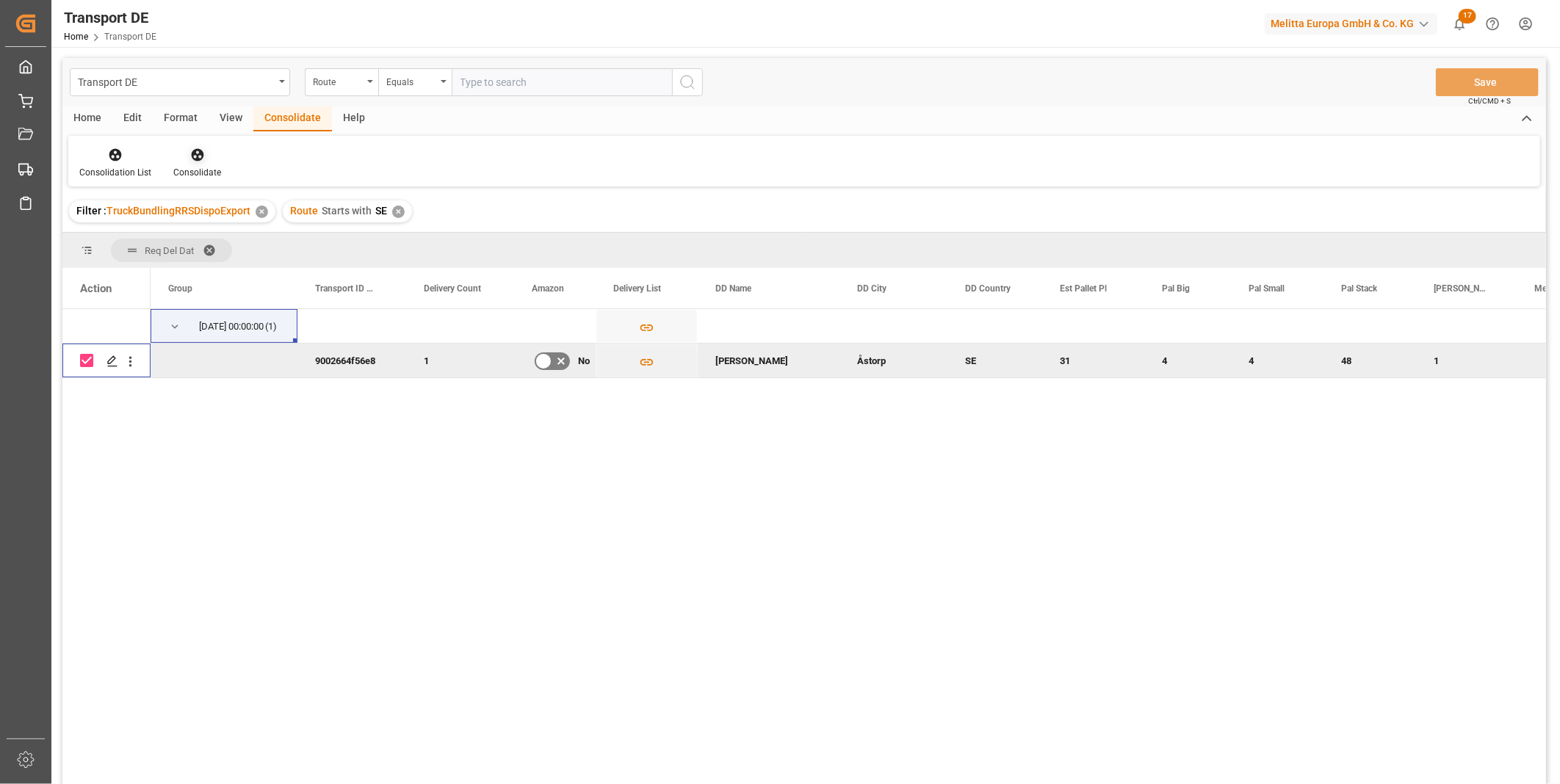
click at [195, 151] on icon at bounding box center [198, 155] width 15 height 15
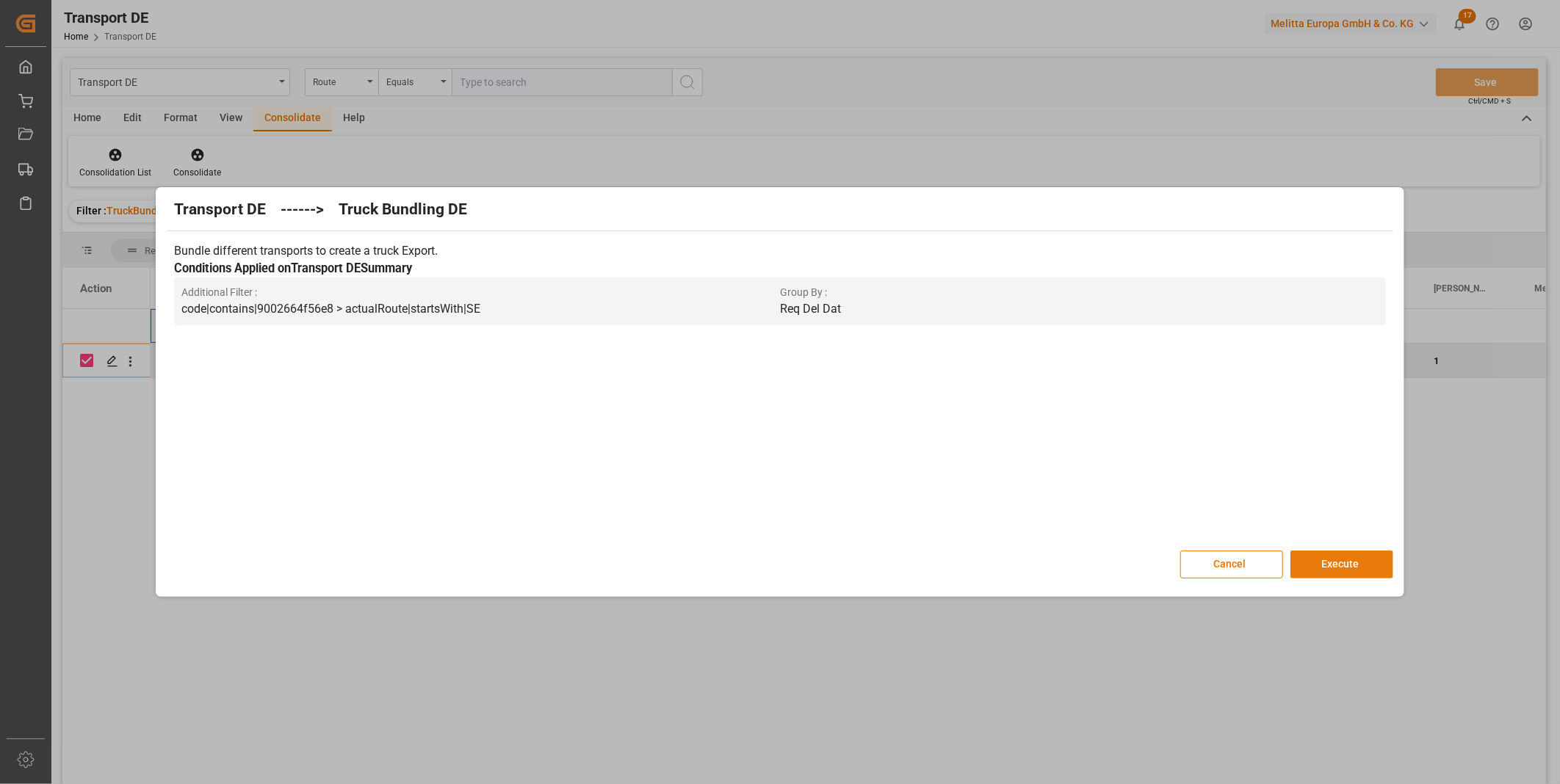
click at [1318, 568] on button "Execute" at bounding box center [1341, 563] width 103 height 27
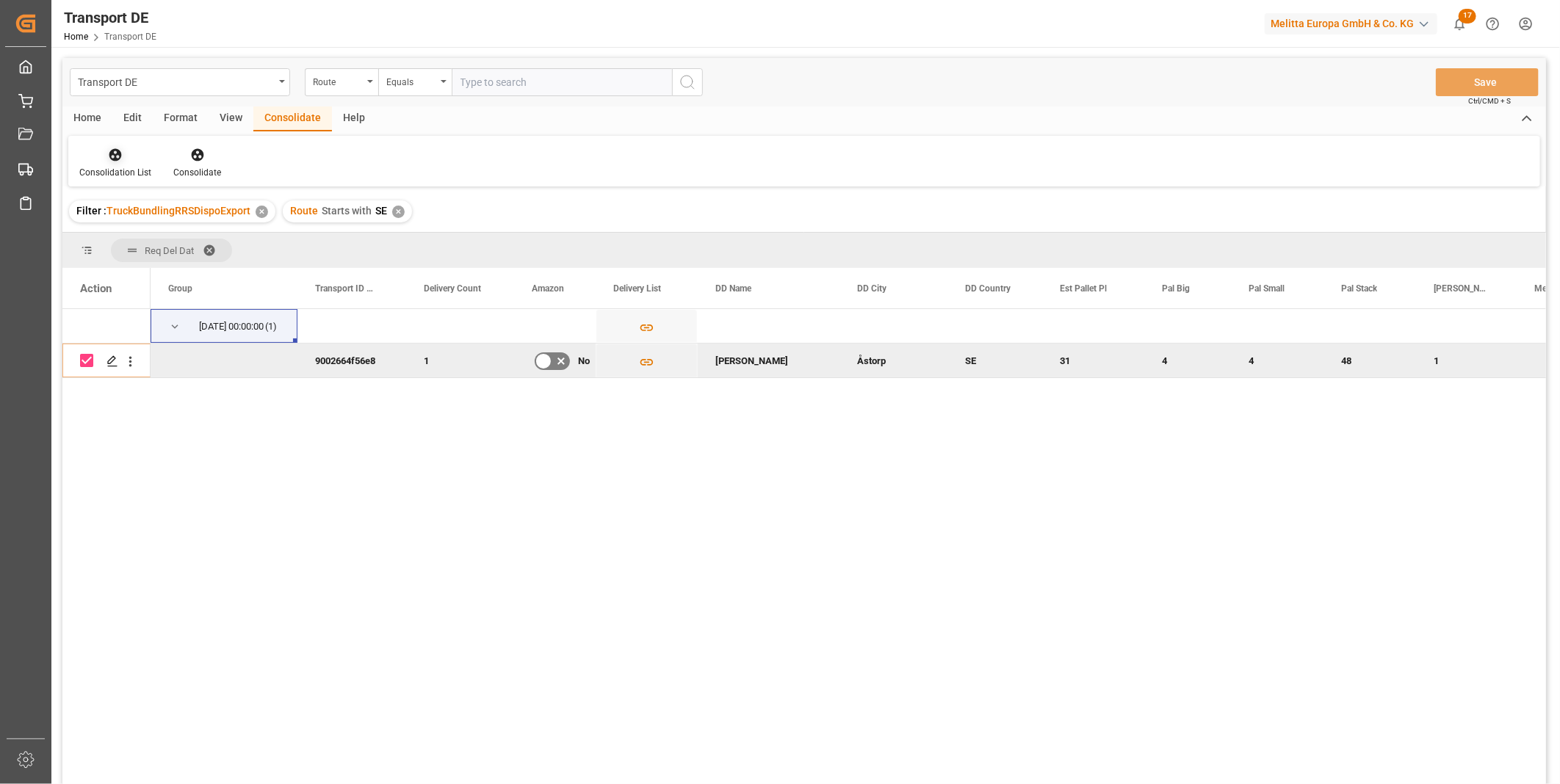
drag, startPoint x: 126, startPoint y: 151, endPoint x: 134, endPoint y: 162, distance: 13.6
click at [126, 151] on div at bounding box center [116, 154] width 72 height 15
click at [191, 270] on div "Transport DE Route Equals Save Ctrl/CMD + S Home Edit Format View Consolidate H…" at bounding box center [804, 440] width 1483 height 765
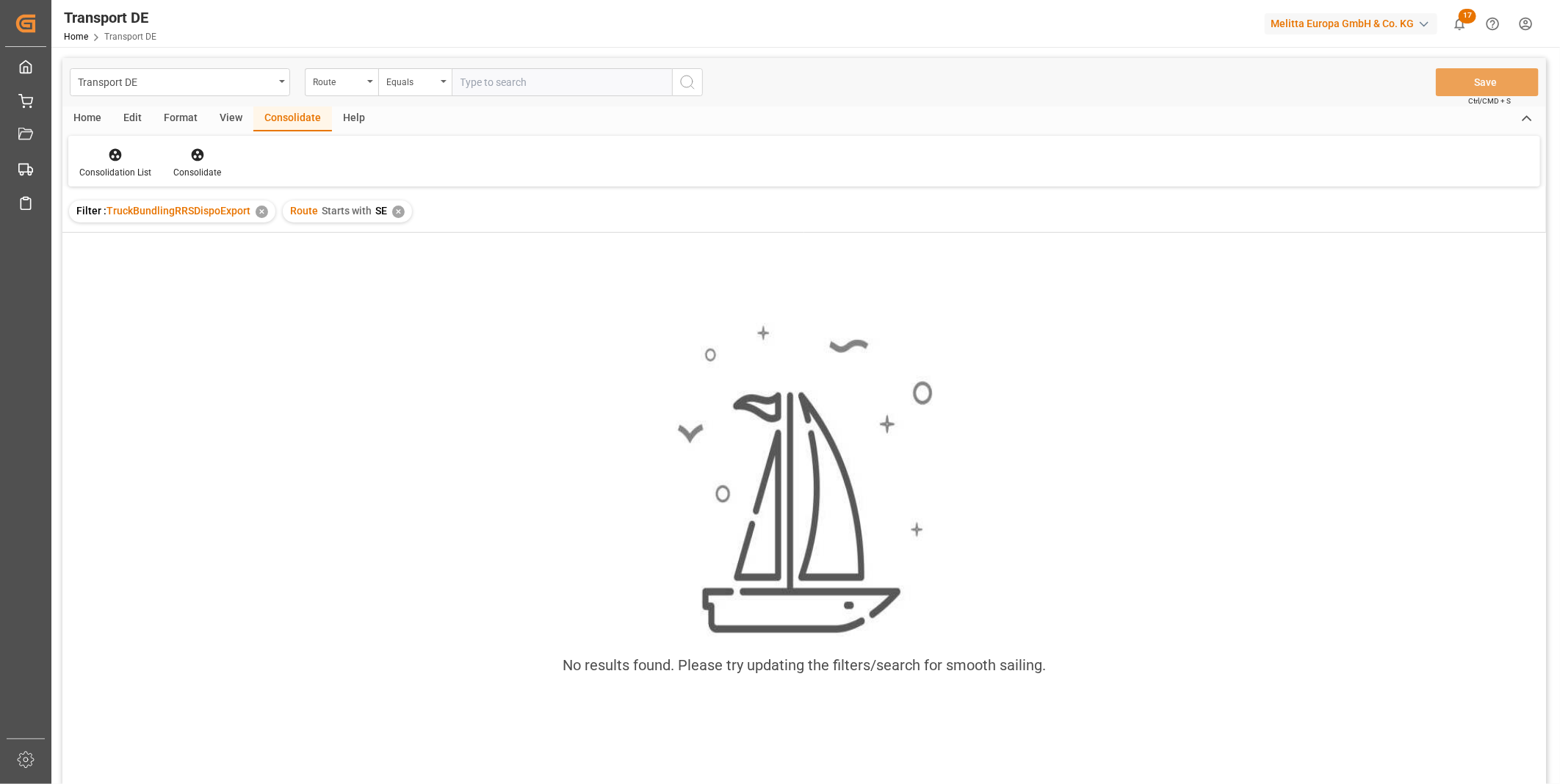
drag, startPoint x: 405, startPoint y: 214, endPoint x: 394, endPoint y: 210, distance: 11.7
click at [401, 214] on div "Route Starts with SE ✕" at bounding box center [347, 211] width 129 height 22
click at [394, 210] on div "✕" at bounding box center [398, 211] width 12 height 12
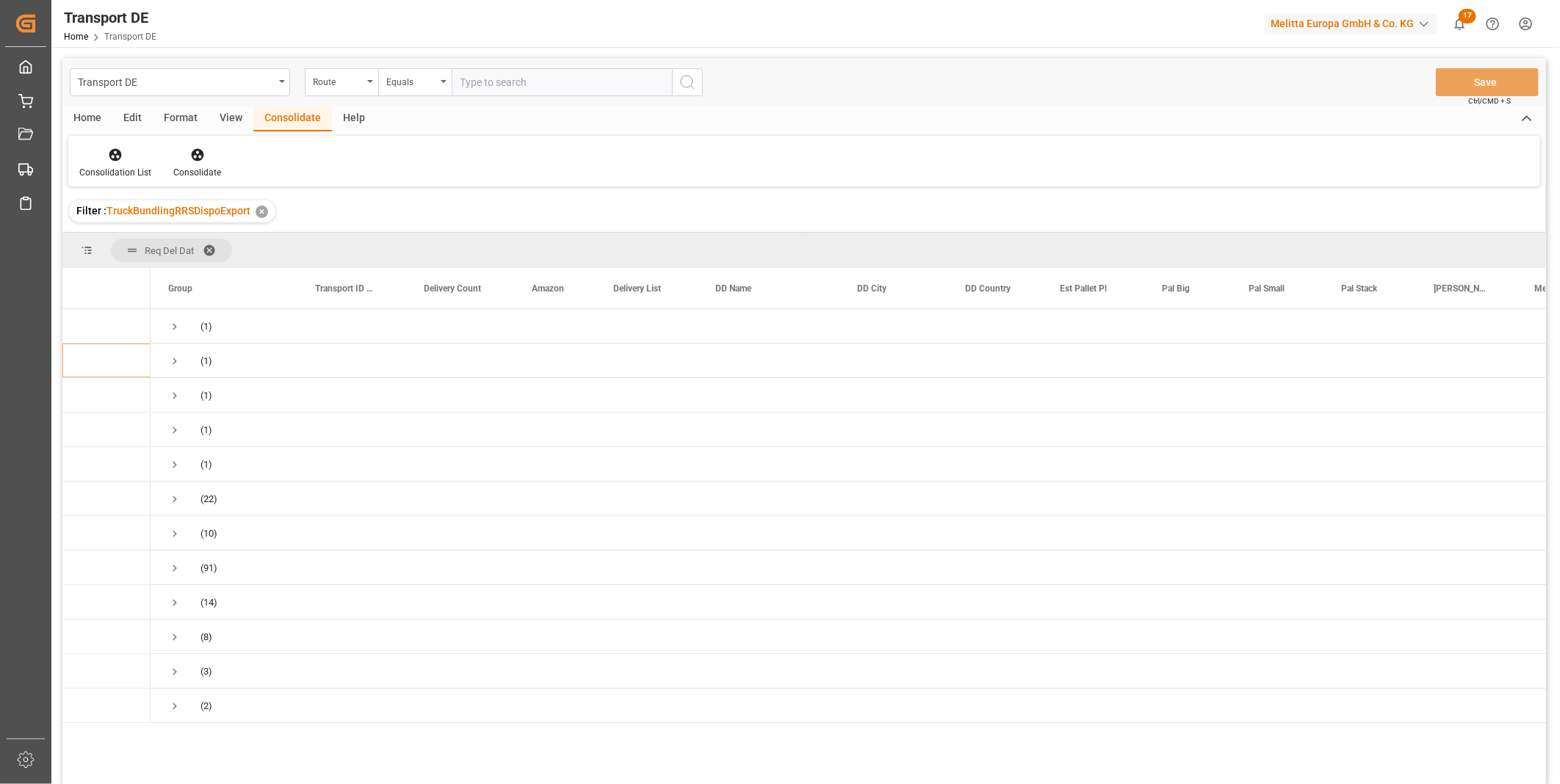
click at [401, 80] on div "Equals" at bounding box center [411, 80] width 50 height 17
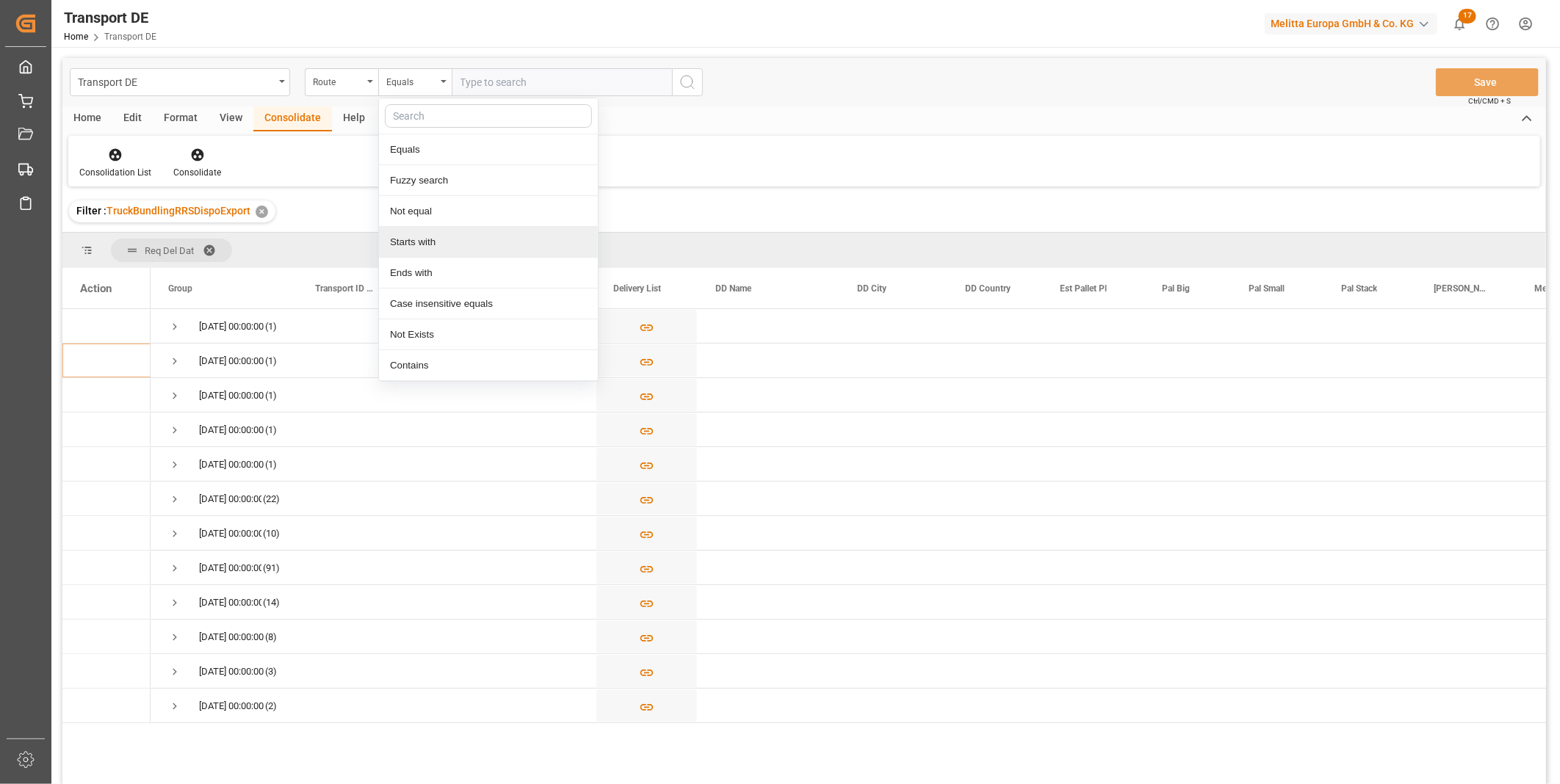
click at [400, 239] on div "Starts with" at bounding box center [488, 242] width 219 height 31
click at [667, 79] on input "CH" at bounding box center [562, 81] width 221 height 27
type input "CH"
click at [685, 77] on icon "search button" at bounding box center [687, 82] width 18 height 18
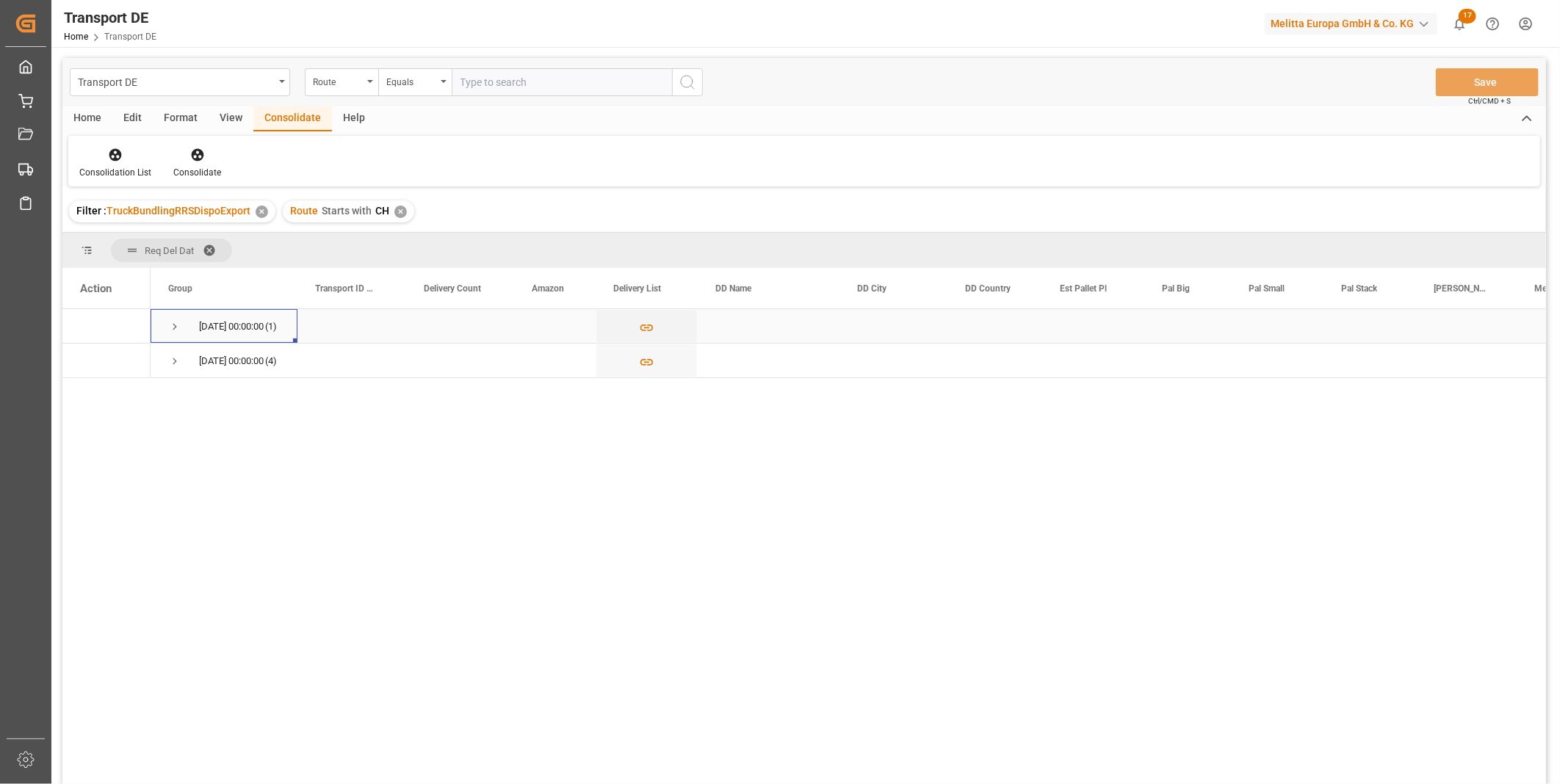
click at [175, 326] on span "Press SPACE to select this row." at bounding box center [175, 327] width 13 height 13
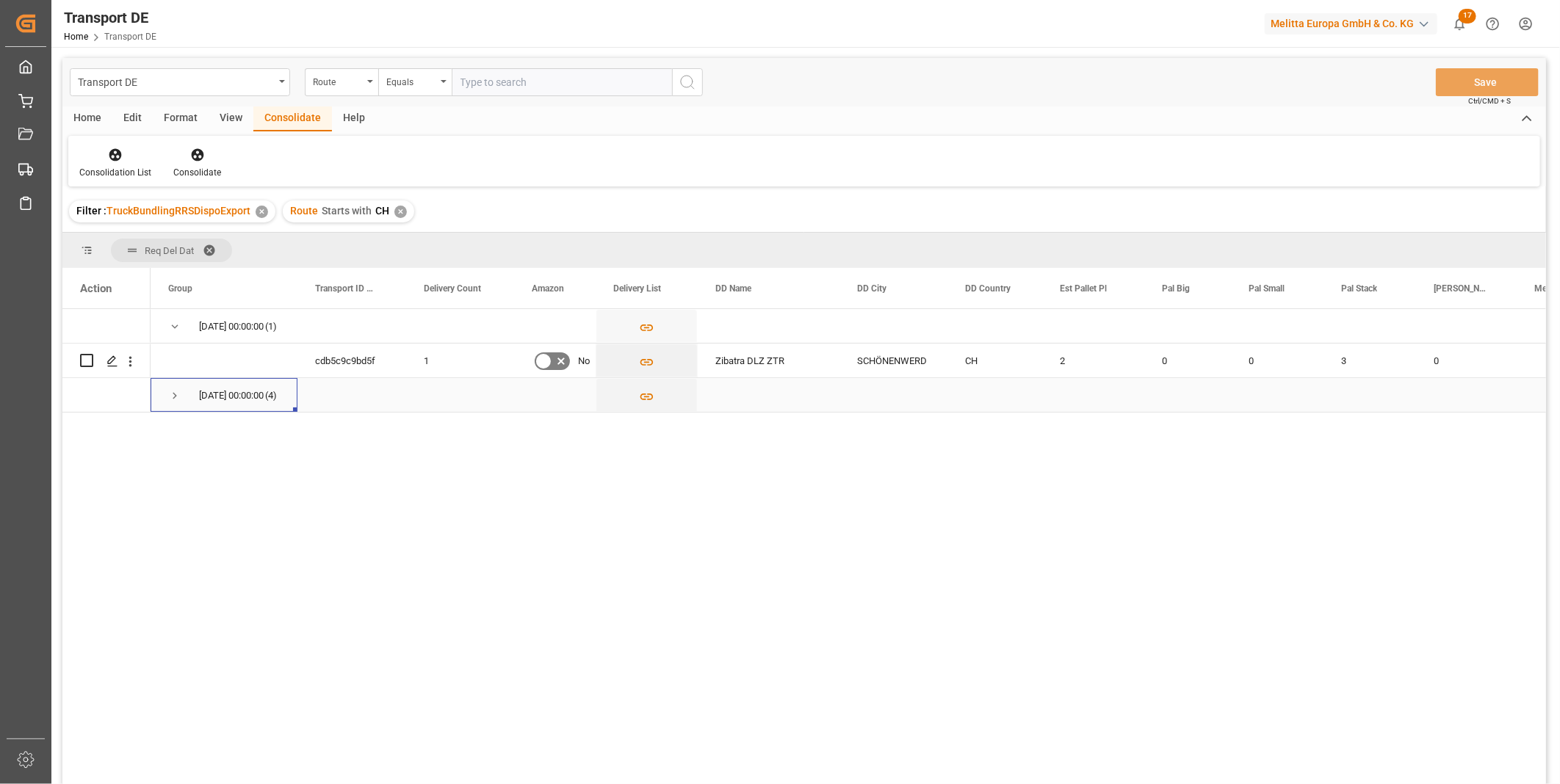
click at [180, 412] on div "[DATE] 00:00:00 (4)" at bounding box center [945, 395] width 1589 height 34
click at [171, 405] on span "Press SPACE to select this row." at bounding box center [175, 396] width 13 height 34
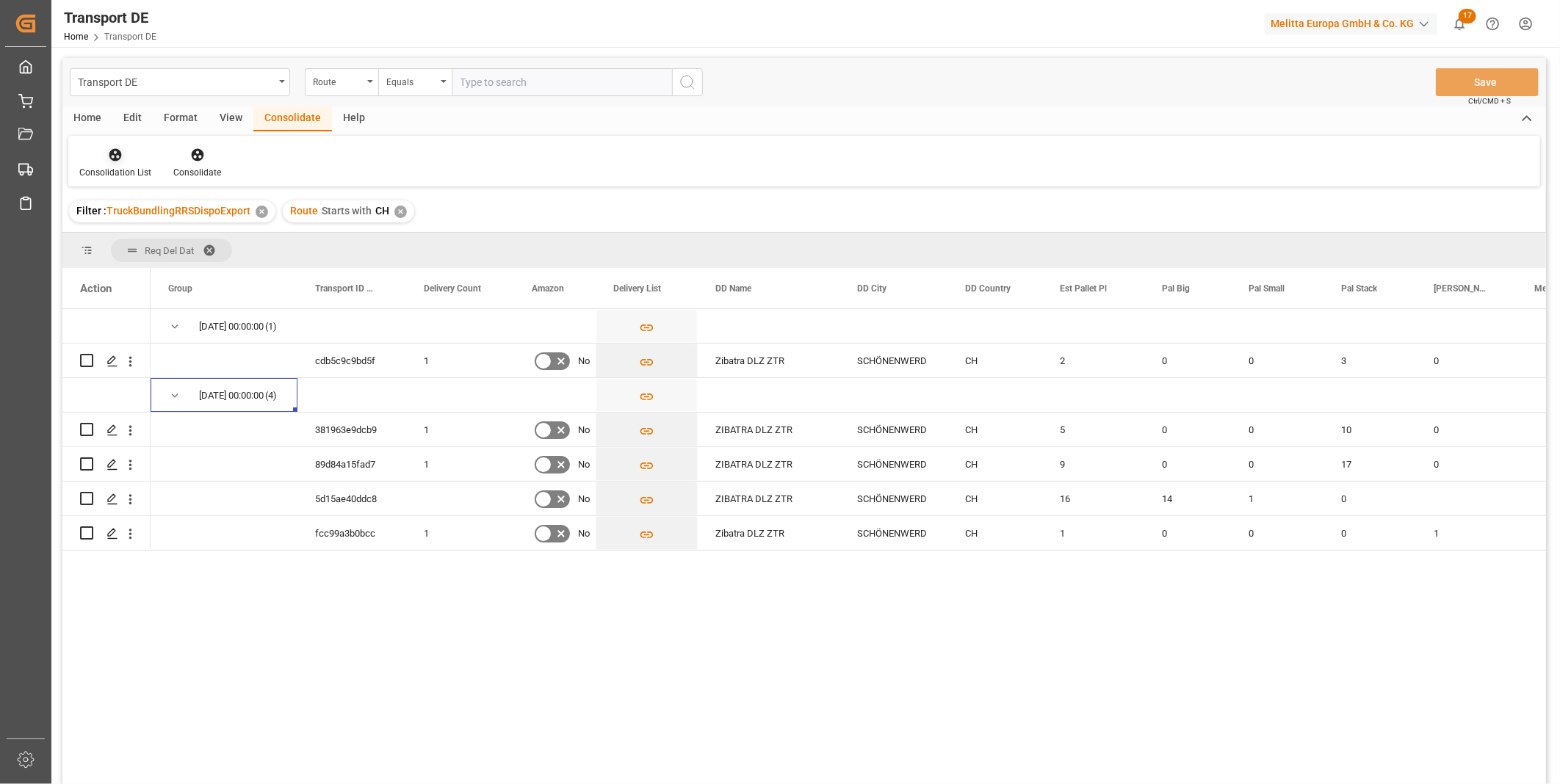
click at [119, 168] on div "Consolidation List" at bounding box center [116, 172] width 72 height 13
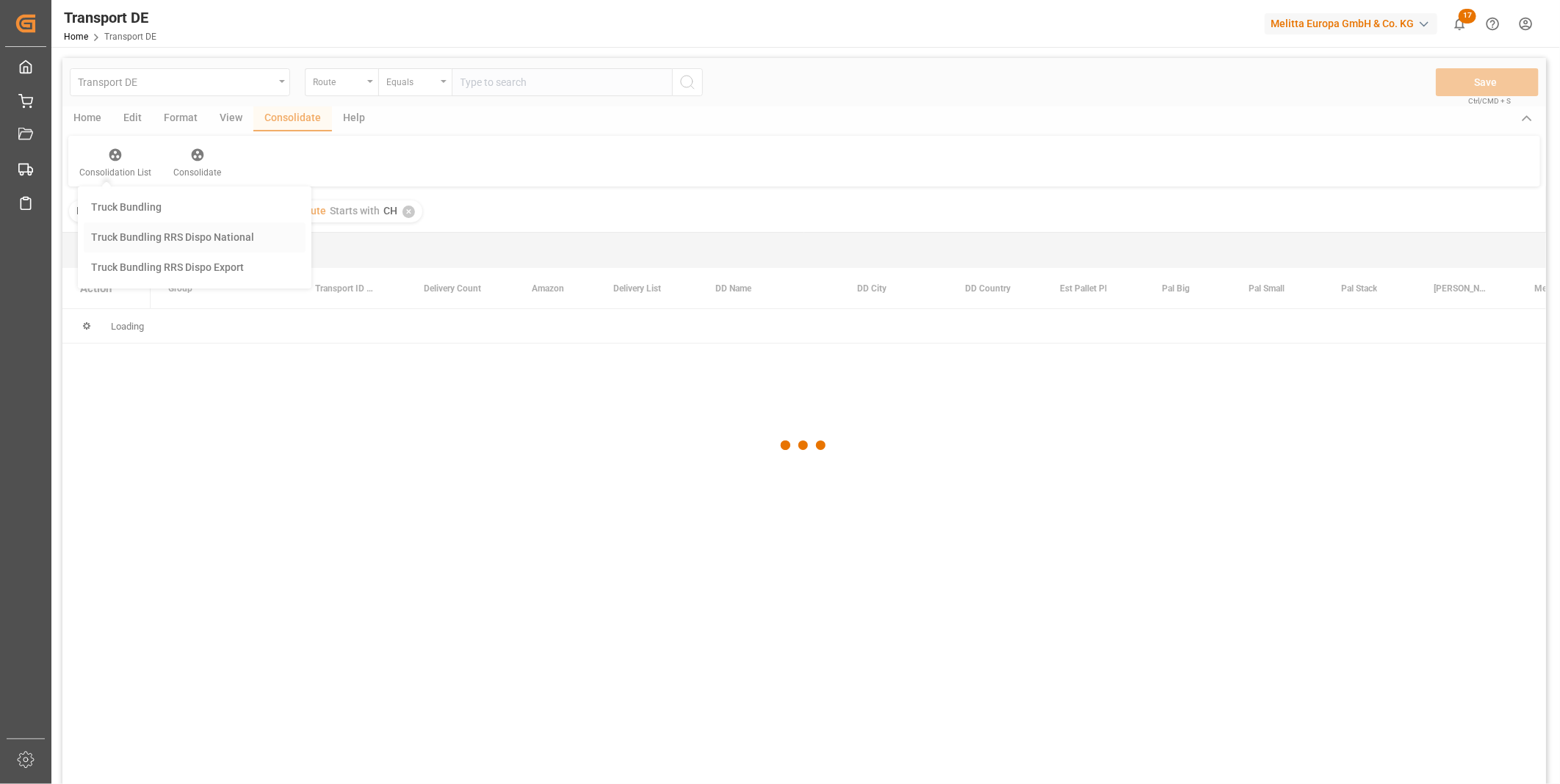
click at [149, 227] on div "Transport DE Route Equals Save Ctrl/CMD + S Home Edit Format View Consolidate H…" at bounding box center [804, 440] width 1483 height 765
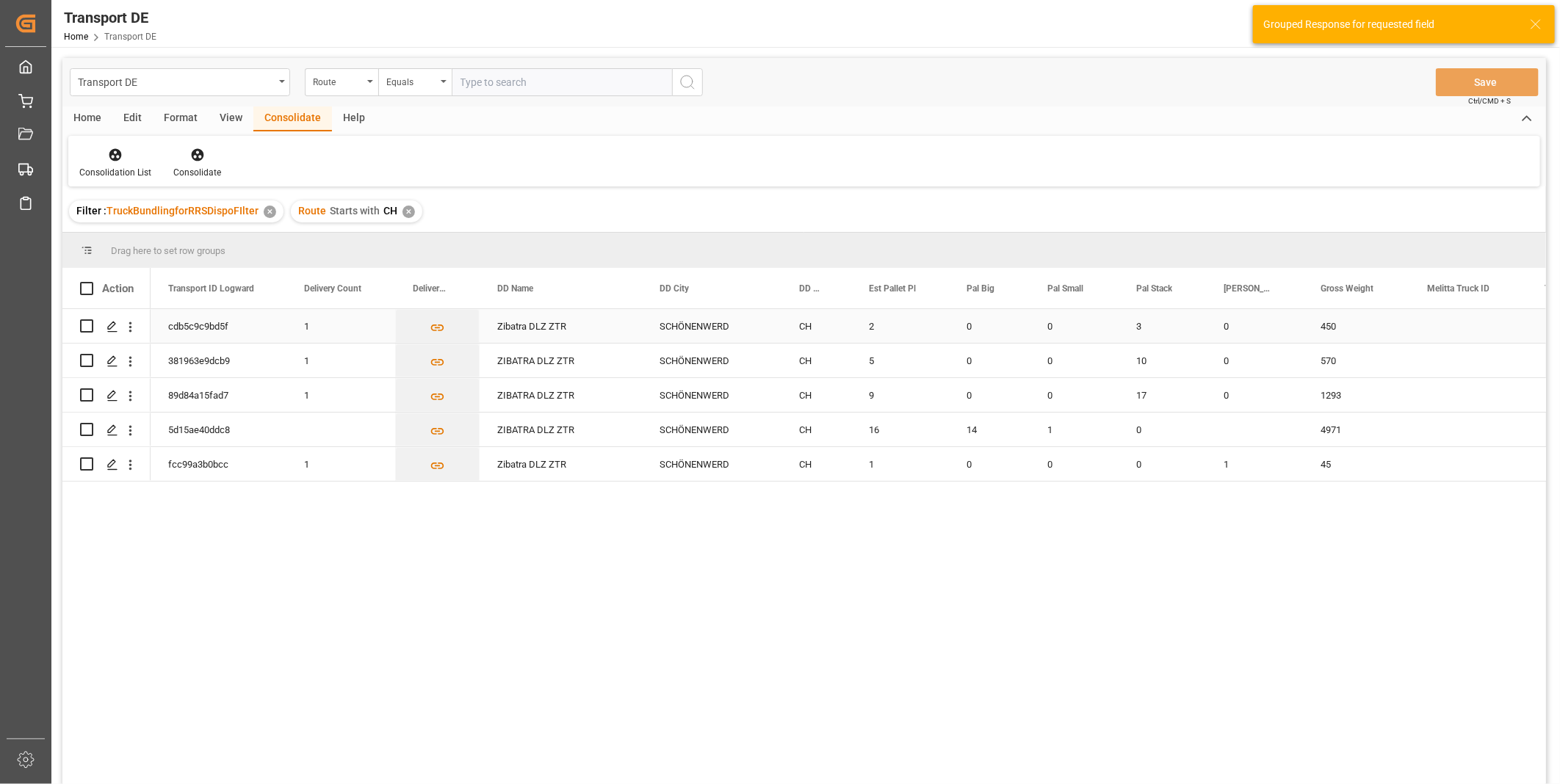
click at [92, 329] on input "Press Space to toggle row selection (unchecked)" at bounding box center [87, 326] width 13 height 13
checkbox input "true"
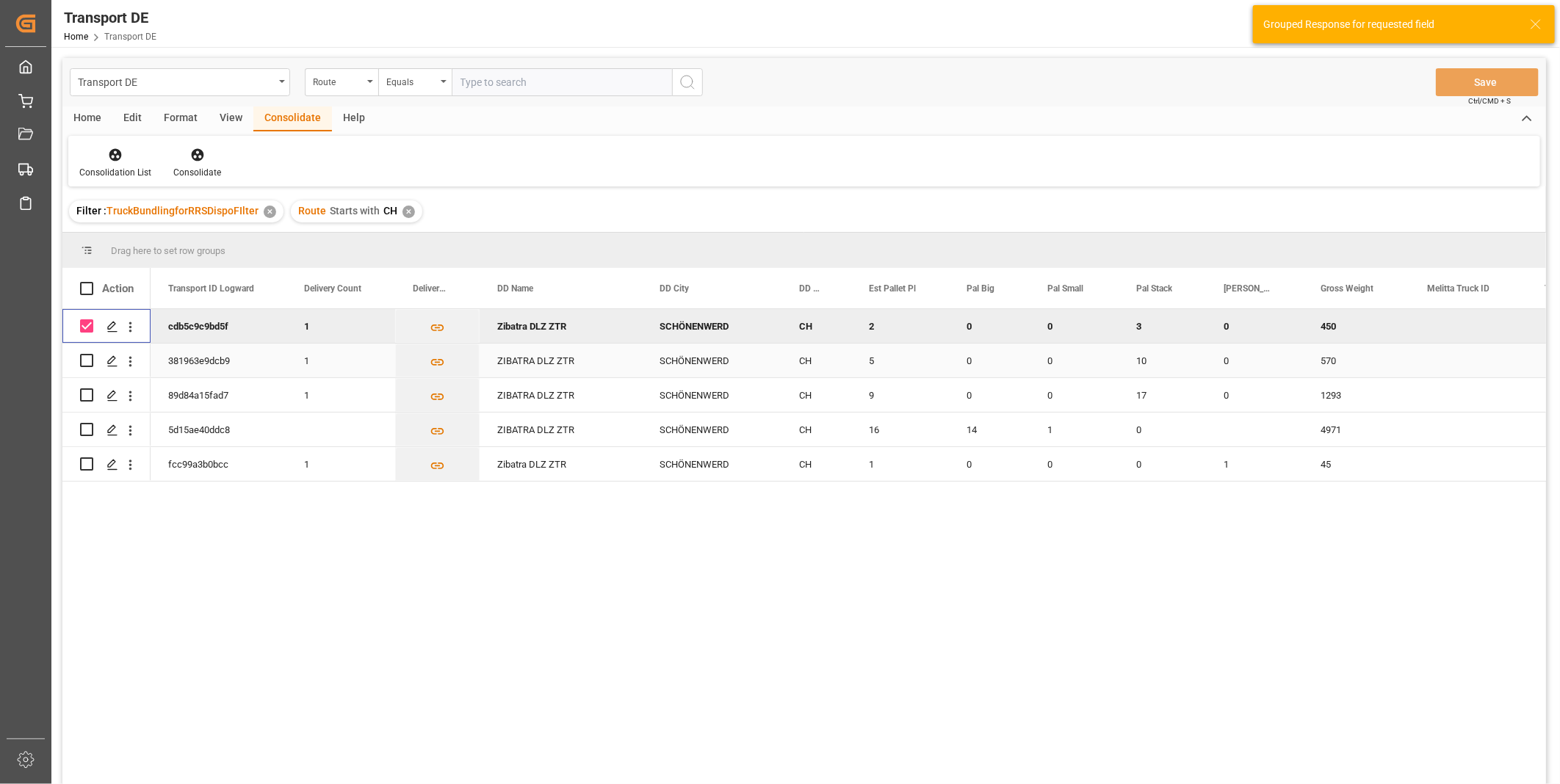
click at [84, 358] on input "Press Space to toggle row selection (unchecked)" at bounding box center [87, 361] width 13 height 13
checkbox input "true"
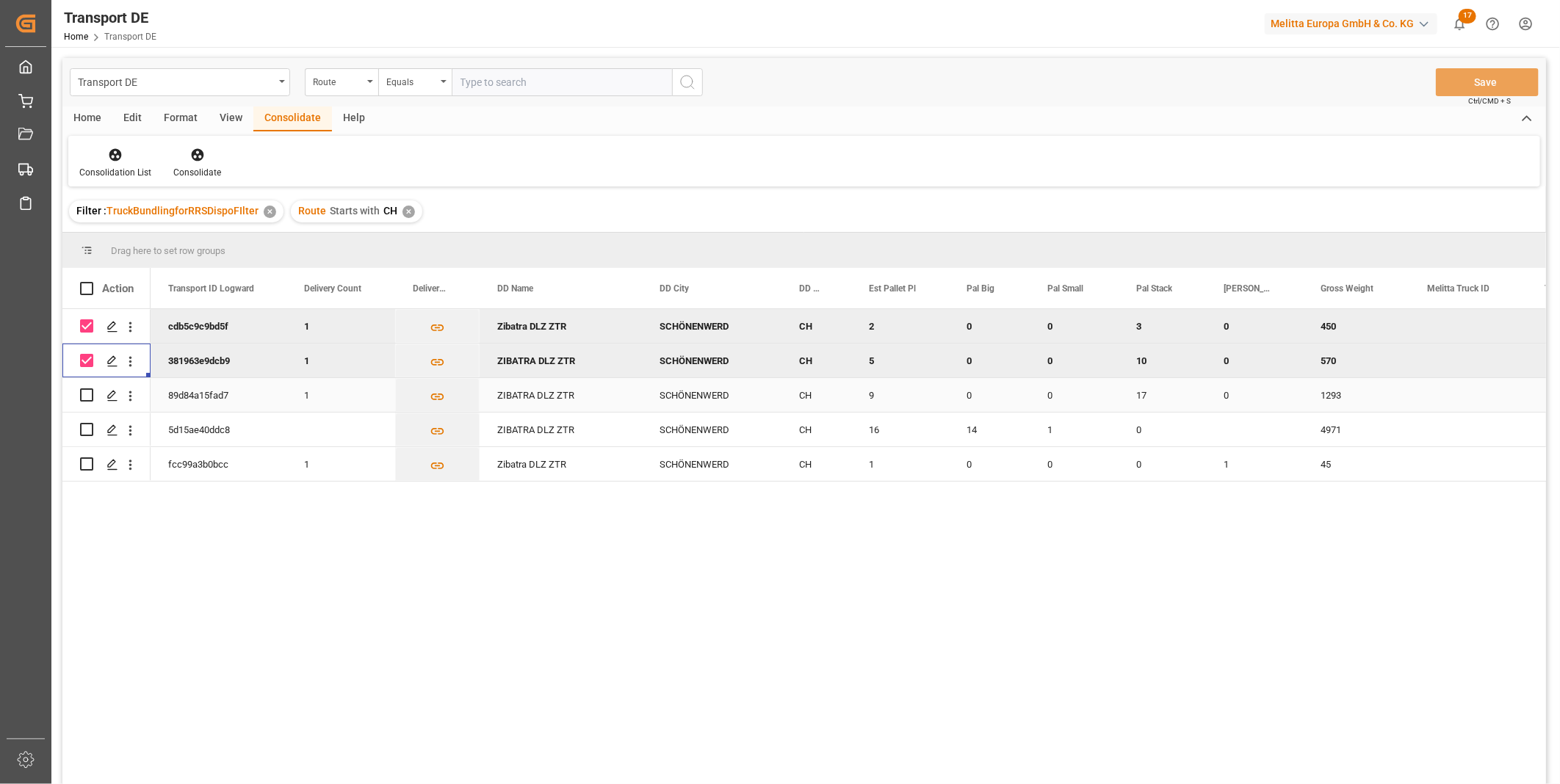
click at [90, 394] on input "Press Space to toggle row selection (unchecked)" at bounding box center [87, 395] width 13 height 13
checkbox input "true"
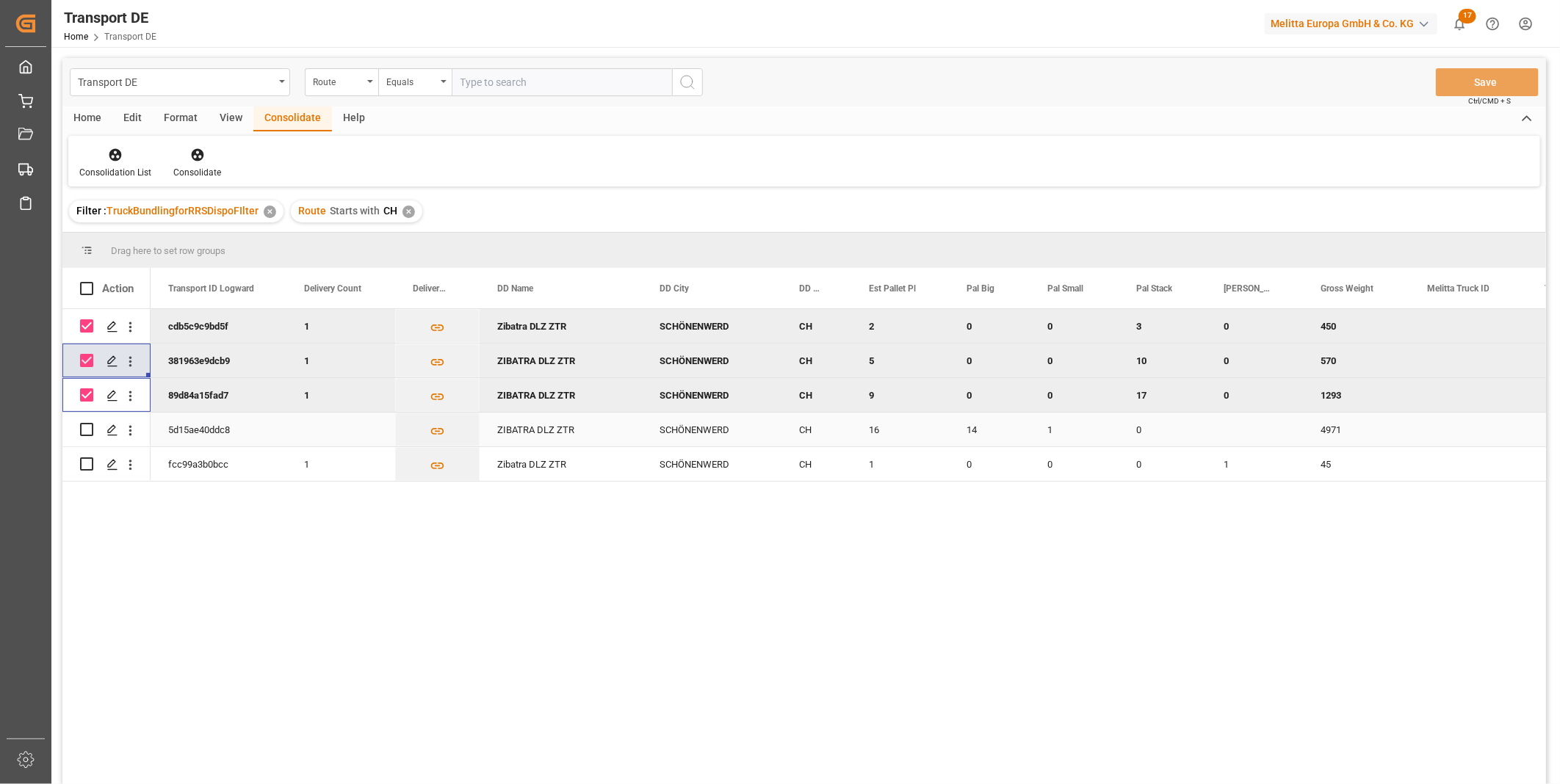
click at [86, 430] on input "Press Space to toggle row selection (unchecked)" at bounding box center [87, 430] width 13 height 13
checkbox input "true"
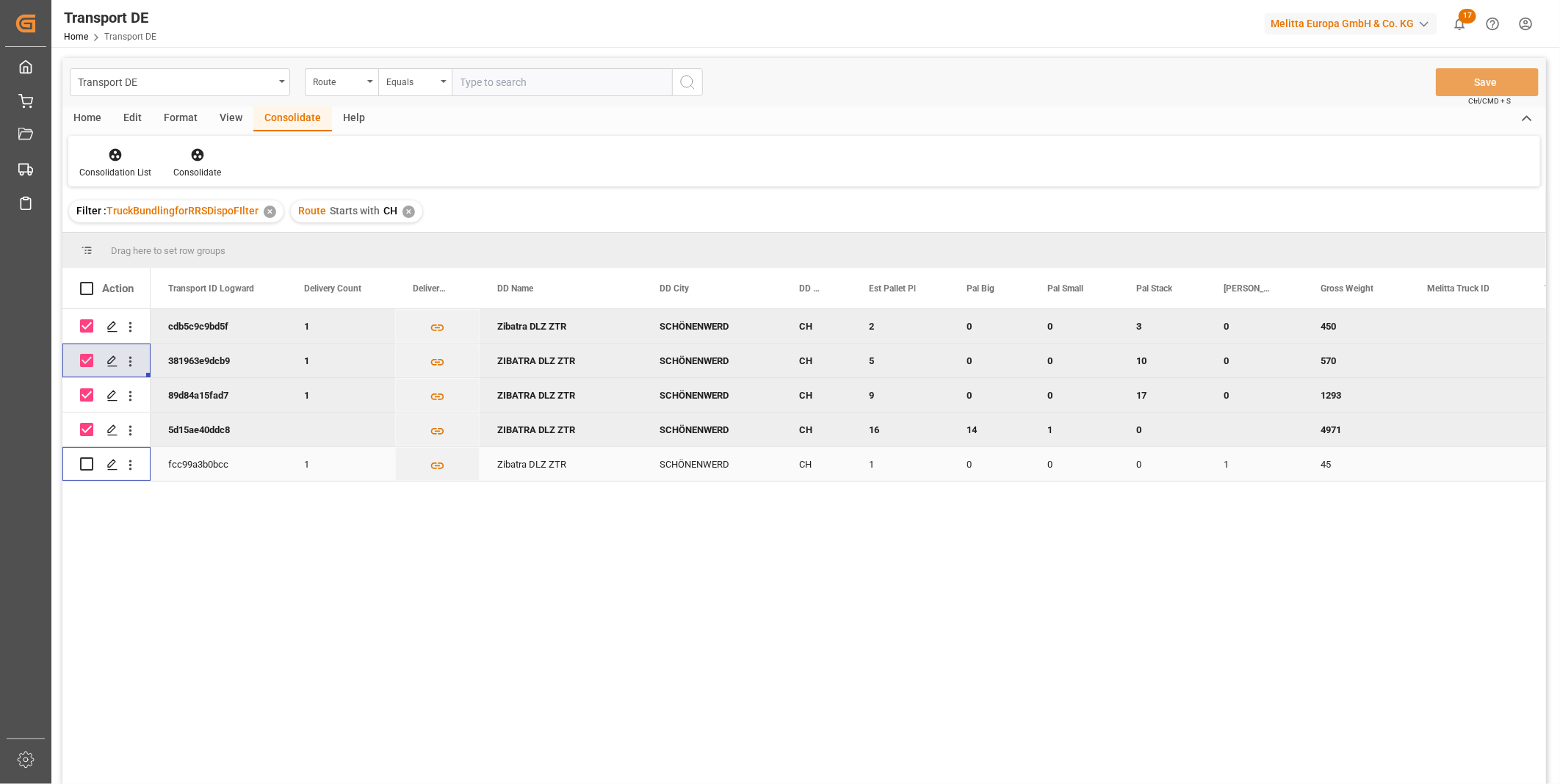
click at [86, 463] on input "Press Space to toggle row selection (unchecked)" at bounding box center [87, 464] width 13 height 13
checkbox input "true"
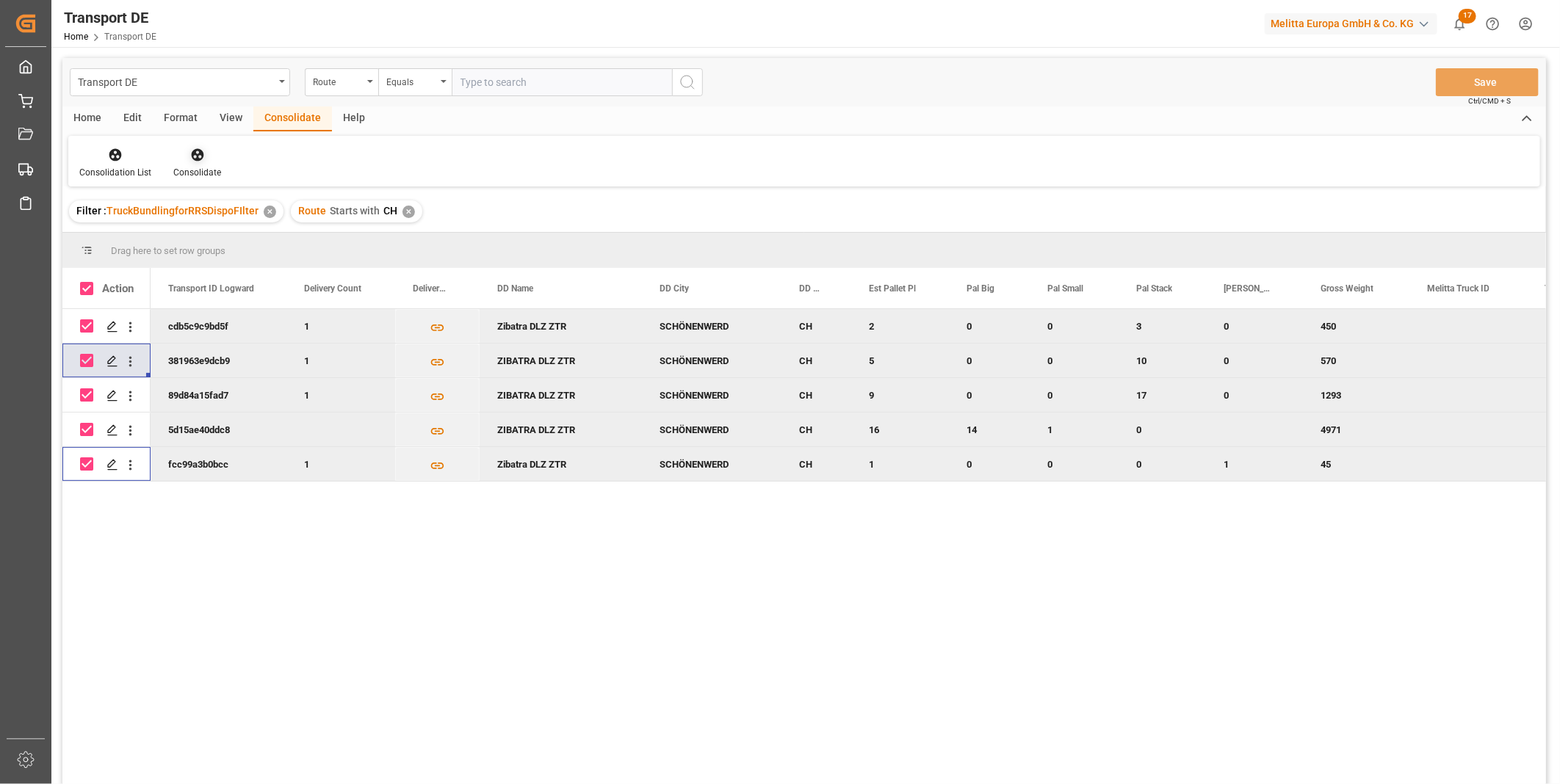
click at [193, 155] on icon at bounding box center [198, 155] width 15 height 15
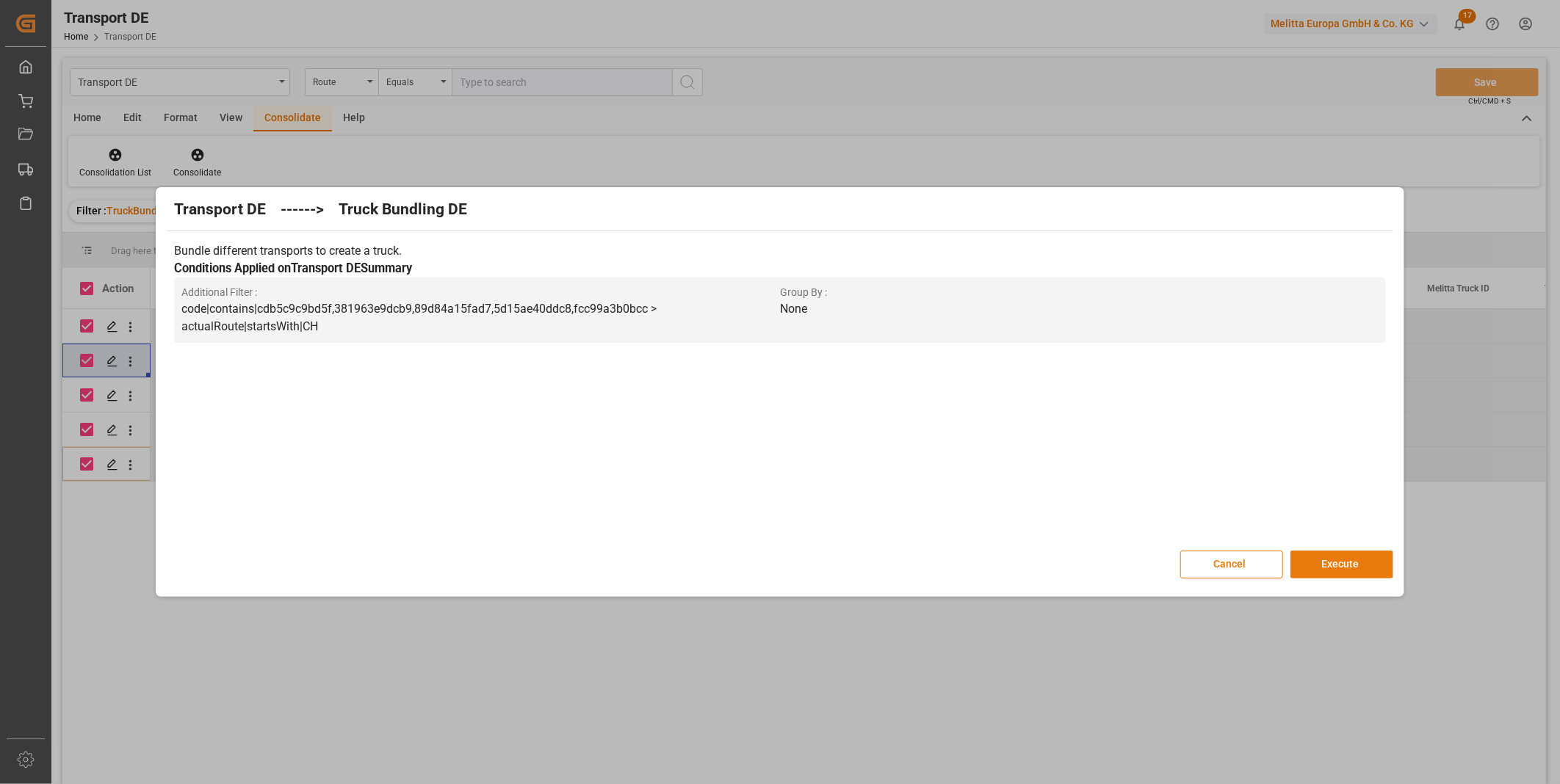
click at [1325, 557] on button "Execute" at bounding box center [1341, 563] width 103 height 27
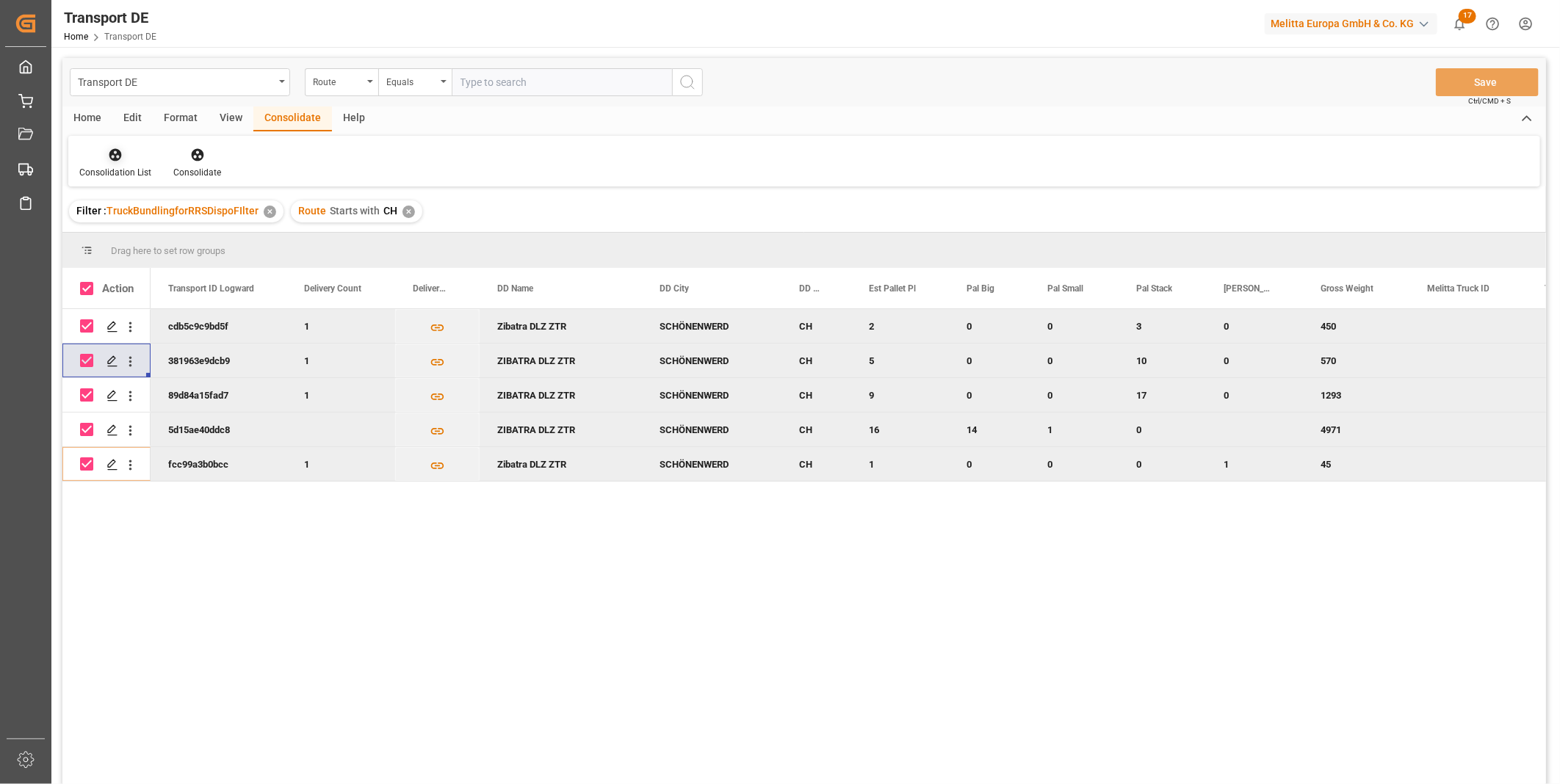
click at [127, 172] on div "Consolidation List" at bounding box center [116, 172] width 72 height 13
click at [206, 264] on div "Transport DE Route Equals Save Ctrl/CMD + S Home Edit Format View Consolidate H…" at bounding box center [804, 440] width 1483 height 765
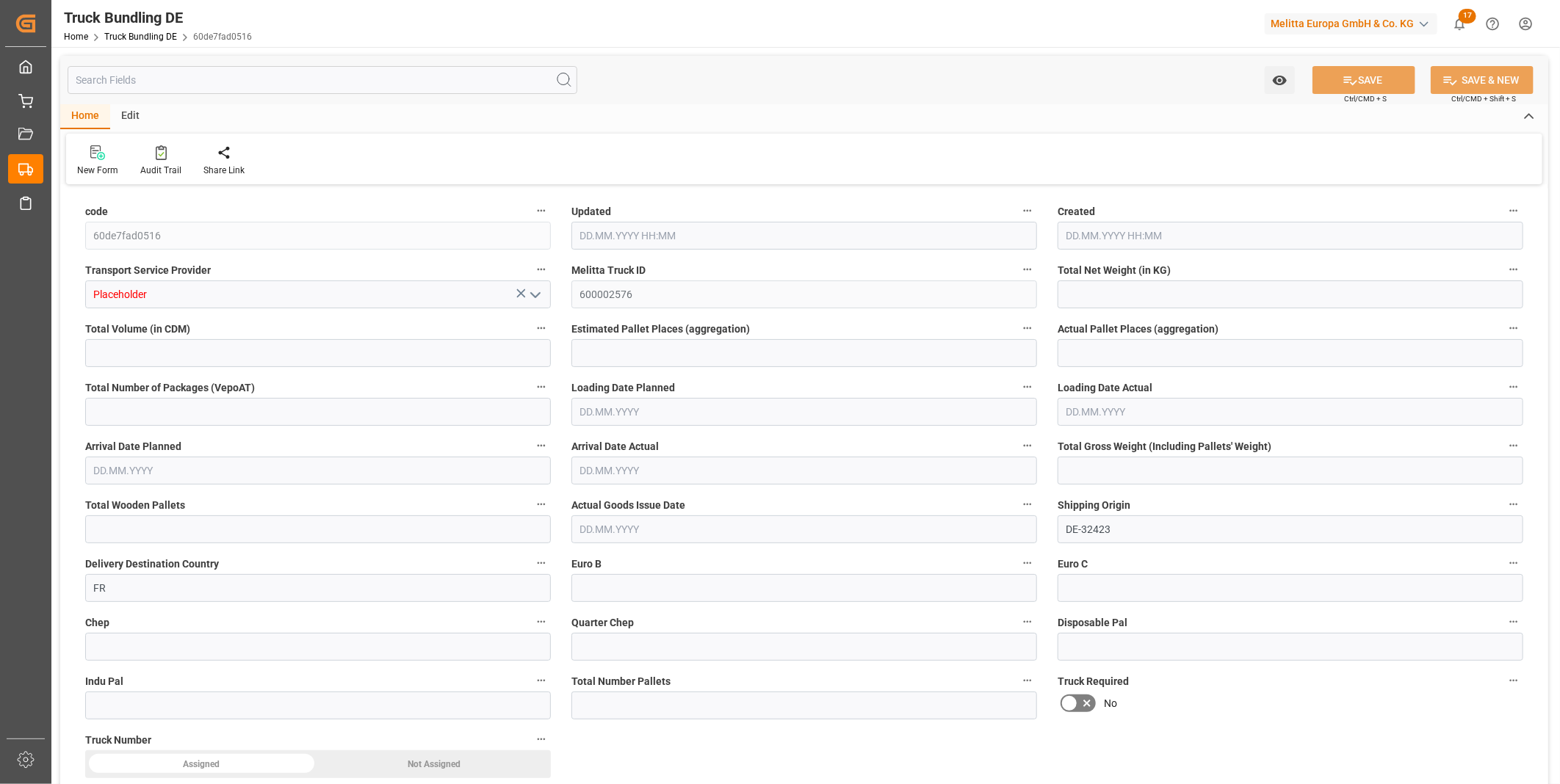
type input "5704.29"
type input "55438.92"
type input "33"
type input "0"
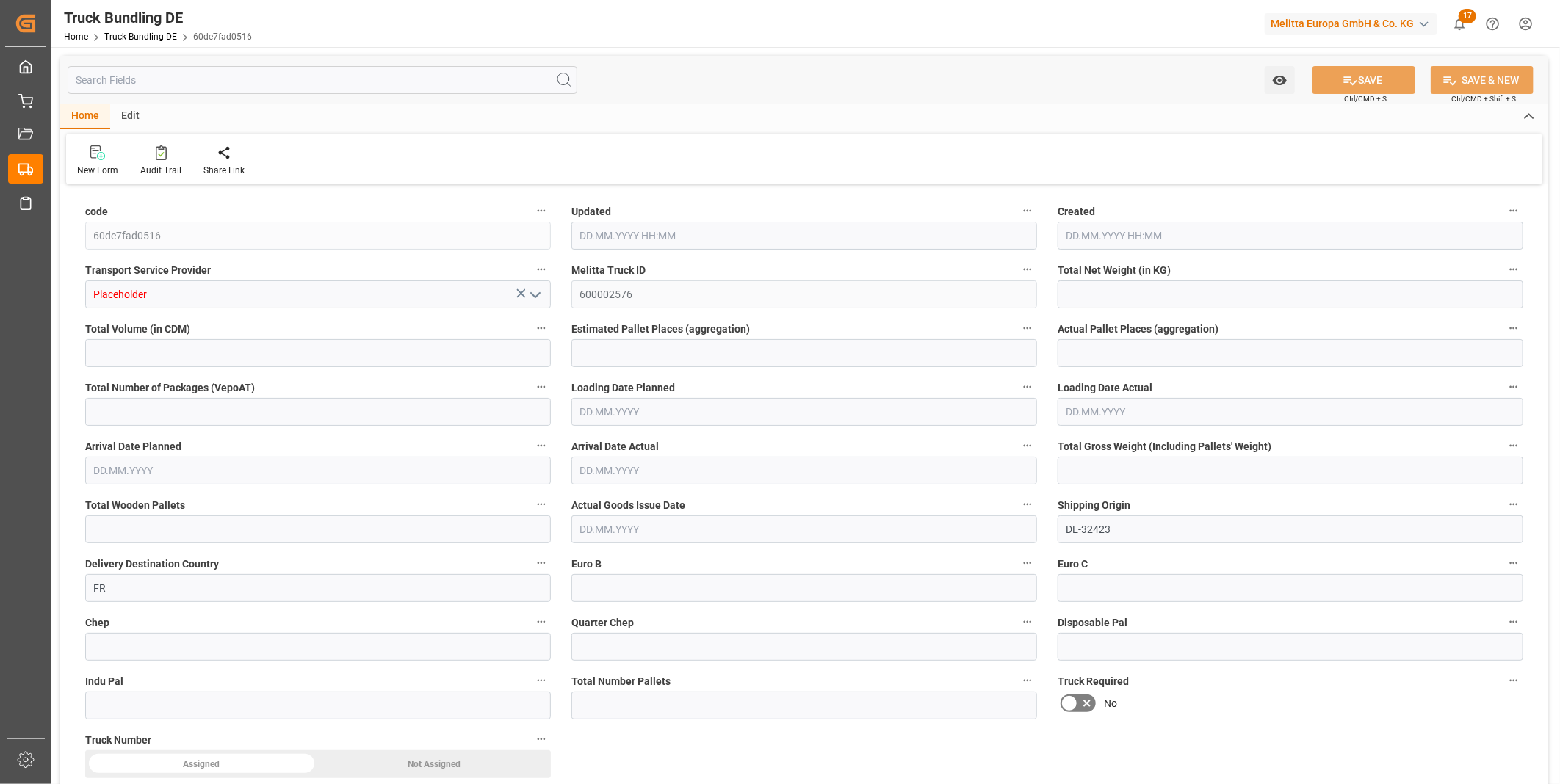
type input "8882"
type input "65"
type input "0"
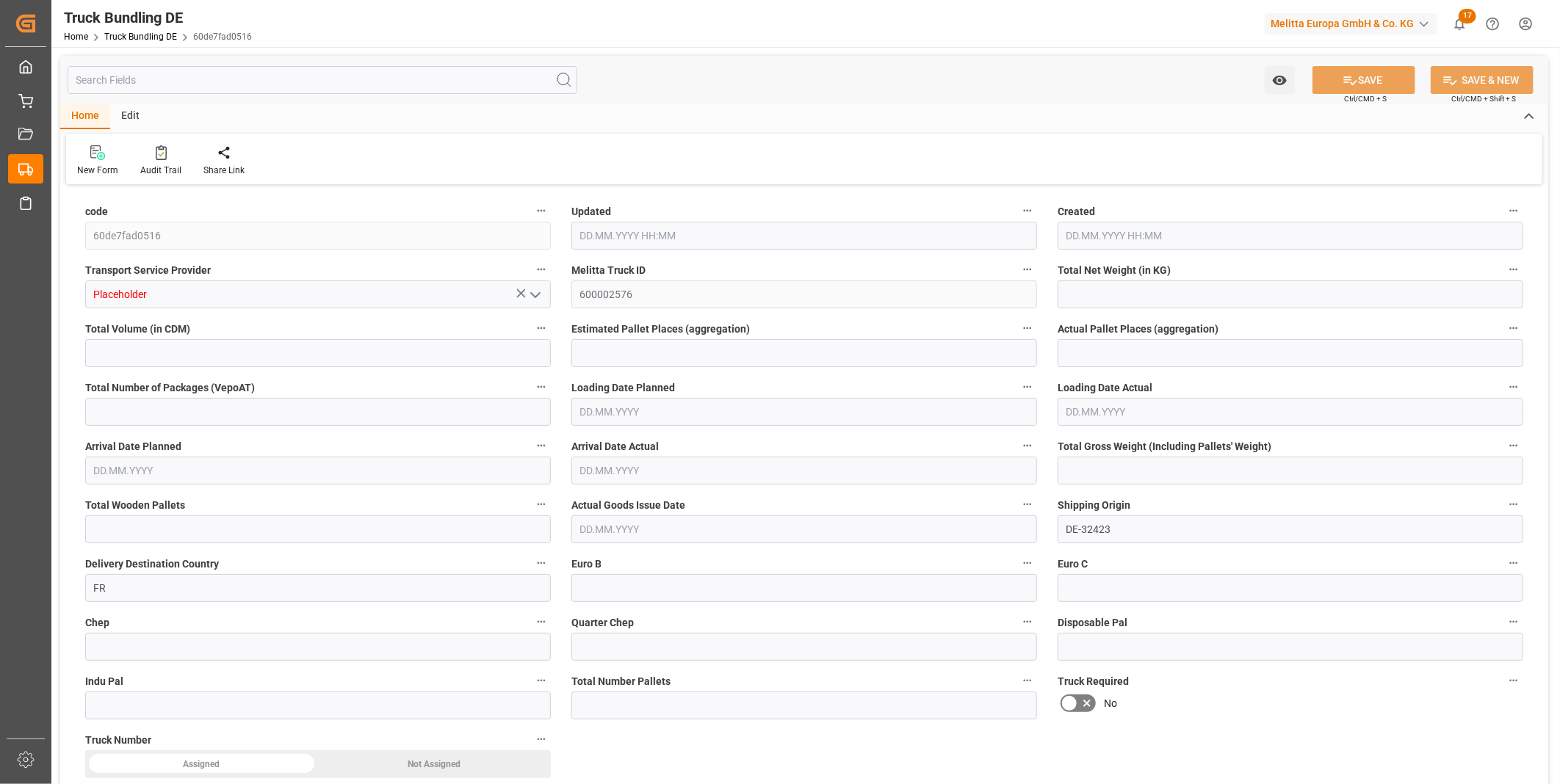
type input "0"
type input "15.09.2025 11:02"
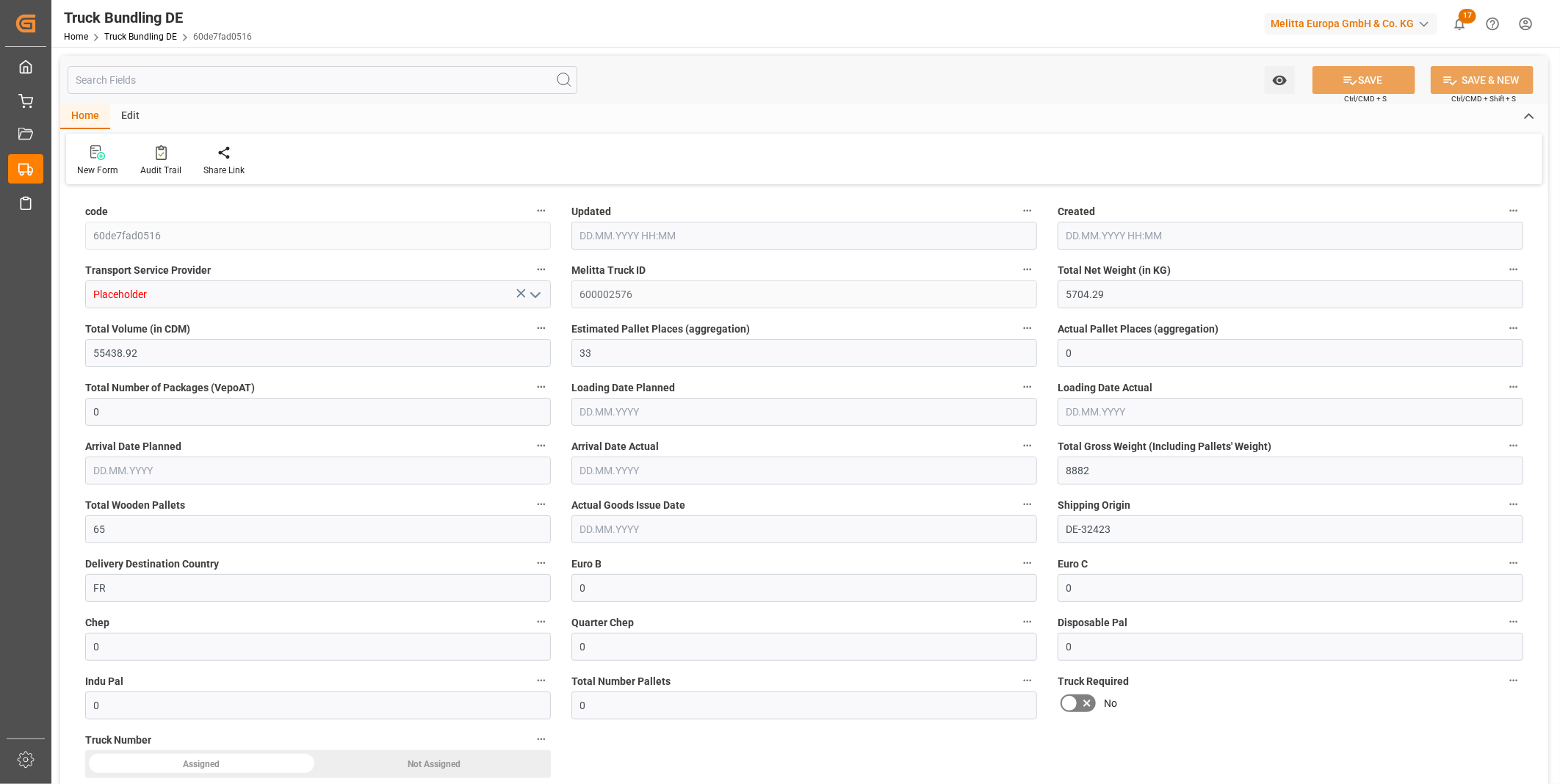
type input "15.09.2025 11:02"
type input "16.09.2025"
type input "18.09.2025"
type input "15.09.2025"
type input "5873.553"
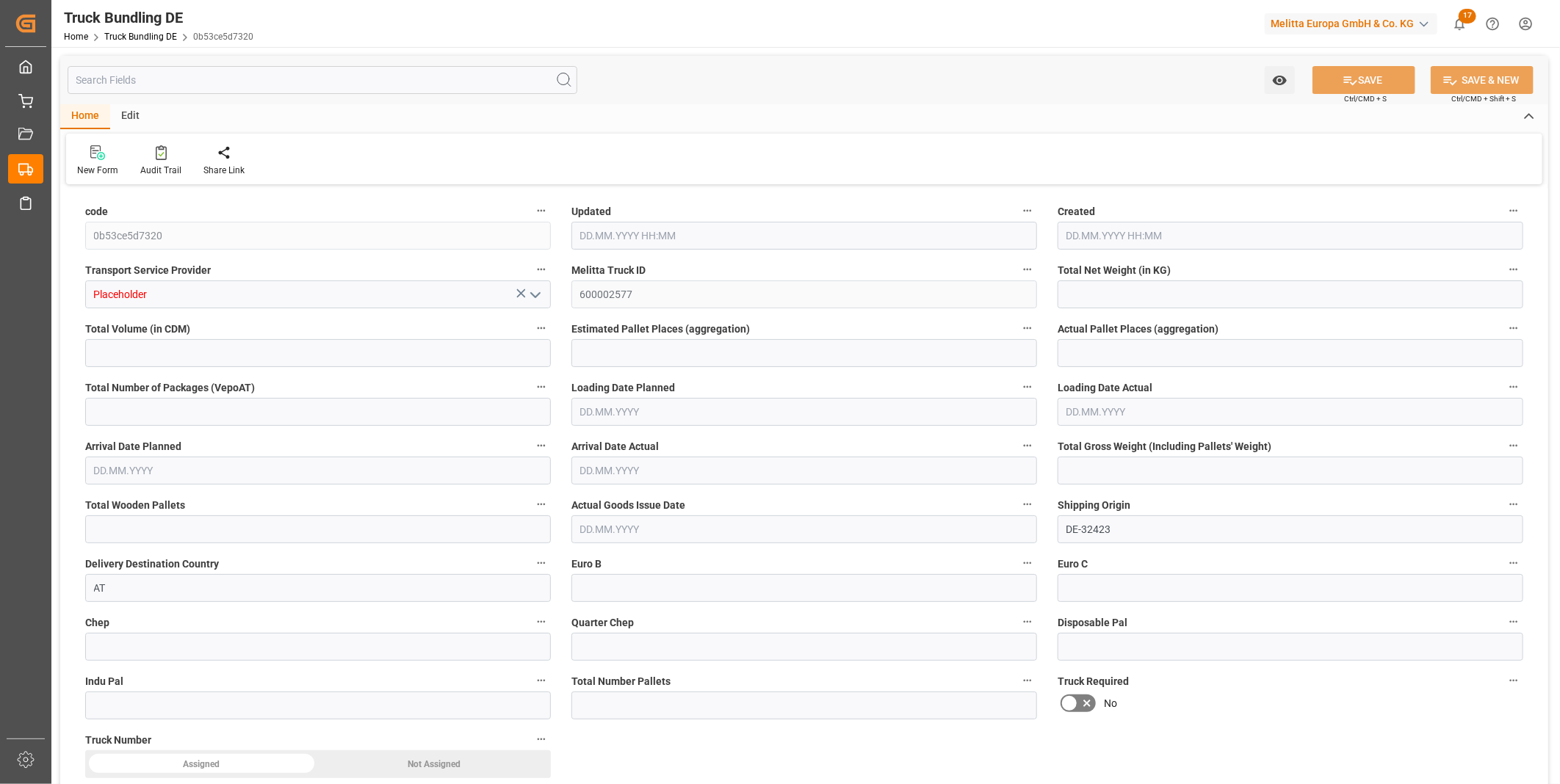
type input "54051.622"
type input "32"
type input "0"
type input "8913.976"
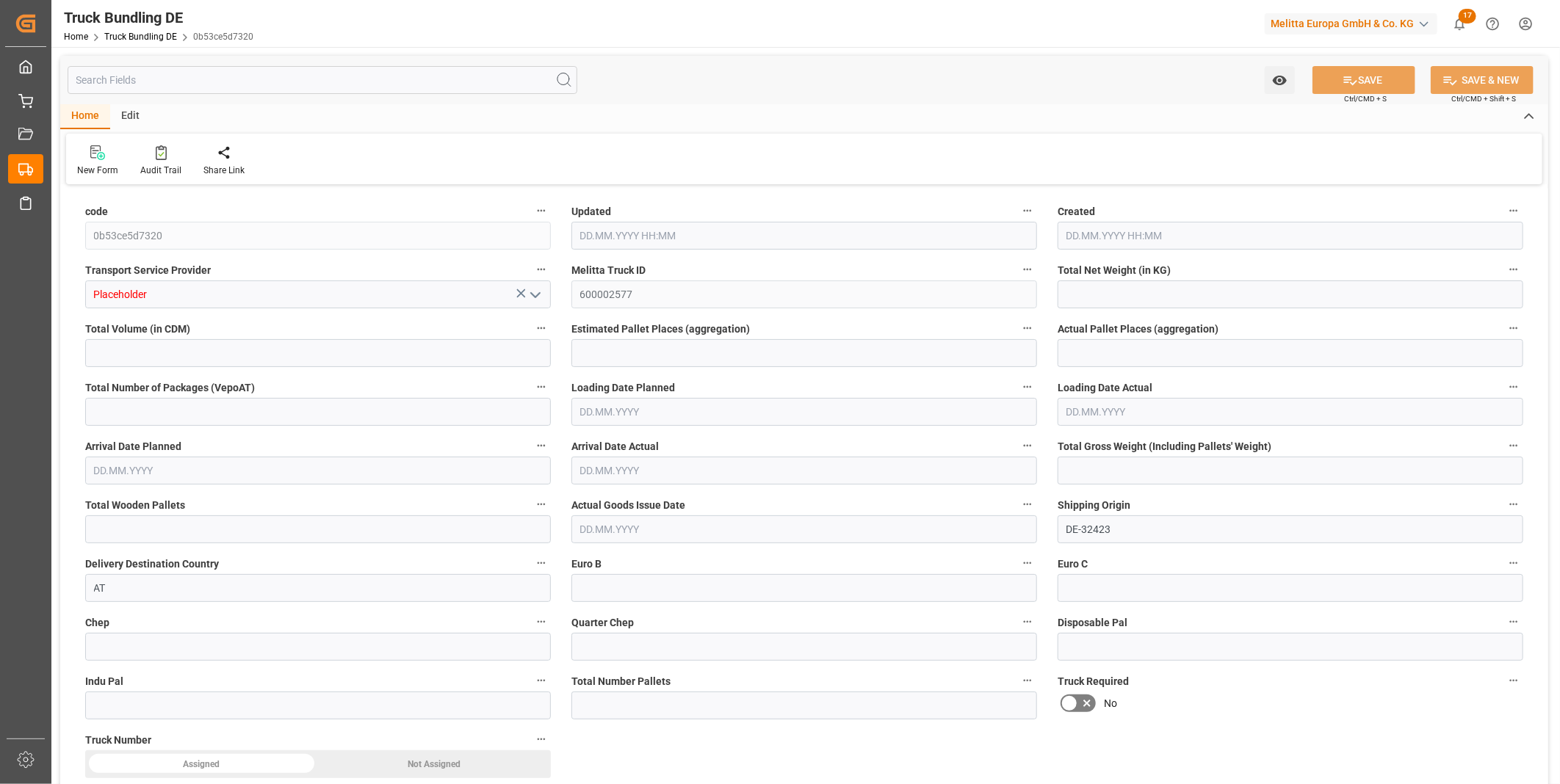
type input "59"
type input "0"
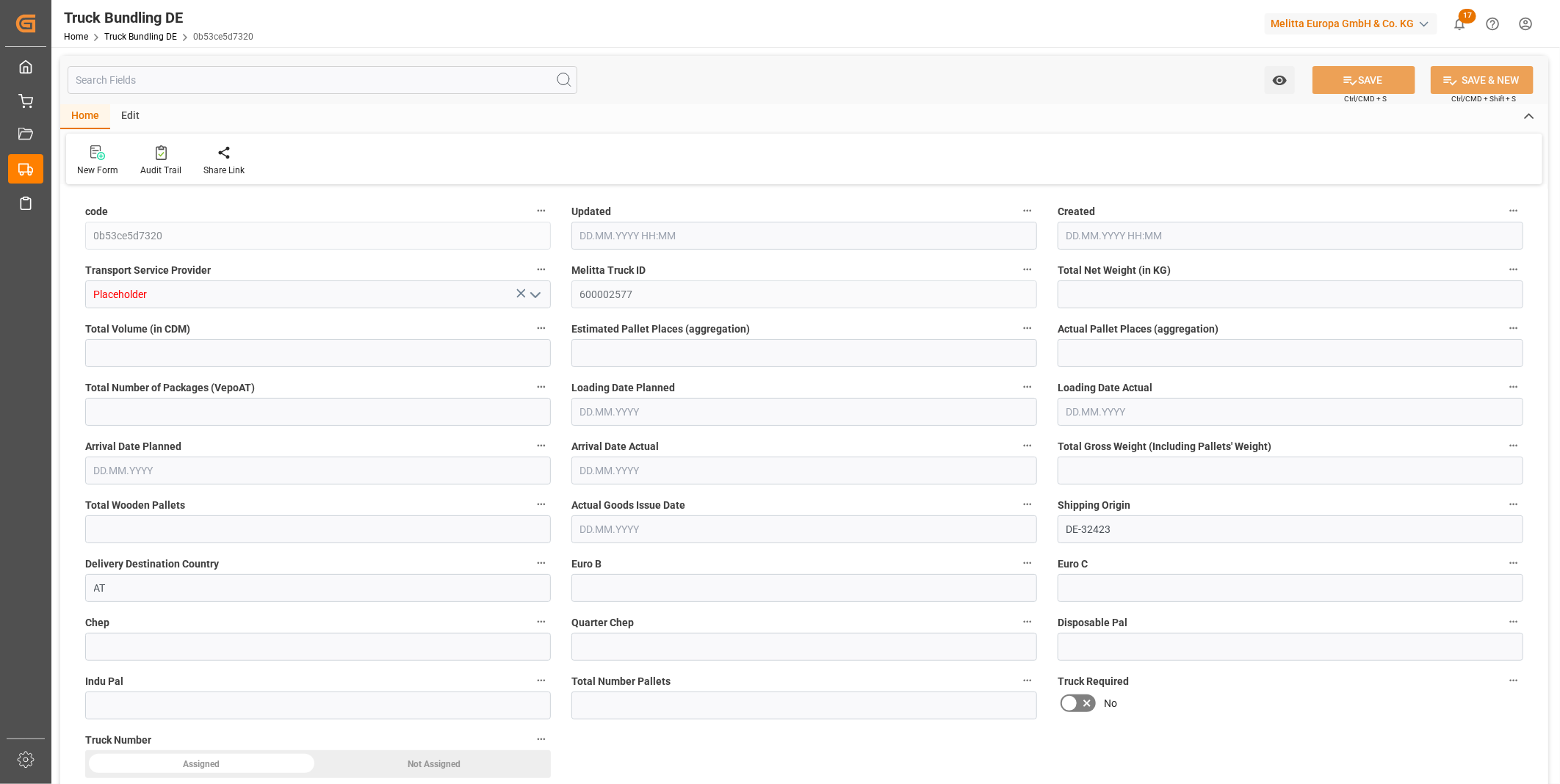
type input "0"
type input "15.09.2025 11:03"
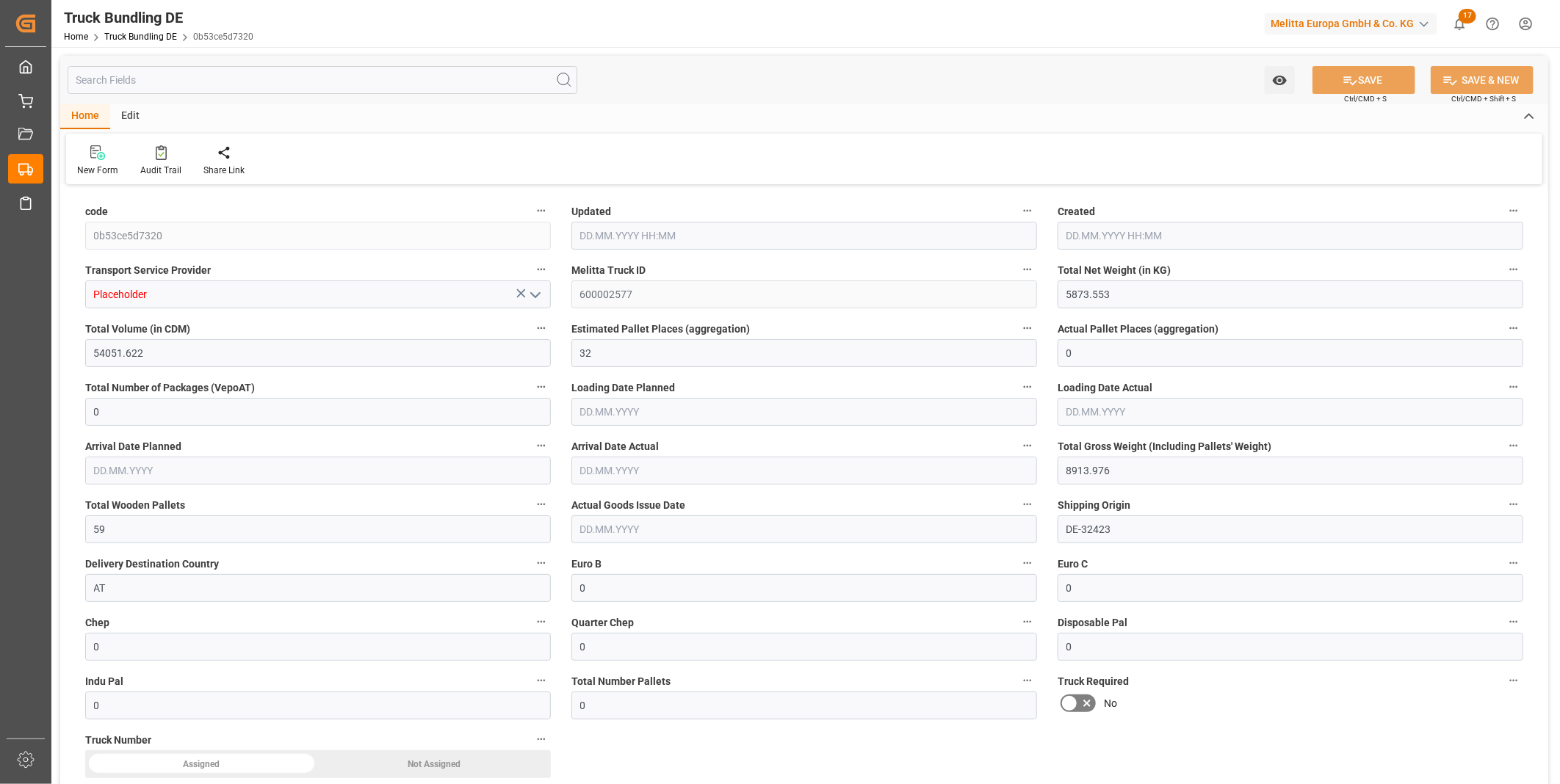
type input "16.09.2025"
type input "18.09.2025"
type input "15.09.2025"
